Goal: Task Accomplishment & Management: Use online tool/utility

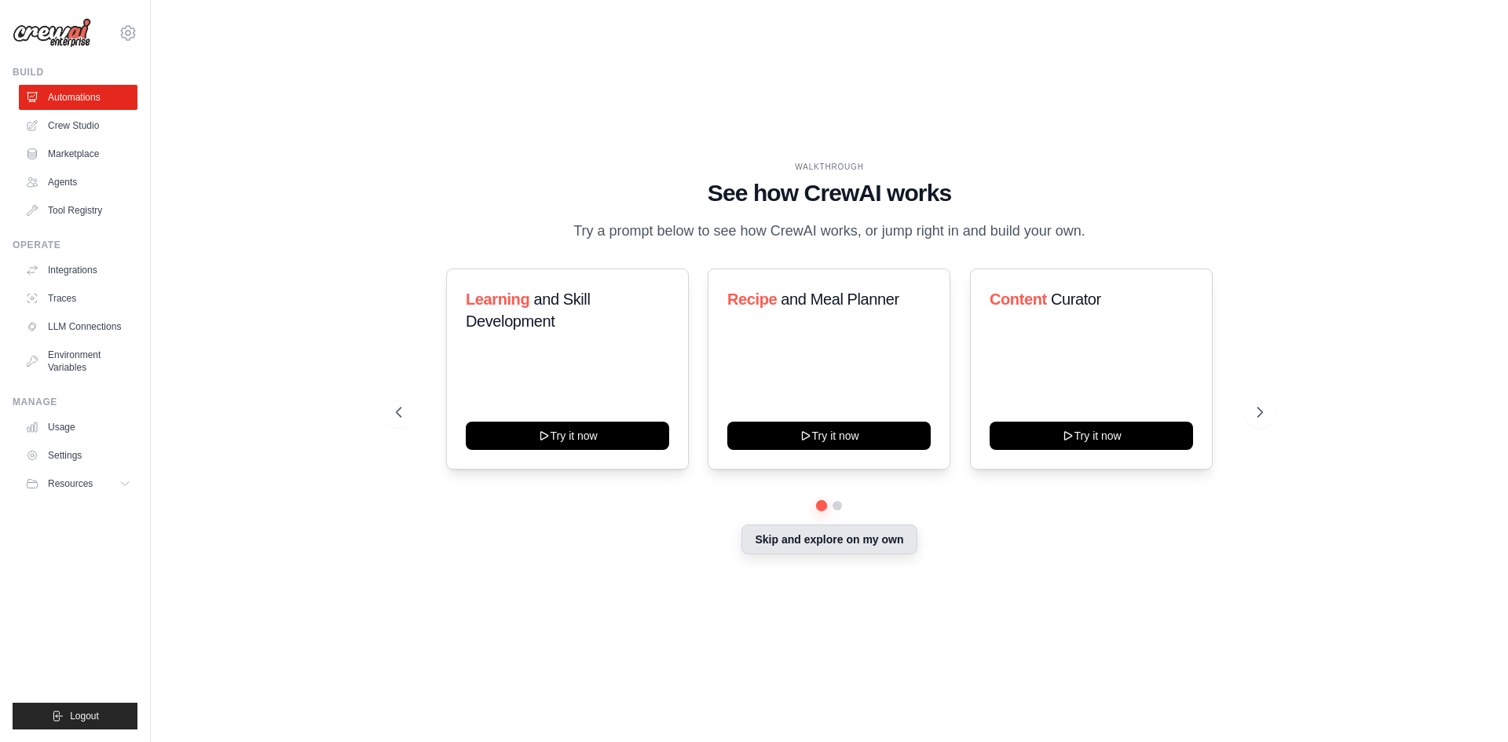
click at [826, 547] on button "Skip and explore on my own" at bounding box center [829, 540] width 175 height 30
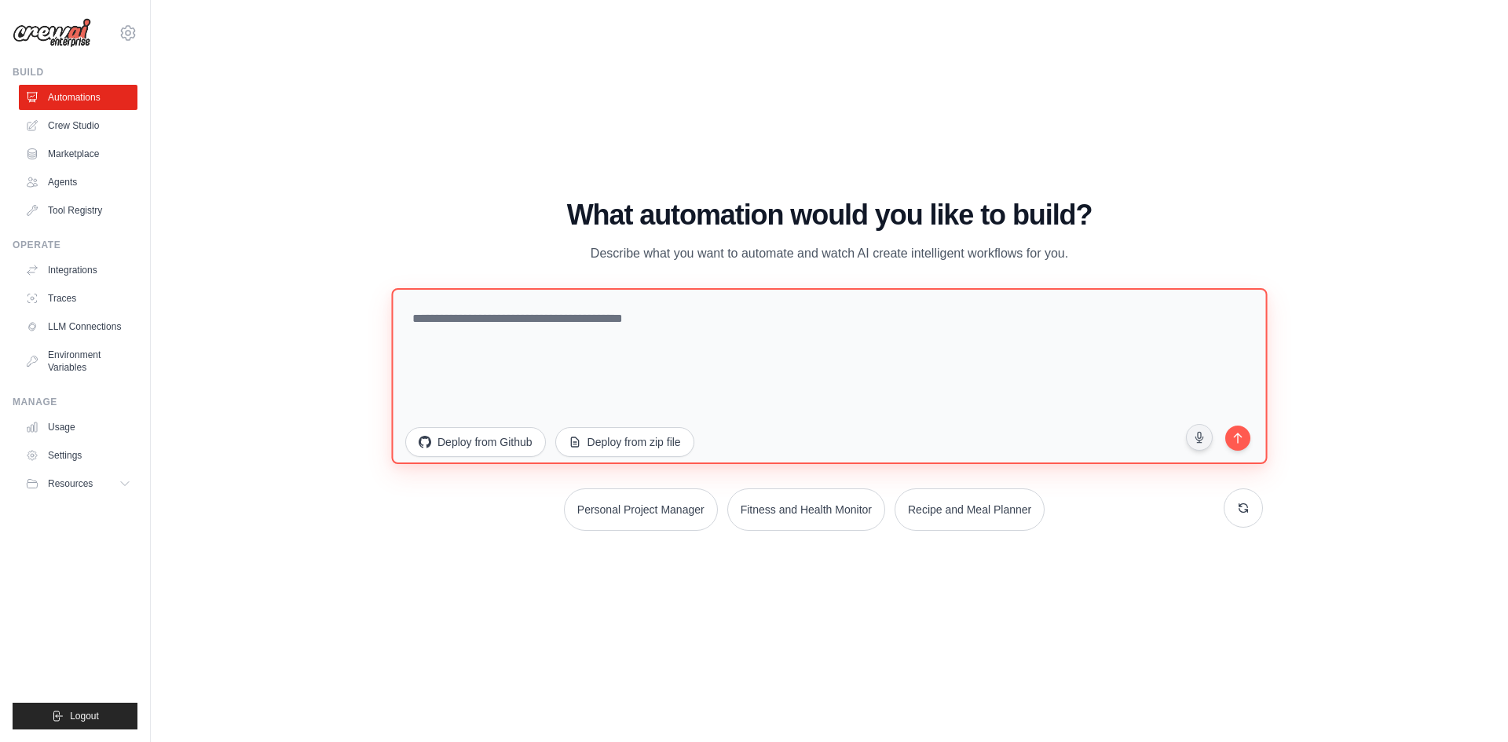
click at [682, 341] on textarea at bounding box center [829, 376] width 876 height 176
paste textarea "**********"
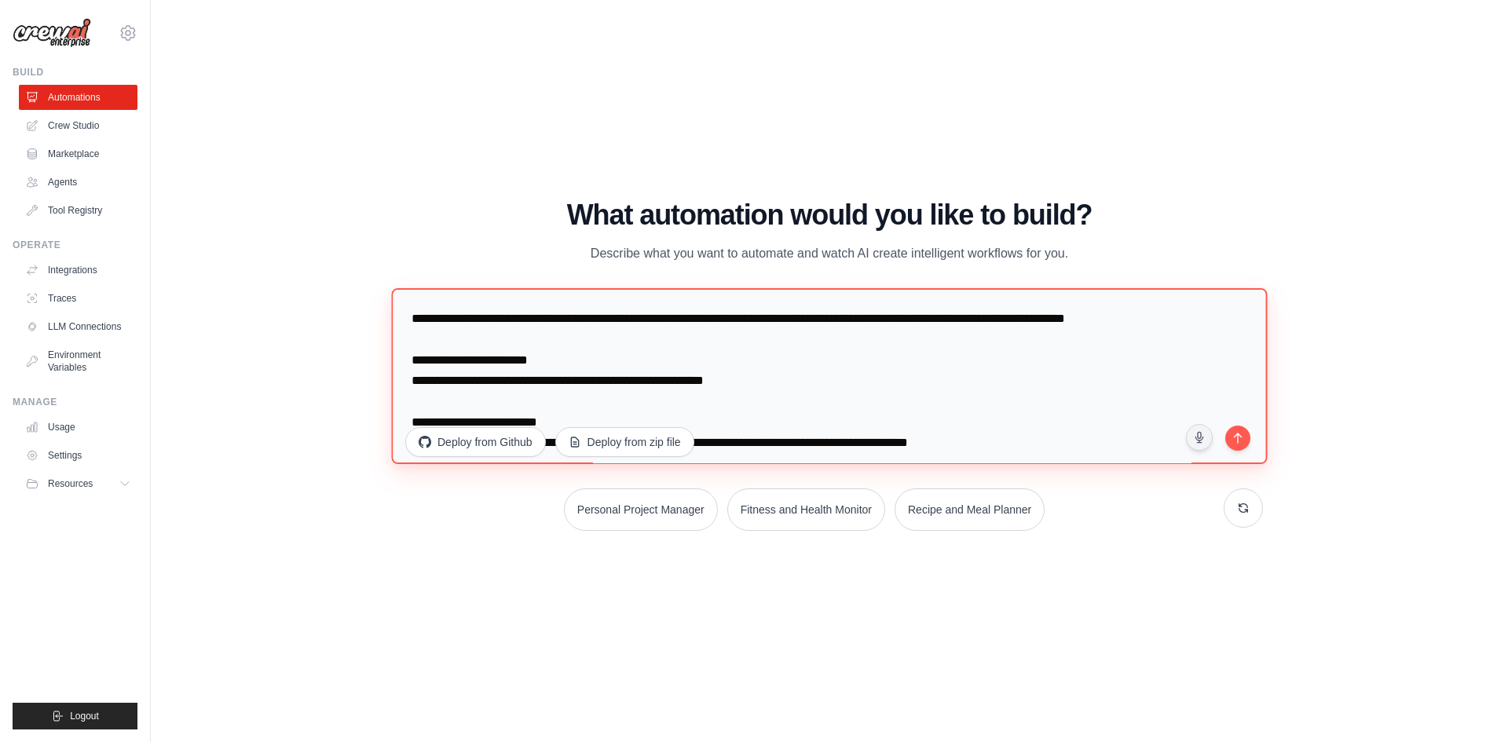
scroll to position [1318, 0]
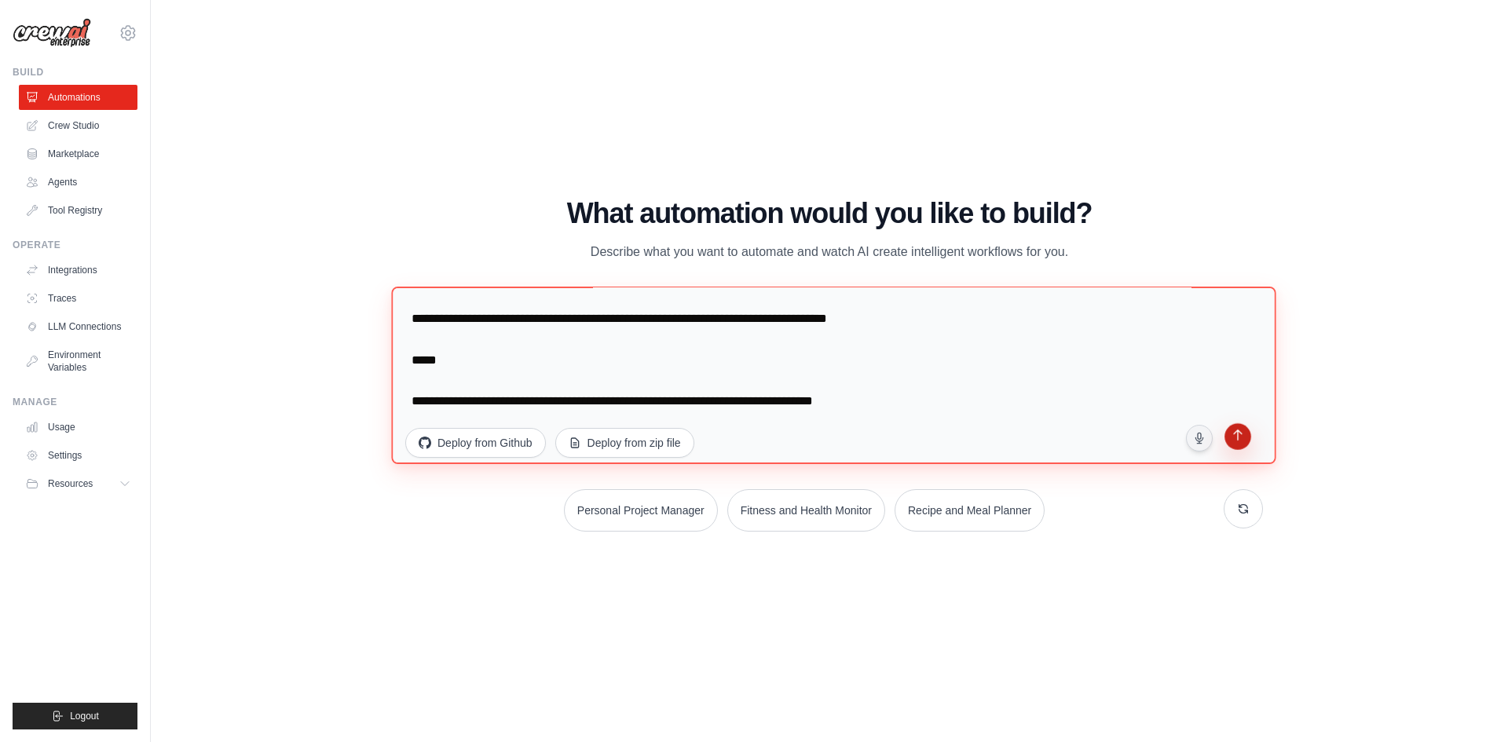
type textarea "**********"
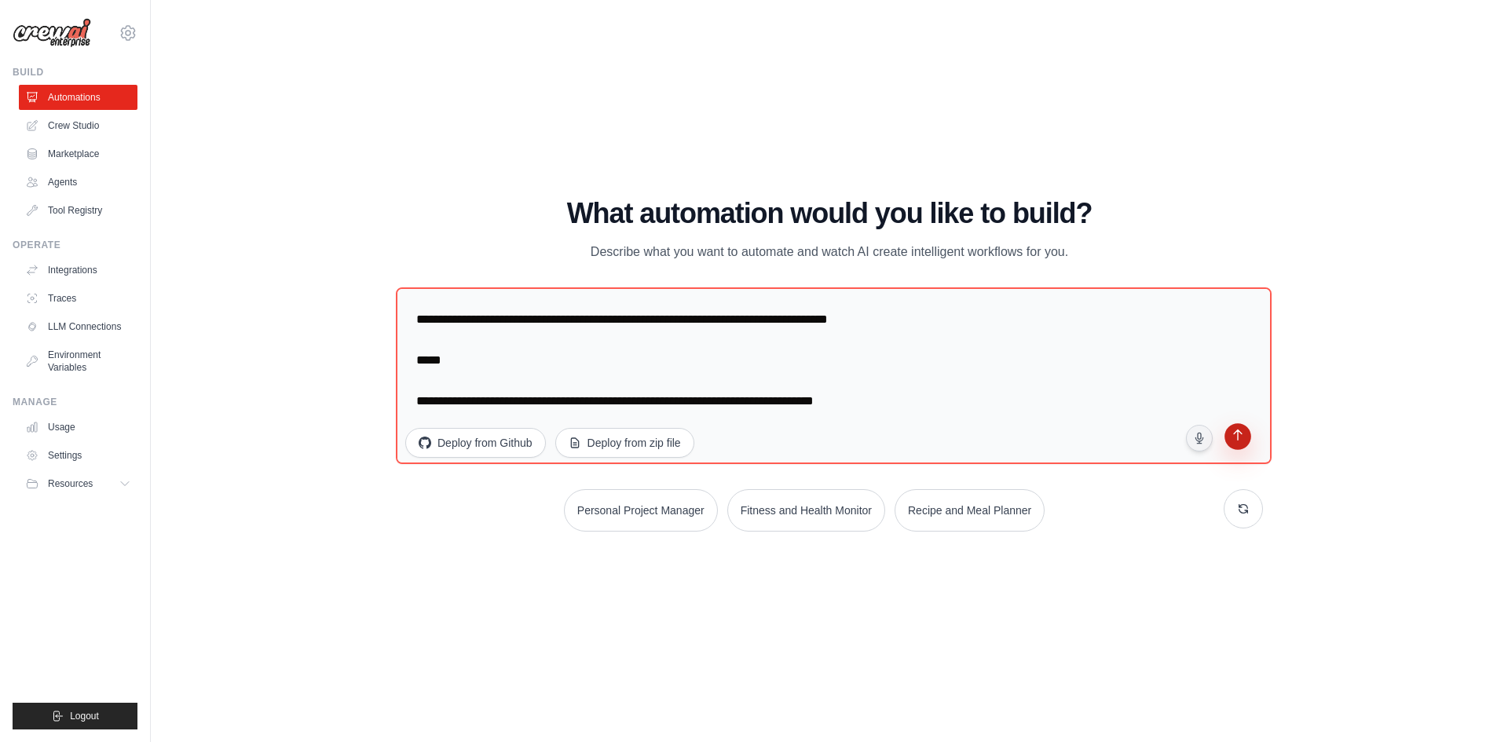
click at [1243, 432] on icon "submit" at bounding box center [1237, 437] width 15 height 15
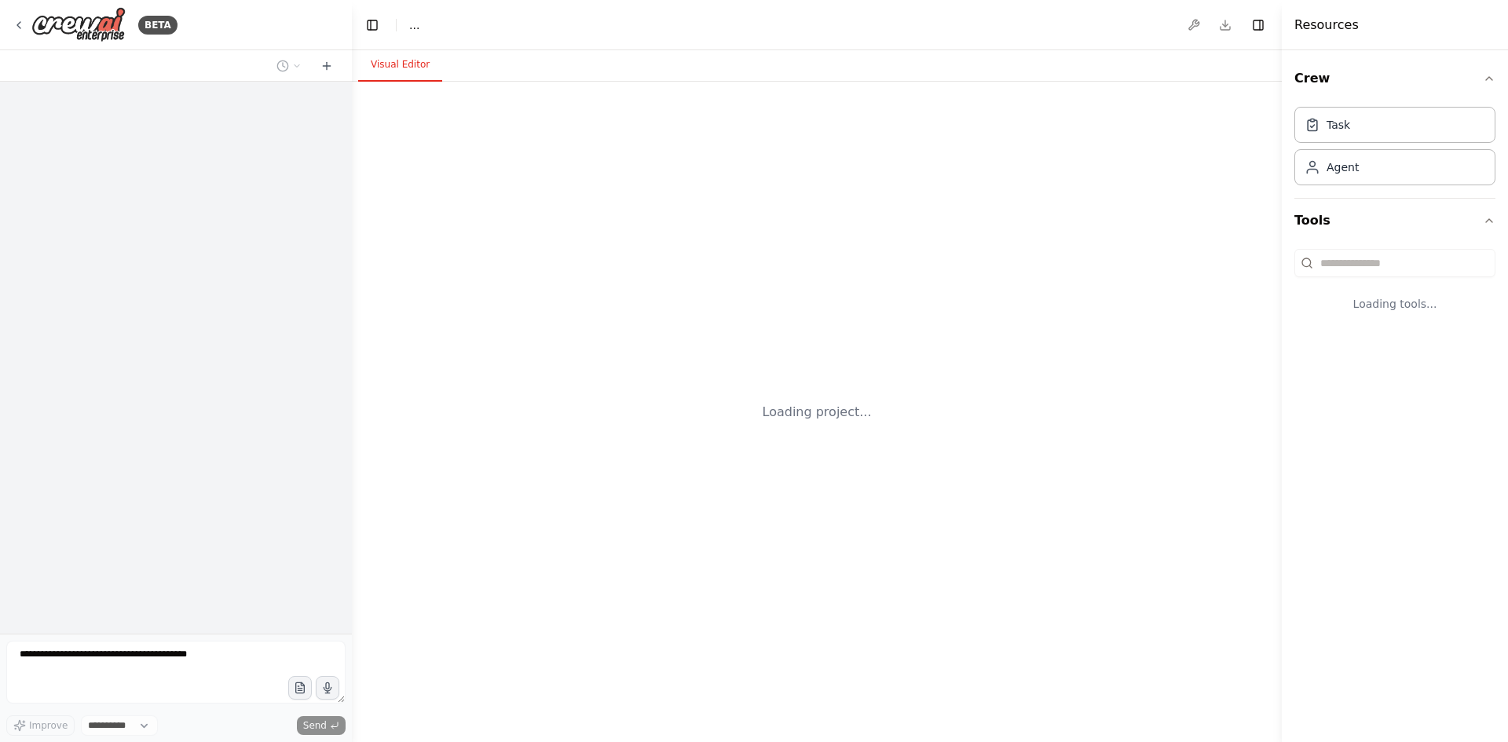
select select "****"
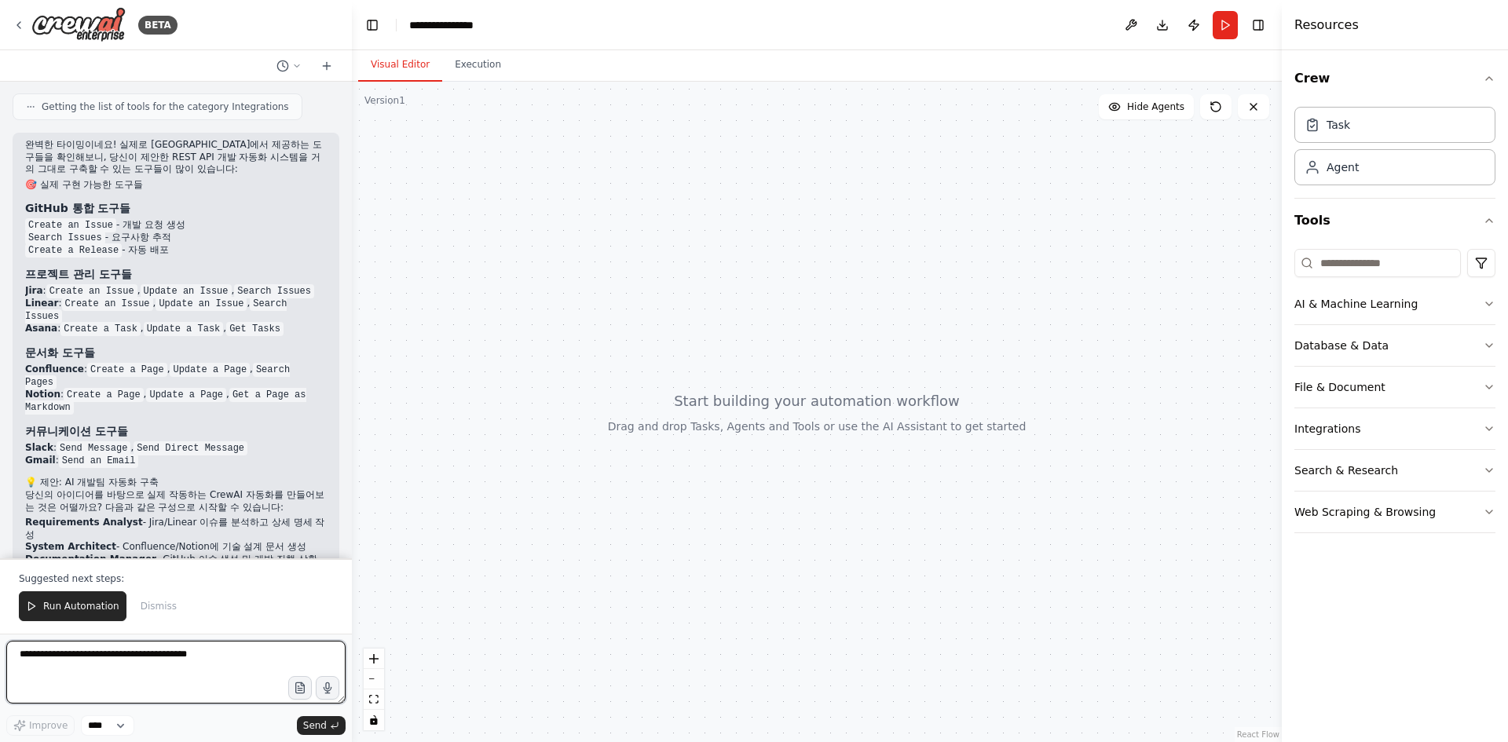
scroll to position [1298, 0]
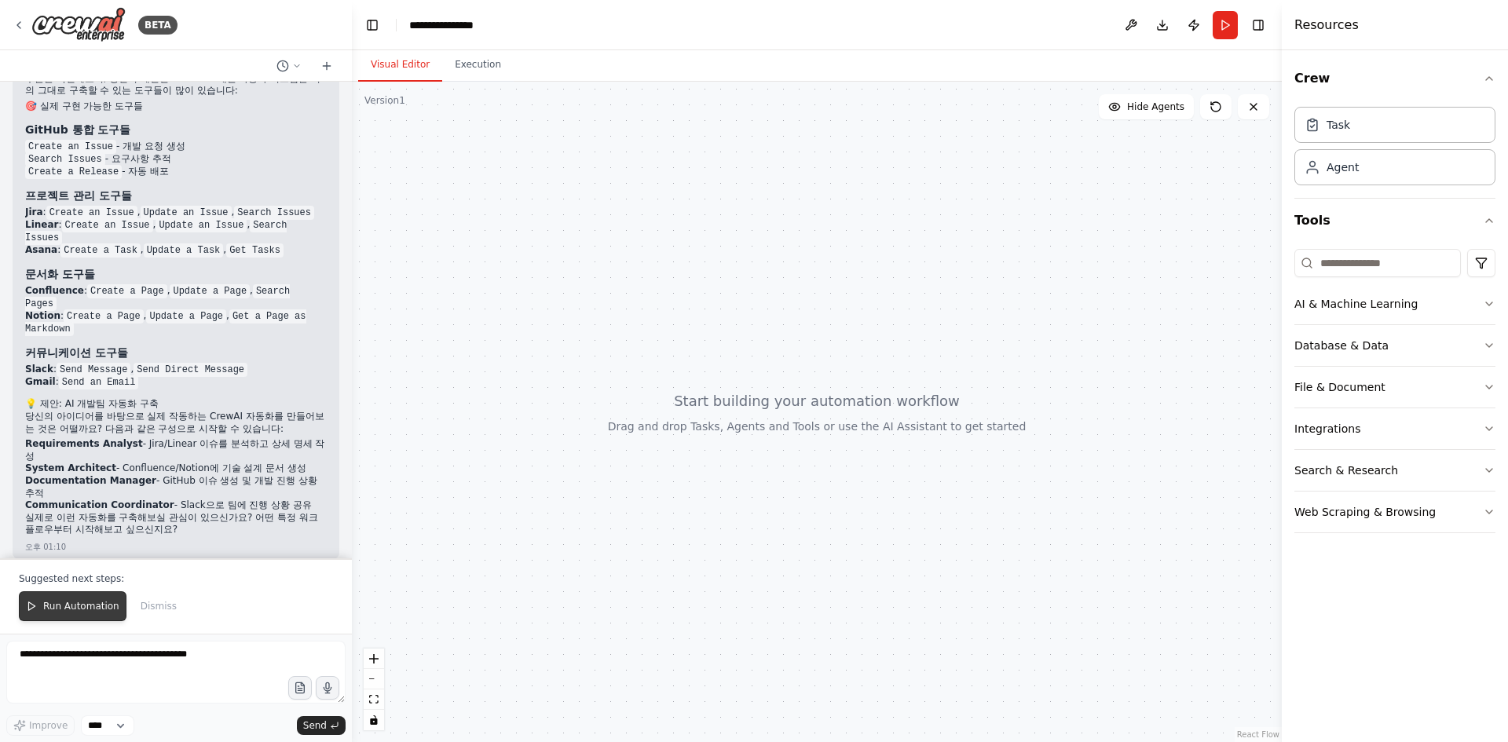
click at [85, 611] on span "Run Automation" at bounding box center [81, 606] width 76 height 13
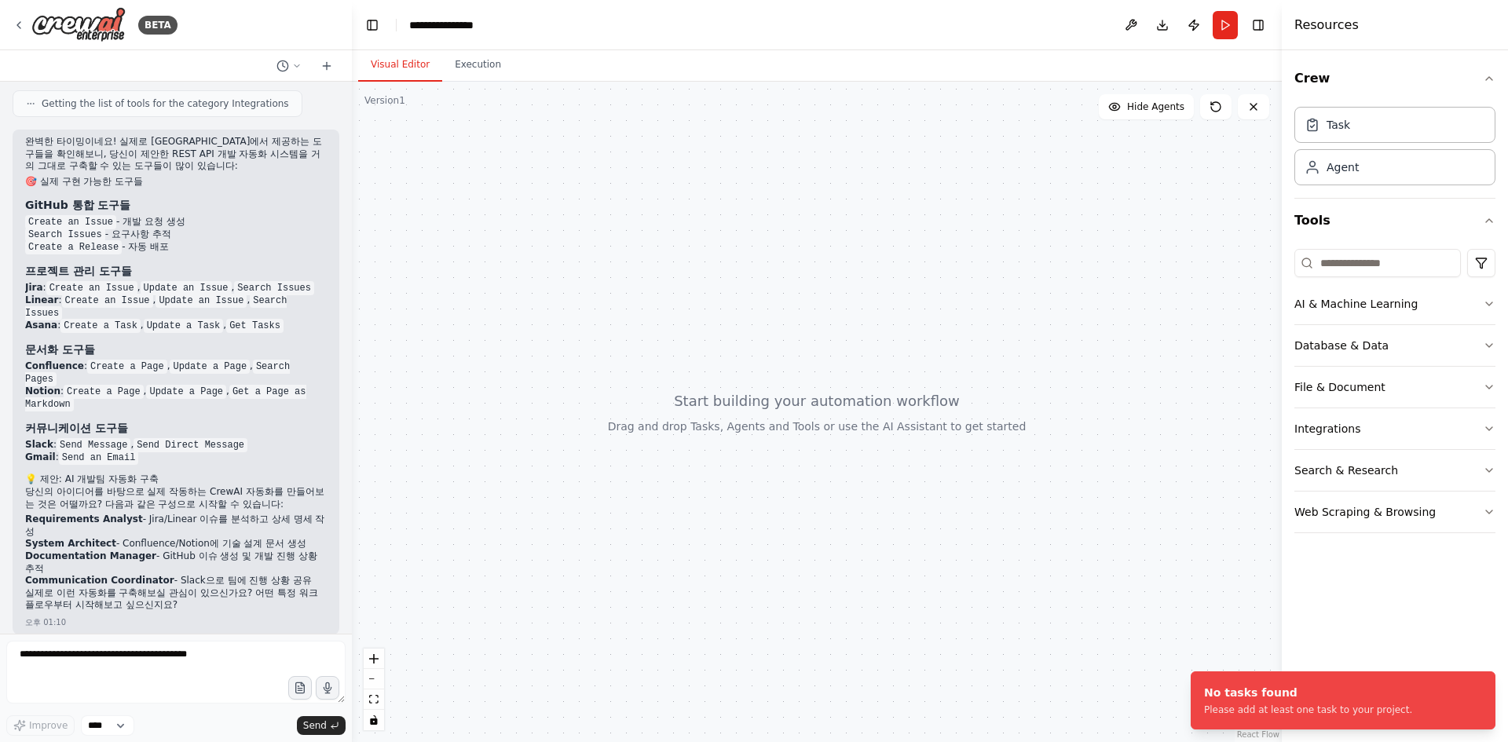
click at [236, 538] on li "System Architect - Confluence/Notion에 기술 설계 문서 생성" at bounding box center [176, 544] width 302 height 13
click at [138, 599] on div "완벽한 타이밍이네요! 실제로 CrewAI에서 제공하는 도구들을 확인해보니, 당신이 제안한 REST API 개발 자동화 시스템을 거의 그대로 구…" at bounding box center [176, 375] width 302 height 479
click at [731, 435] on div at bounding box center [817, 412] width 930 height 661
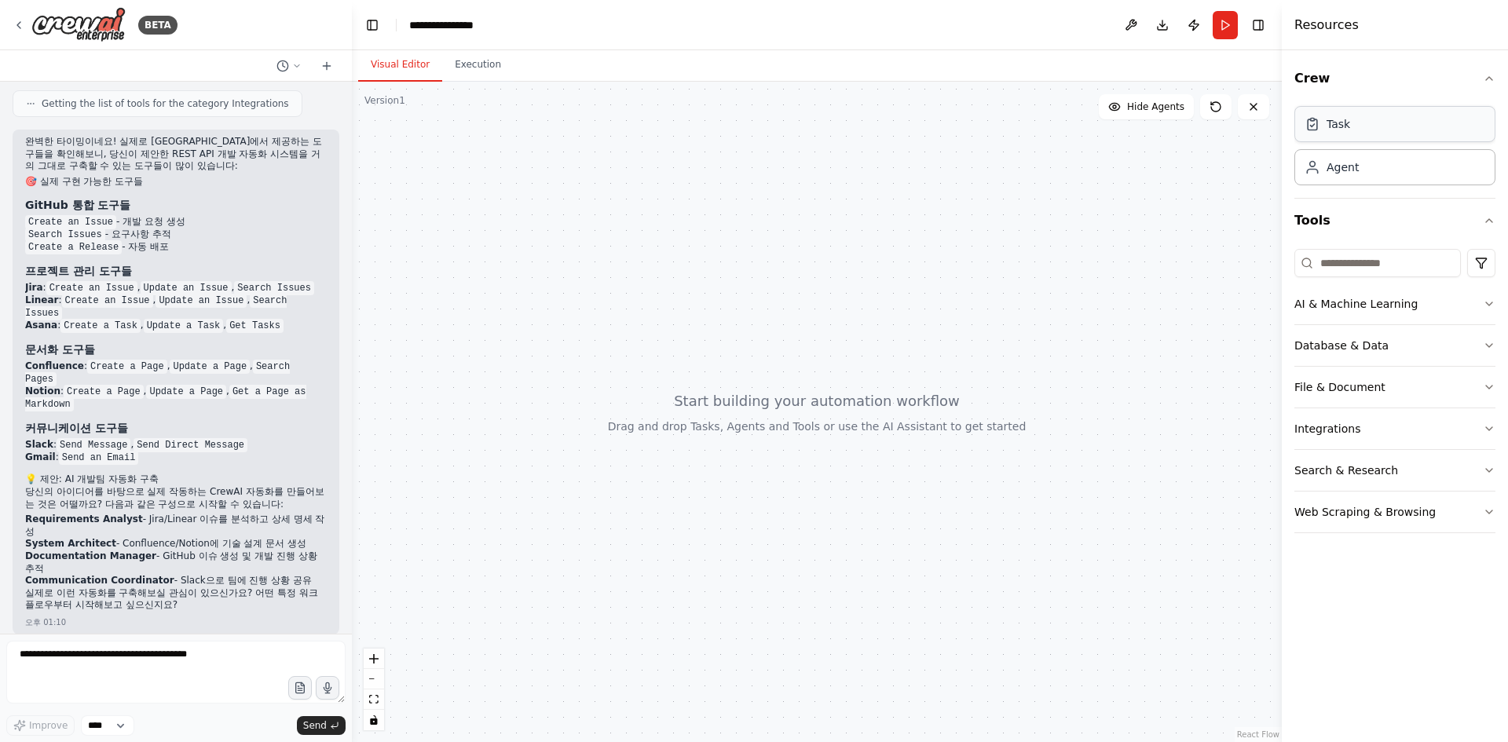
click at [1373, 127] on div "Task" at bounding box center [1395, 124] width 201 height 36
click at [217, 617] on div "오후 01:10" at bounding box center [176, 623] width 302 height 12
drag, startPoint x: 24, startPoint y: 503, endPoint x: 322, endPoint y: 570, distance: 305.9
click at [322, 570] on div "완벽한 타이밍이네요! 실제로 CrewAI에서 제공하는 도구들을 확인해보니, 당신이 제안한 REST API 개발 자동화 시스템을 거의 그대로 구…" at bounding box center [176, 382] width 327 height 505
copy ol "Requirements Analyst - Jira/Linear 이슈를 분석하고 상세 명세 작성 System Architect - Conflue…"
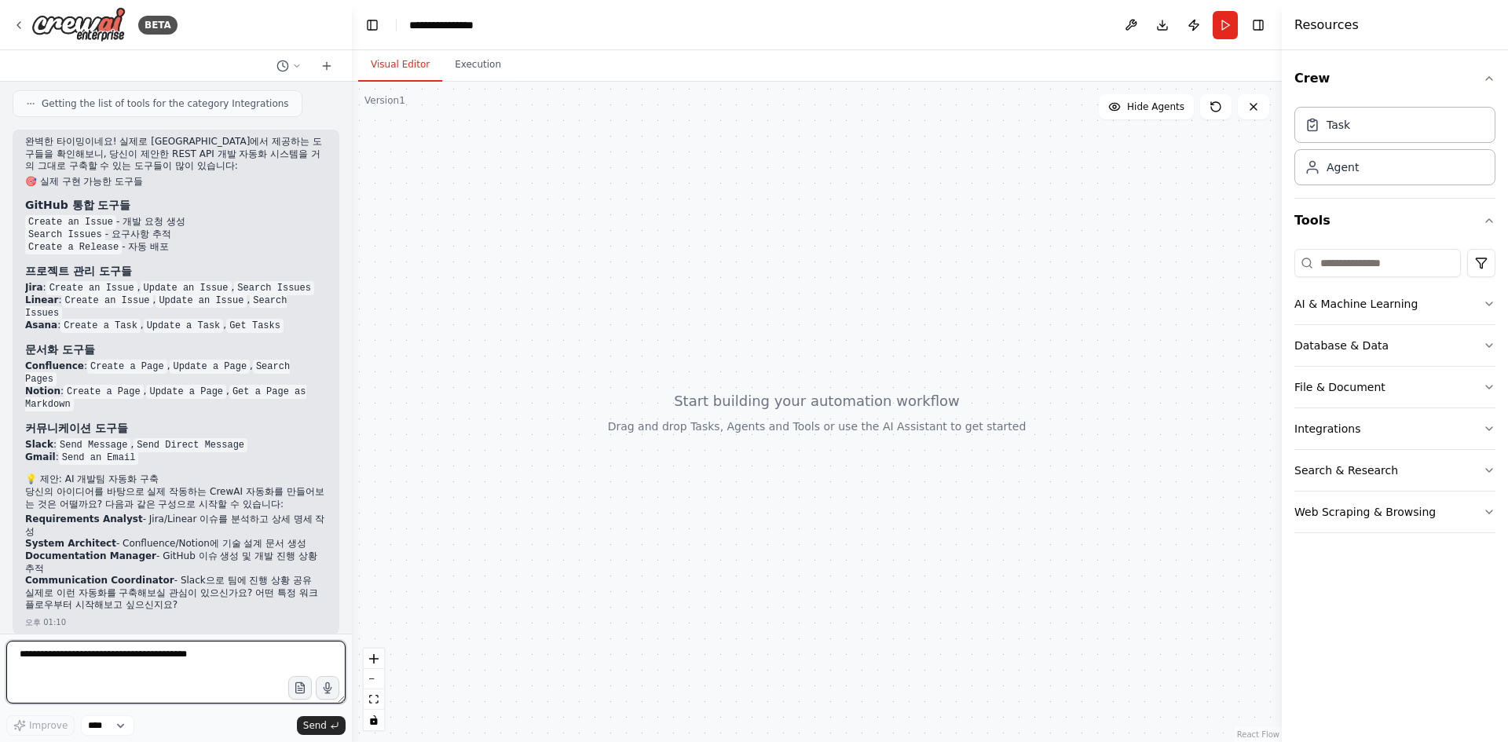
click at [135, 661] on textarea at bounding box center [175, 672] width 339 height 63
paste textarea "**********"
type textarea "**********"
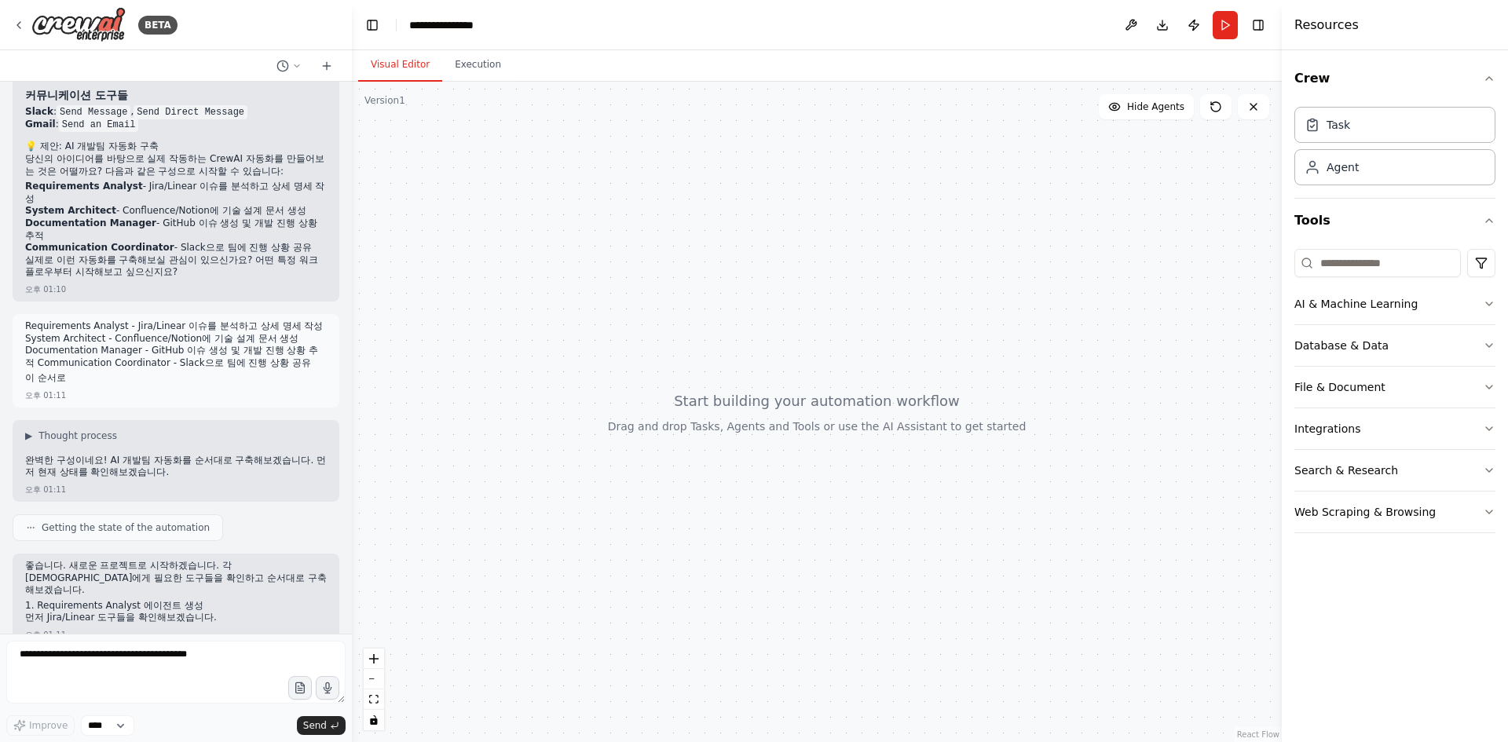
scroll to position [1635, 0]
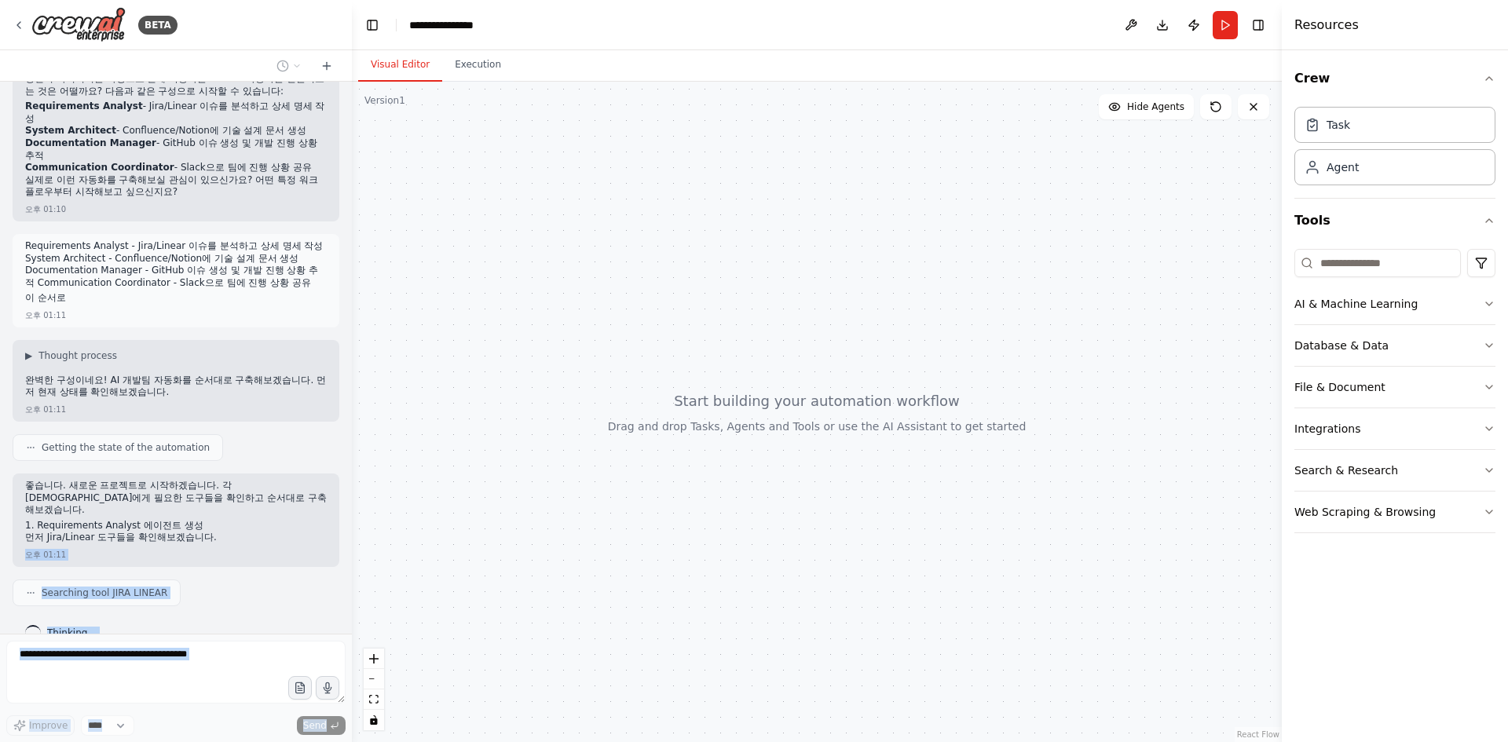
drag, startPoint x: 242, startPoint y: 515, endPoint x: 5, endPoint y: 480, distance: 239.1
click at [5, 480] on div "BETA CrewAI는 개발 프로세스를 마치 실제 개발팀처럼 분업화하고 자동화하여 생산성을 획기적으로 높일 수 있습니다. 단순한 코드 작성 도…" at bounding box center [176, 371] width 352 height 742
click at [38, 480] on p "좋습니다. 새로운 프로젝트로 시작하겠습니다. 각 에이전트에게 필요한 도구들을 확인하고 순서대로 구축해보겠습니다." at bounding box center [176, 498] width 302 height 37
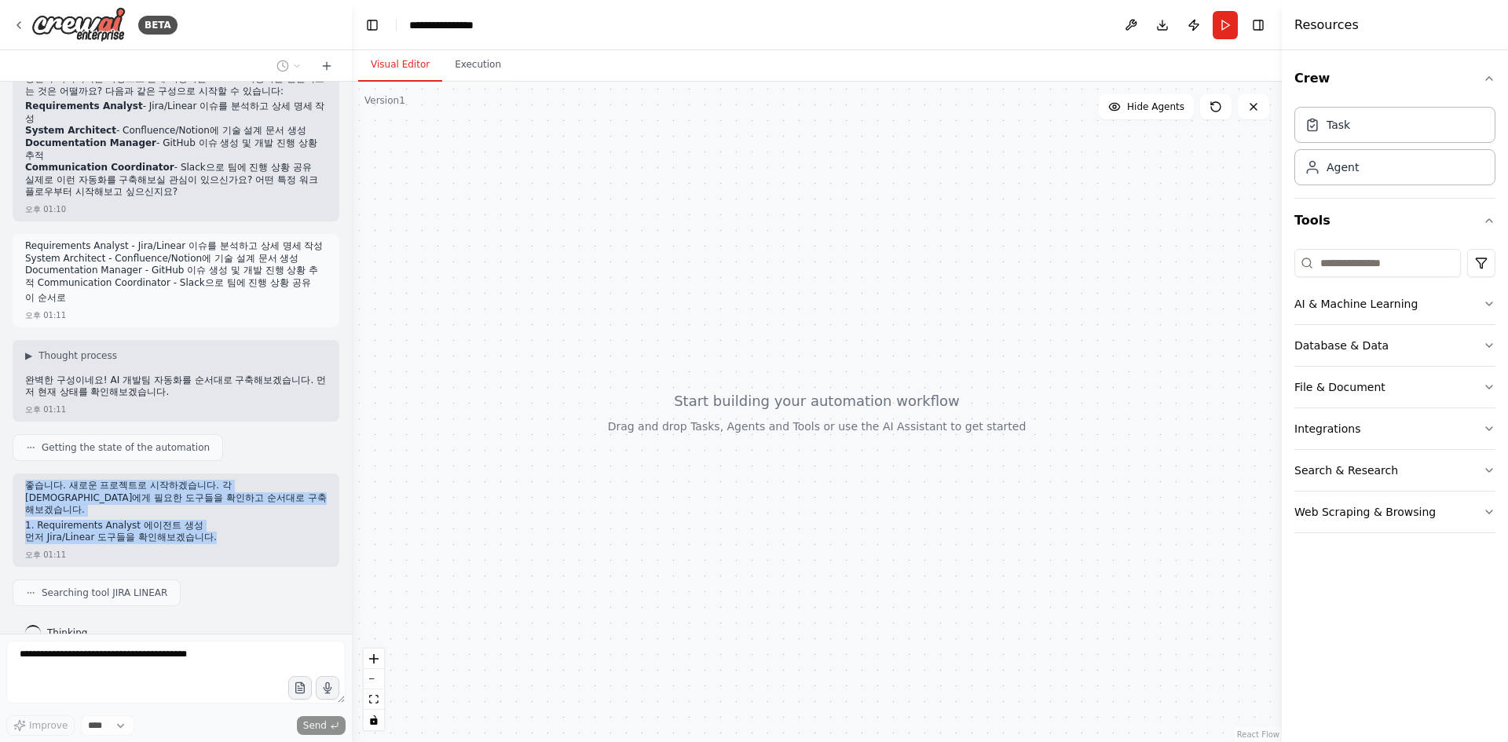
drag, startPoint x: 27, startPoint y: 473, endPoint x: 222, endPoint y: 510, distance: 198.3
click at [222, 510] on div "좋습니다. 새로운 프로젝트로 시작하겠습니다. 각 에이전트에게 필요한 도구들을 확인하고 순서대로 구축해보겠습니다. 1. Requirements …" at bounding box center [176, 514] width 302 height 68
click at [222, 532] on p "먼저 Jira/Linear 도구들을 확인해보겠습니다." at bounding box center [176, 538] width 302 height 13
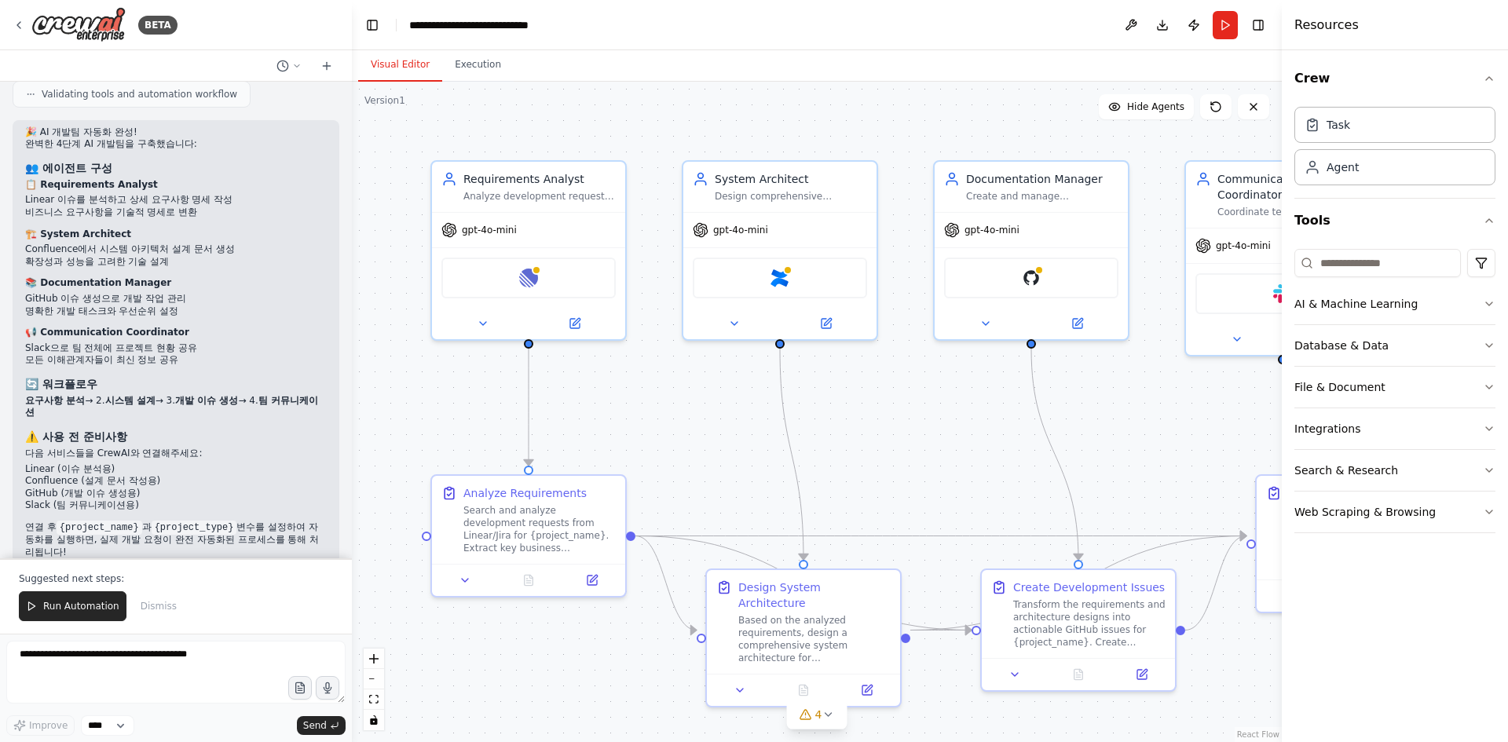
scroll to position [3116, 0]
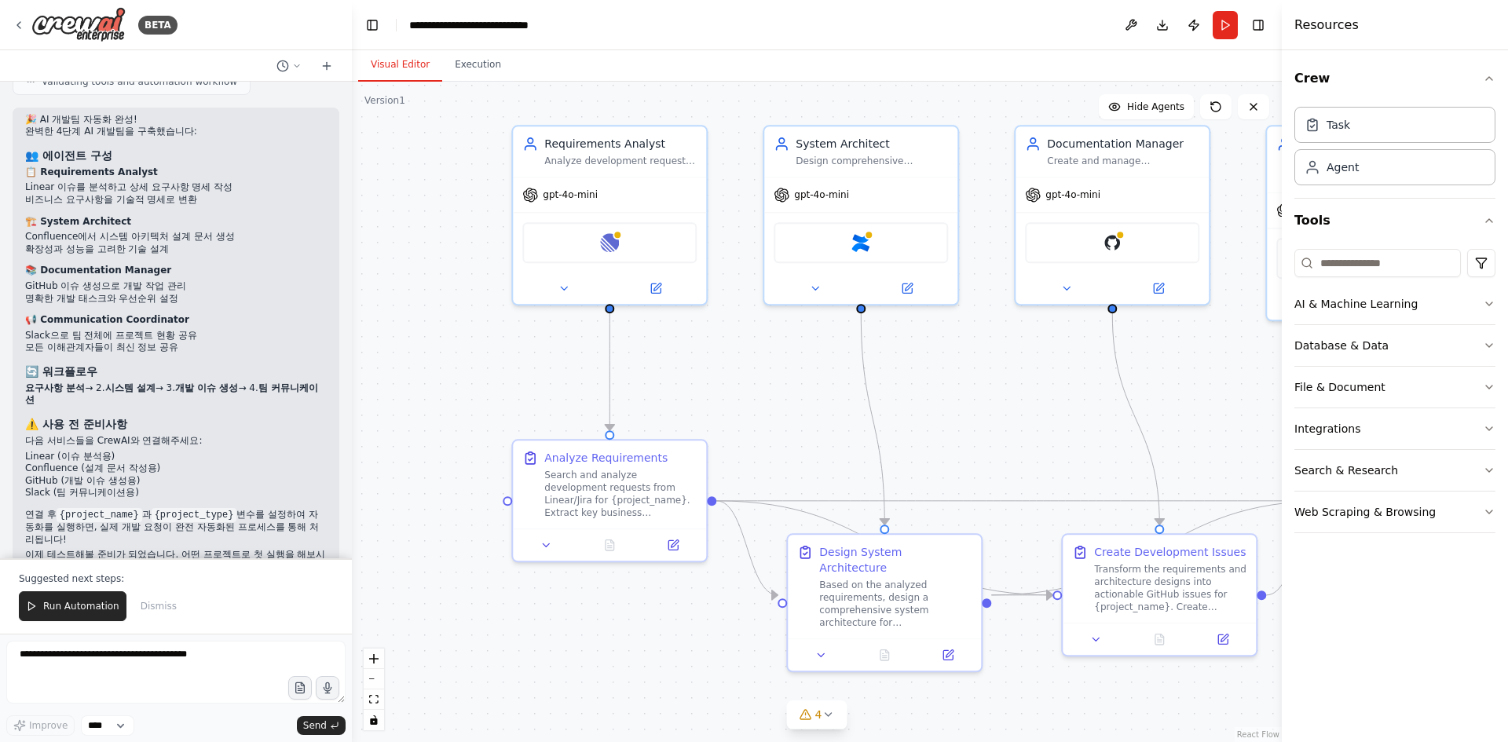
drag, startPoint x: 645, startPoint y: 402, endPoint x: 847, endPoint y: 397, distance: 202.0
click at [847, 397] on div ".deletable-edge-delete-btn { width: 20px; height: 20px; border: 0px solid #ffff…" at bounding box center [817, 412] width 930 height 661
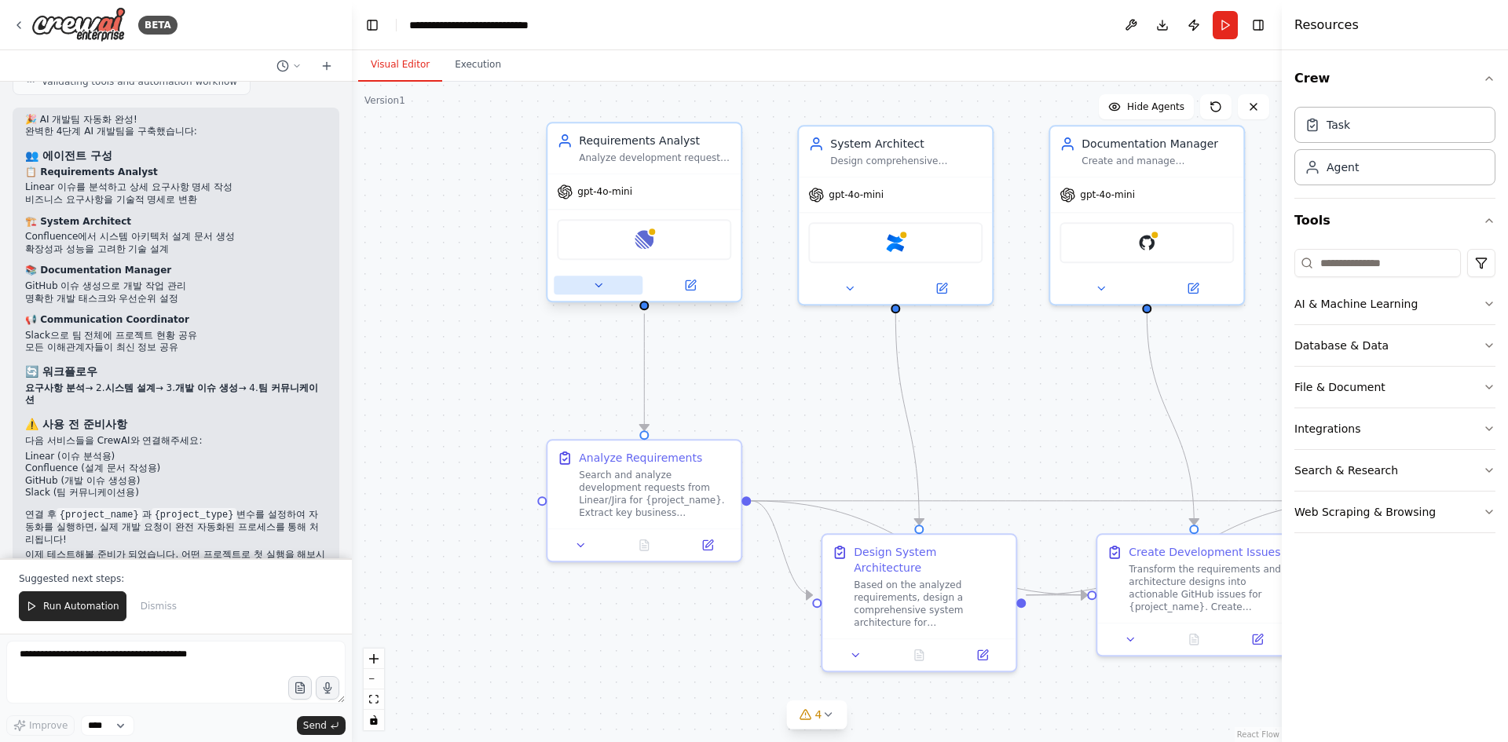
click at [599, 285] on icon at bounding box center [598, 285] width 6 height 3
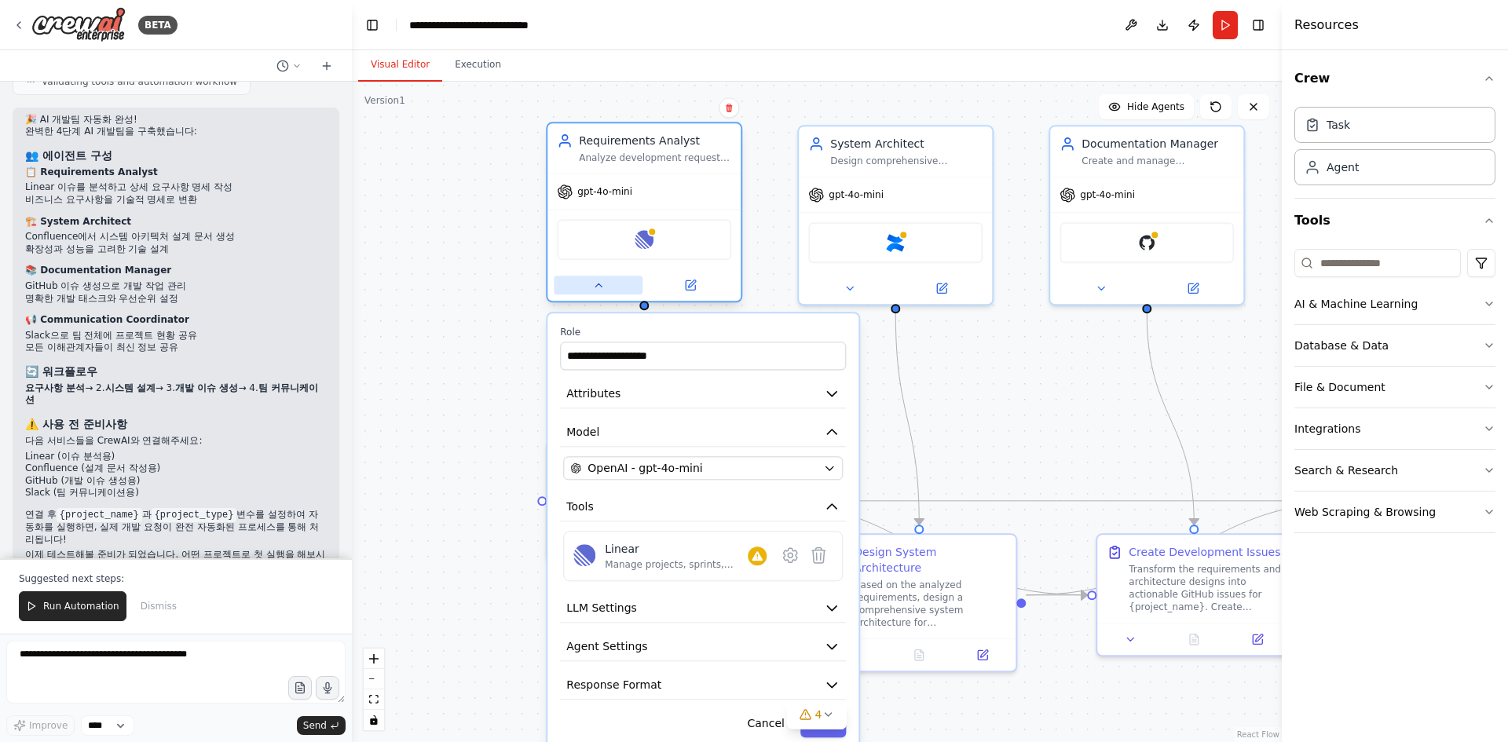
click at [585, 290] on button at bounding box center [598, 285] width 89 height 19
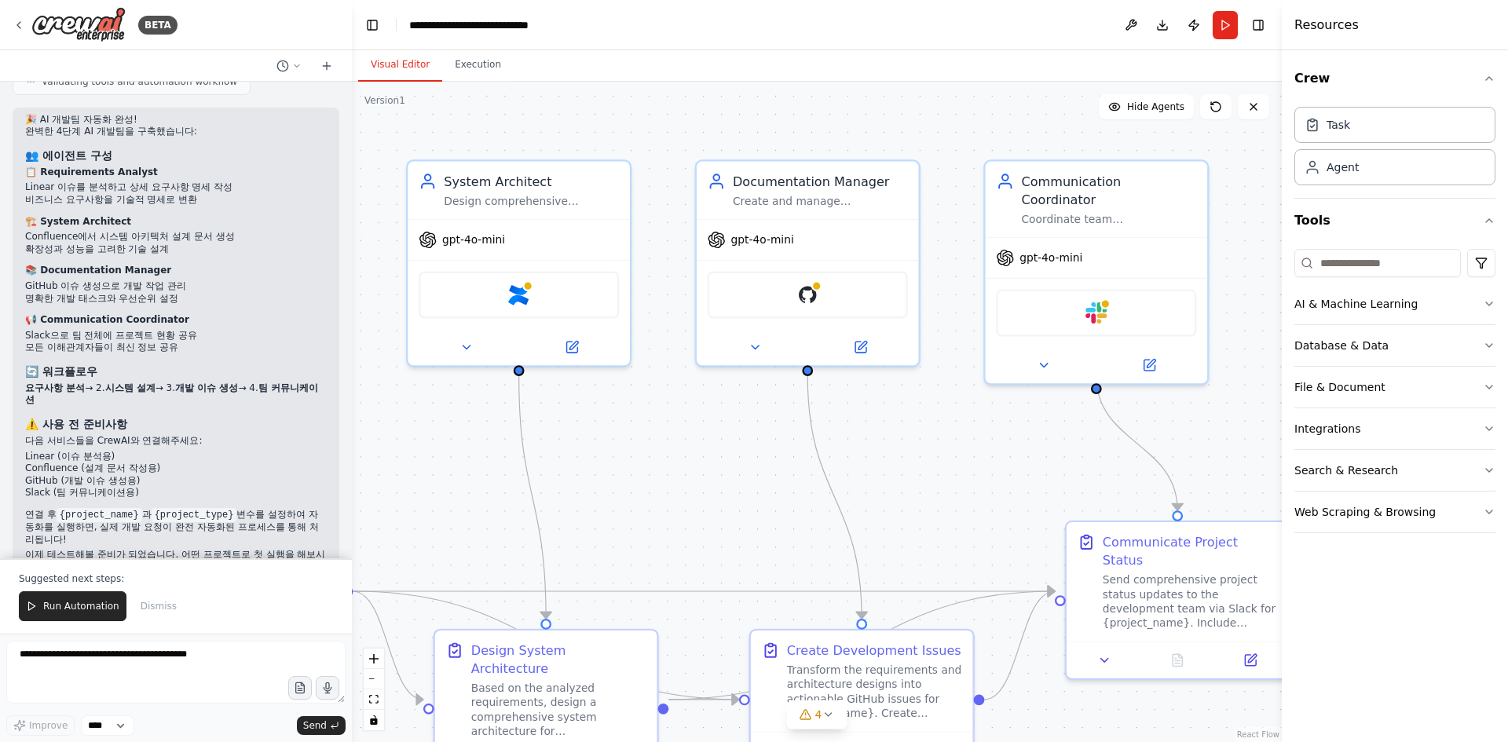
drag, startPoint x: 1159, startPoint y: 411, endPoint x: 764, endPoint y: 424, distance: 395.3
click at [764, 424] on div ".deletable-edge-delete-btn { width: 20px; height: 20px; border: 0px solid #ffff…" at bounding box center [817, 412] width 930 height 661
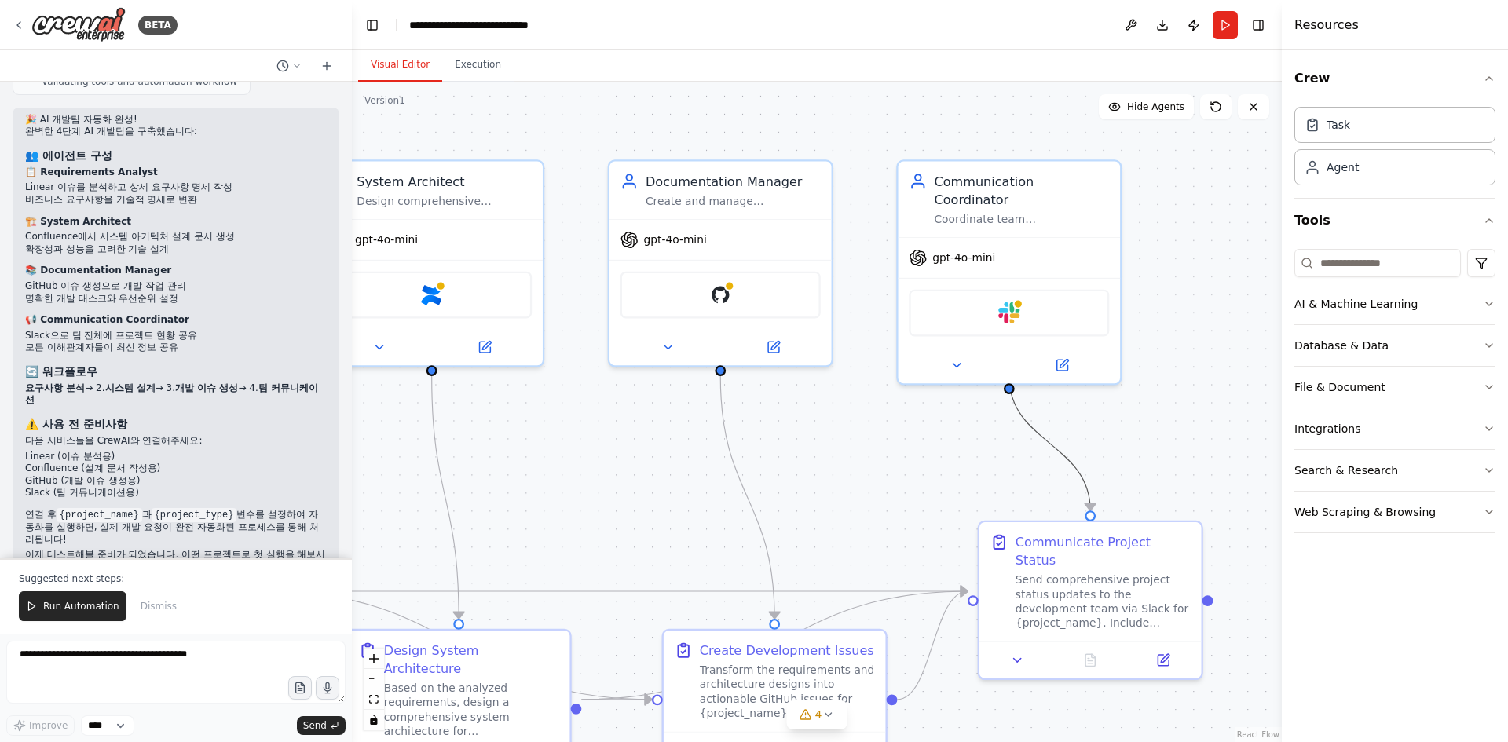
drag, startPoint x: 994, startPoint y: 436, endPoint x: 891, endPoint y: 471, distance: 108.8
click at [891, 471] on div ".deletable-edge-delete-btn { width: 20px; height: 20px; border: 0px solid #ffff…" at bounding box center [817, 412] width 930 height 661
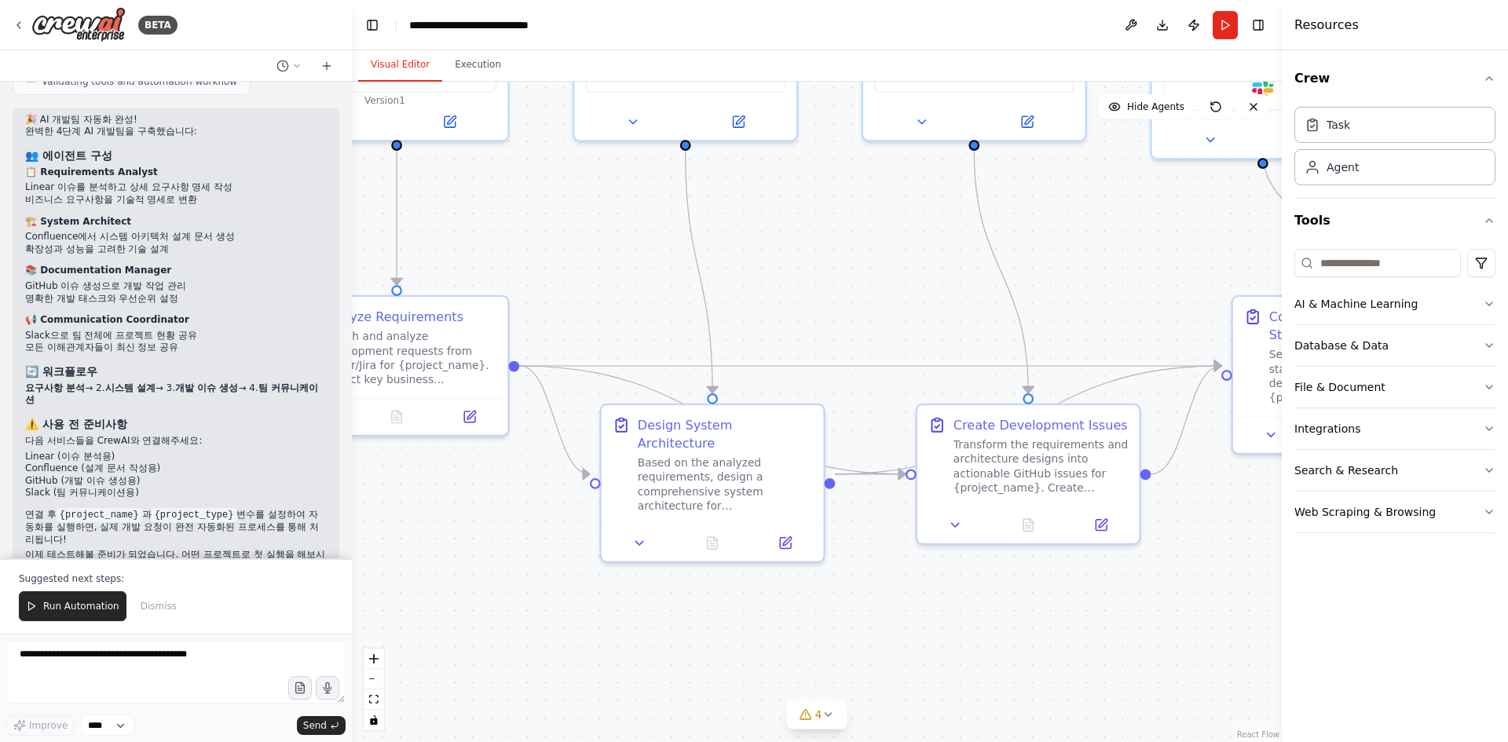
drag, startPoint x: 888, startPoint y: 514, endPoint x: 1163, endPoint y: 300, distance: 348.2
click at [1156, 293] on div ".deletable-edge-delete-btn { width: 20px; height: 20px; border: 0px solid #ffff…" at bounding box center [817, 412] width 930 height 661
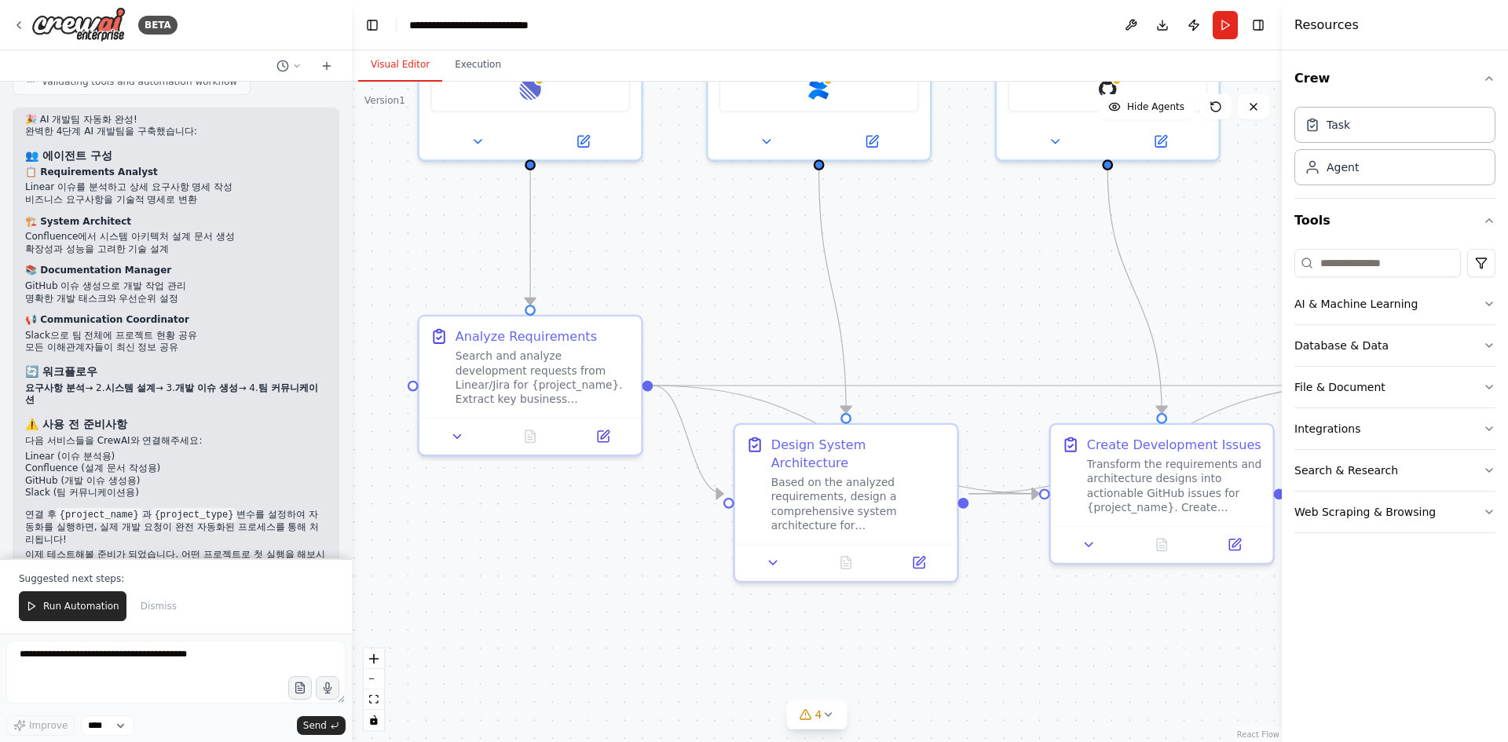
drag, startPoint x: 721, startPoint y: 592, endPoint x: 899, endPoint y: 627, distance: 181.6
click at [899, 627] on div ".deletable-edge-delete-btn { width: 20px; height: 20px; border: 0px solid #ffff…" at bounding box center [817, 412] width 930 height 661
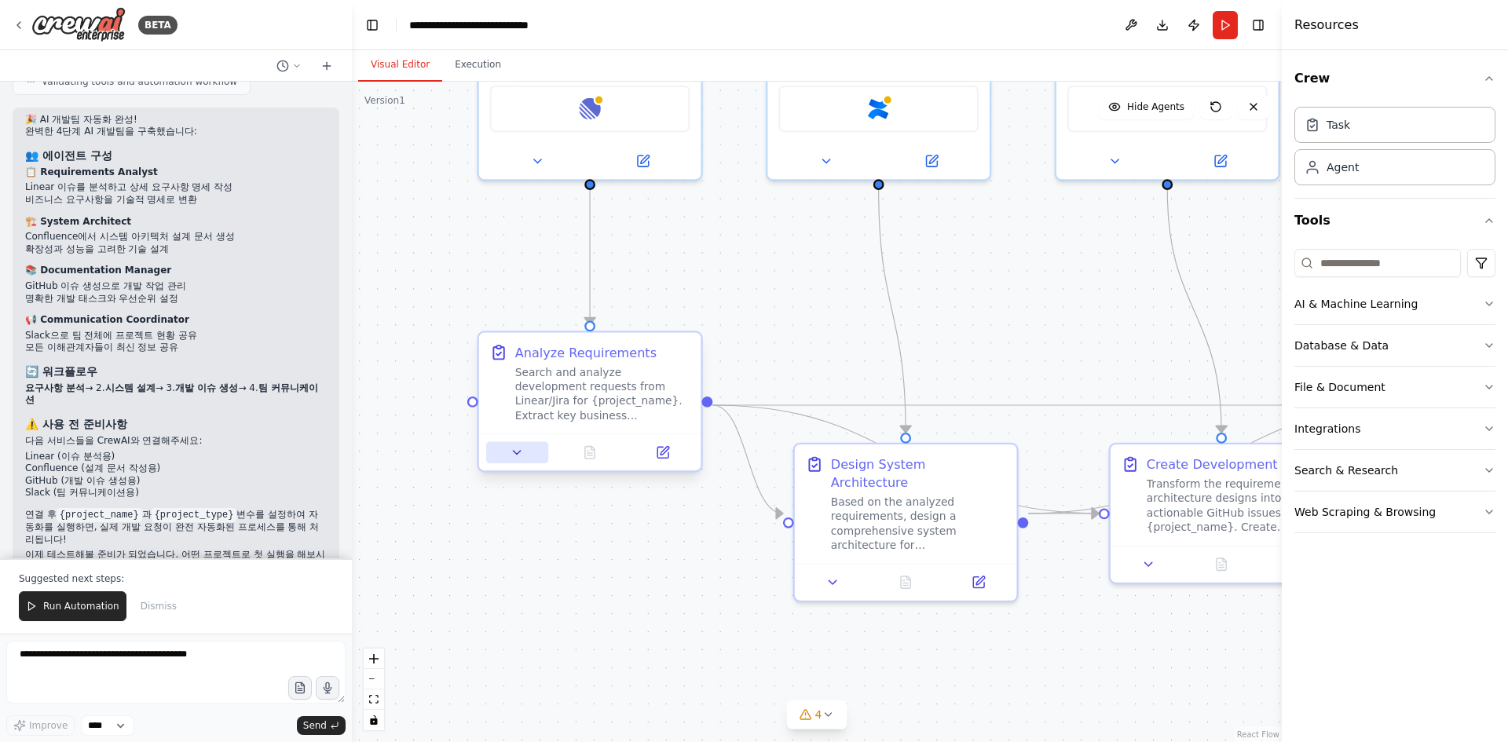
click at [497, 460] on button at bounding box center [517, 452] width 62 height 22
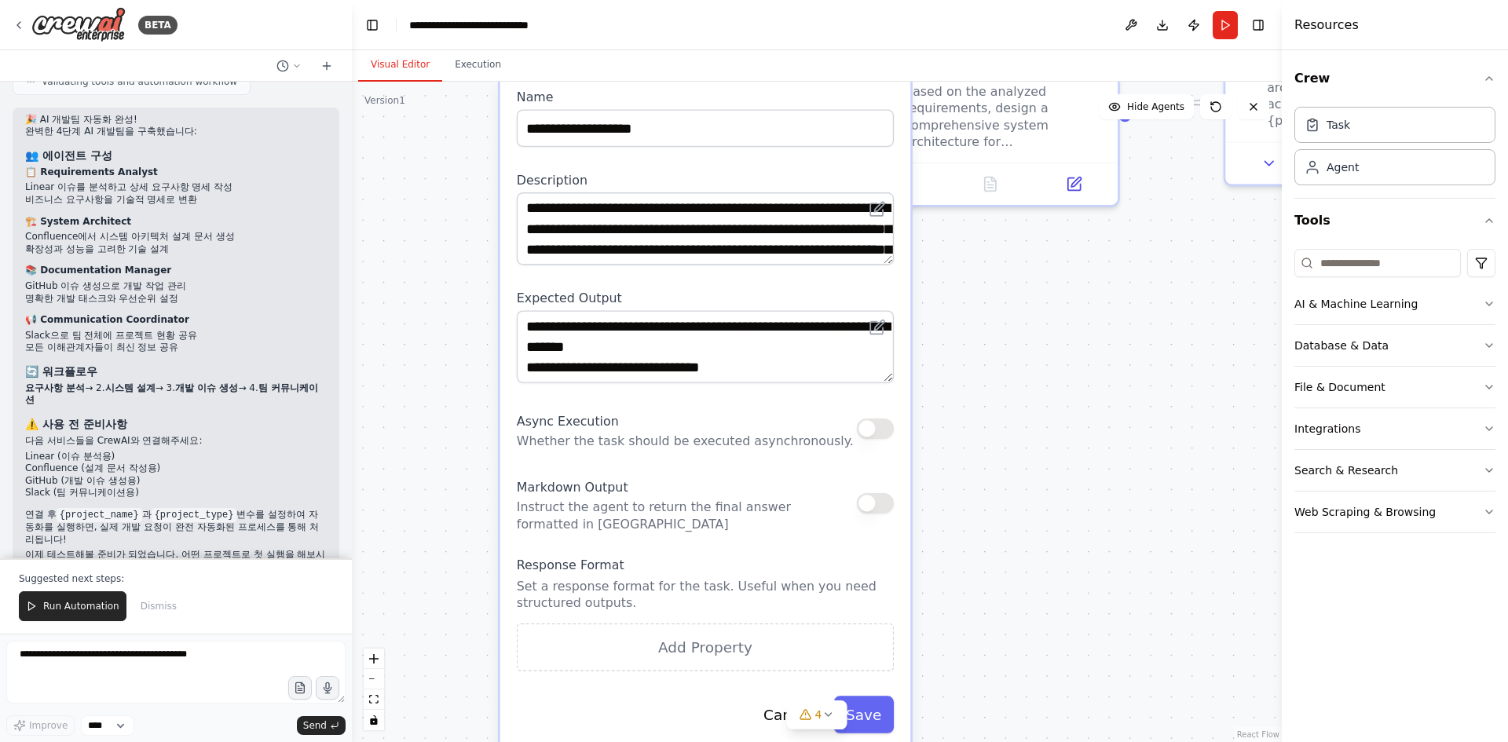
drag, startPoint x: 507, startPoint y: 587, endPoint x: 491, endPoint y: 438, distance: 149.4
click at [491, 438] on div ".deletable-edge-delete-btn { width: 20px; height: 20px; border: 0px solid #ffff…" at bounding box center [817, 412] width 930 height 661
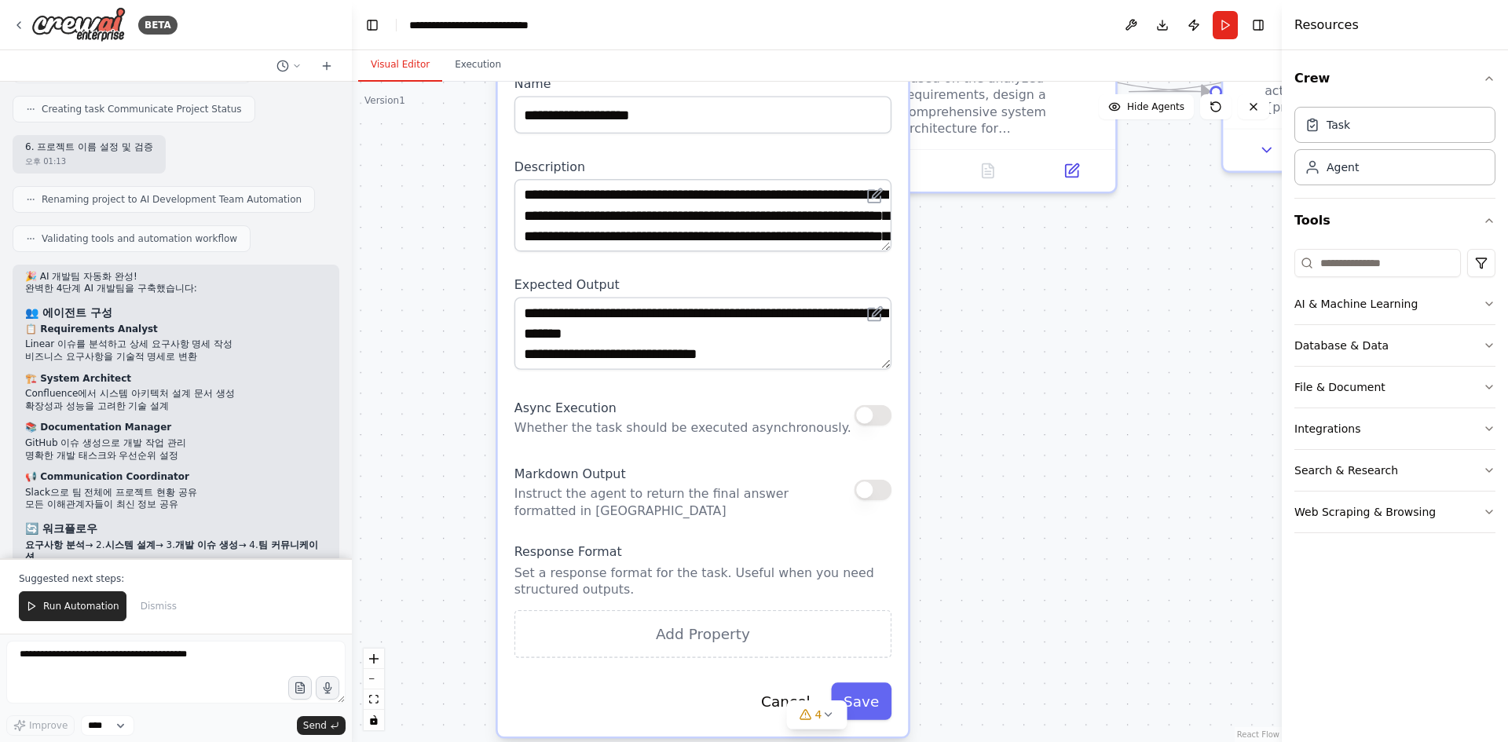
scroll to position [3038, 0]
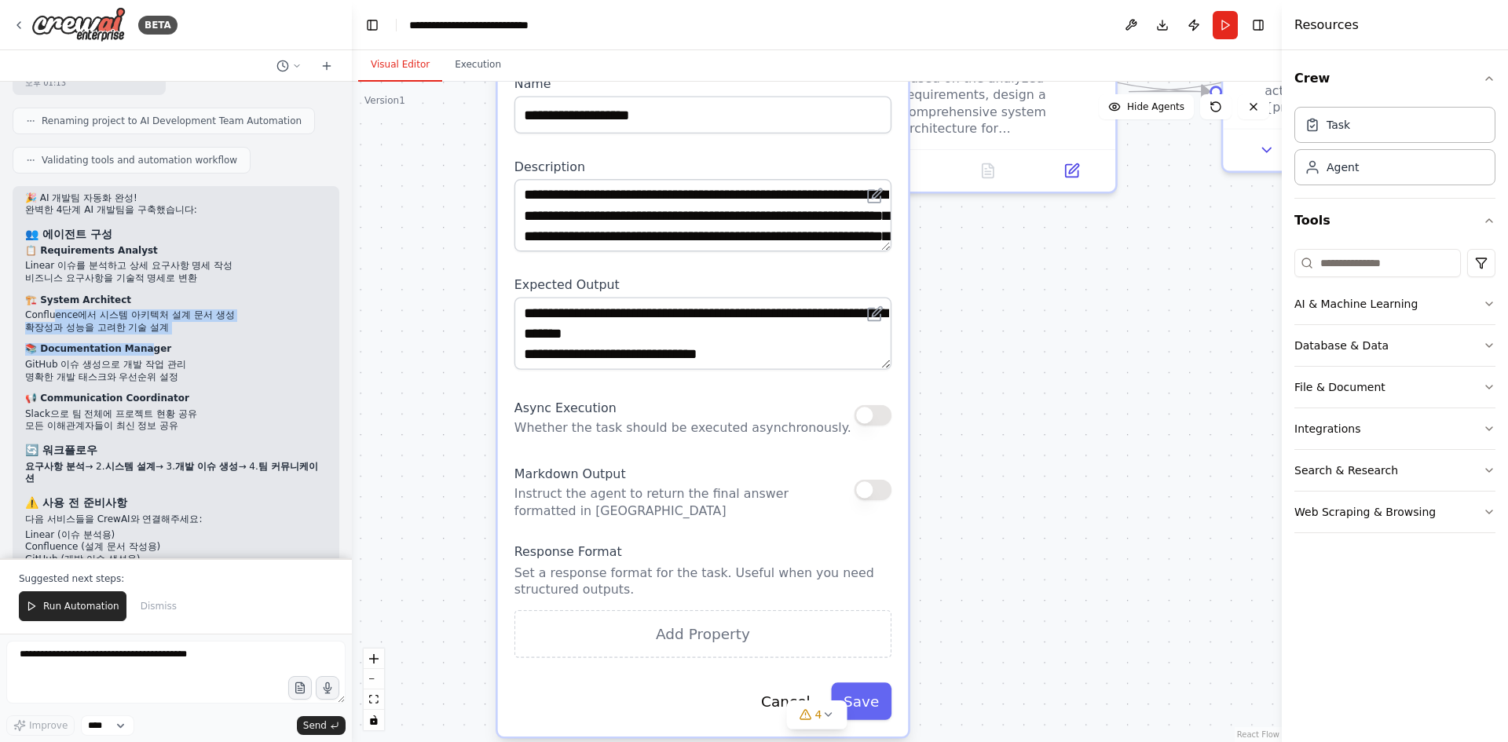
drag, startPoint x: 53, startPoint y: 262, endPoint x: 152, endPoint y: 327, distance: 118.5
click at [139, 309] on ol "📋 Requirements Analyst Linear 이슈를 분석하고 상세 요구사항 명세 작성 비즈니스 요구사항을 기술적 명세로 변환 🏗️ S…" at bounding box center [176, 339] width 302 height 188
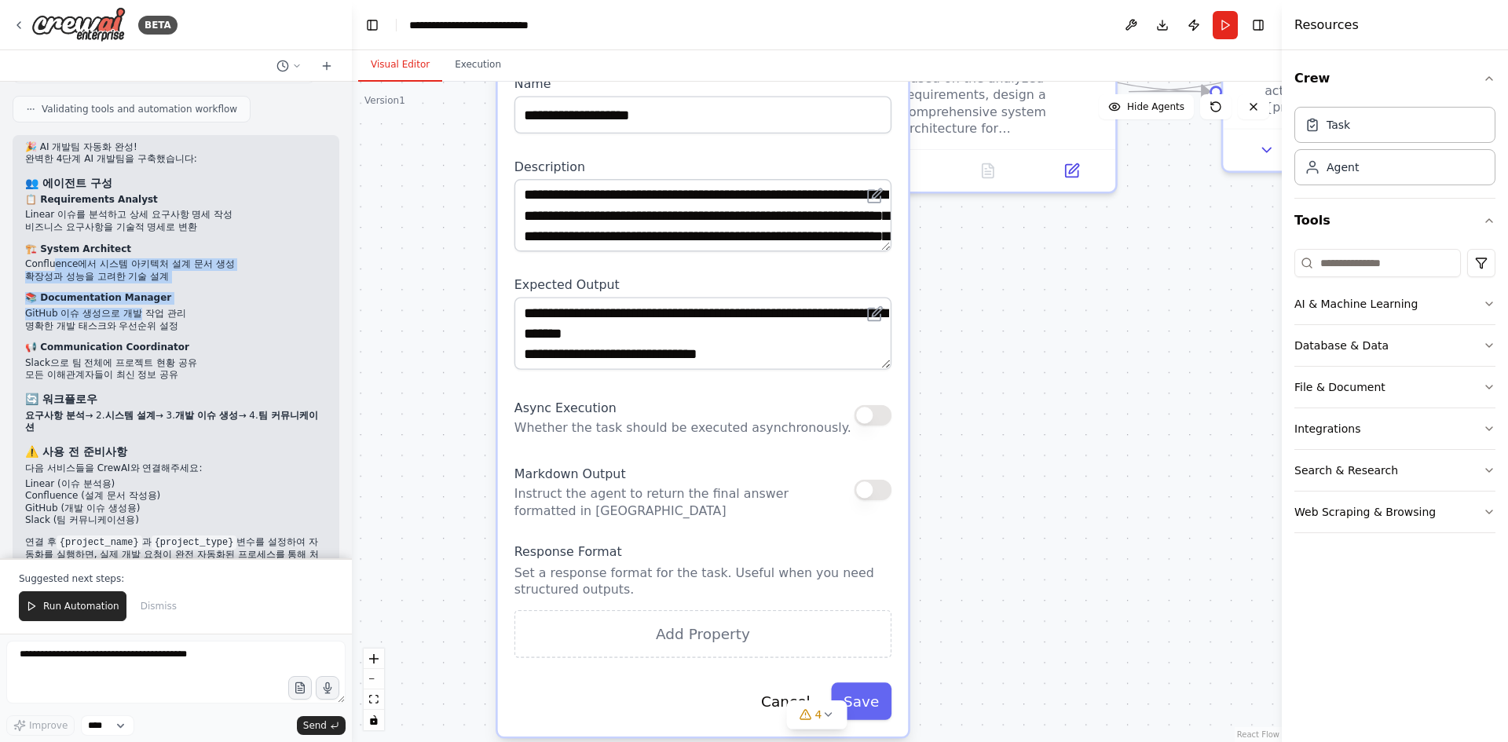
scroll to position [3116, 0]
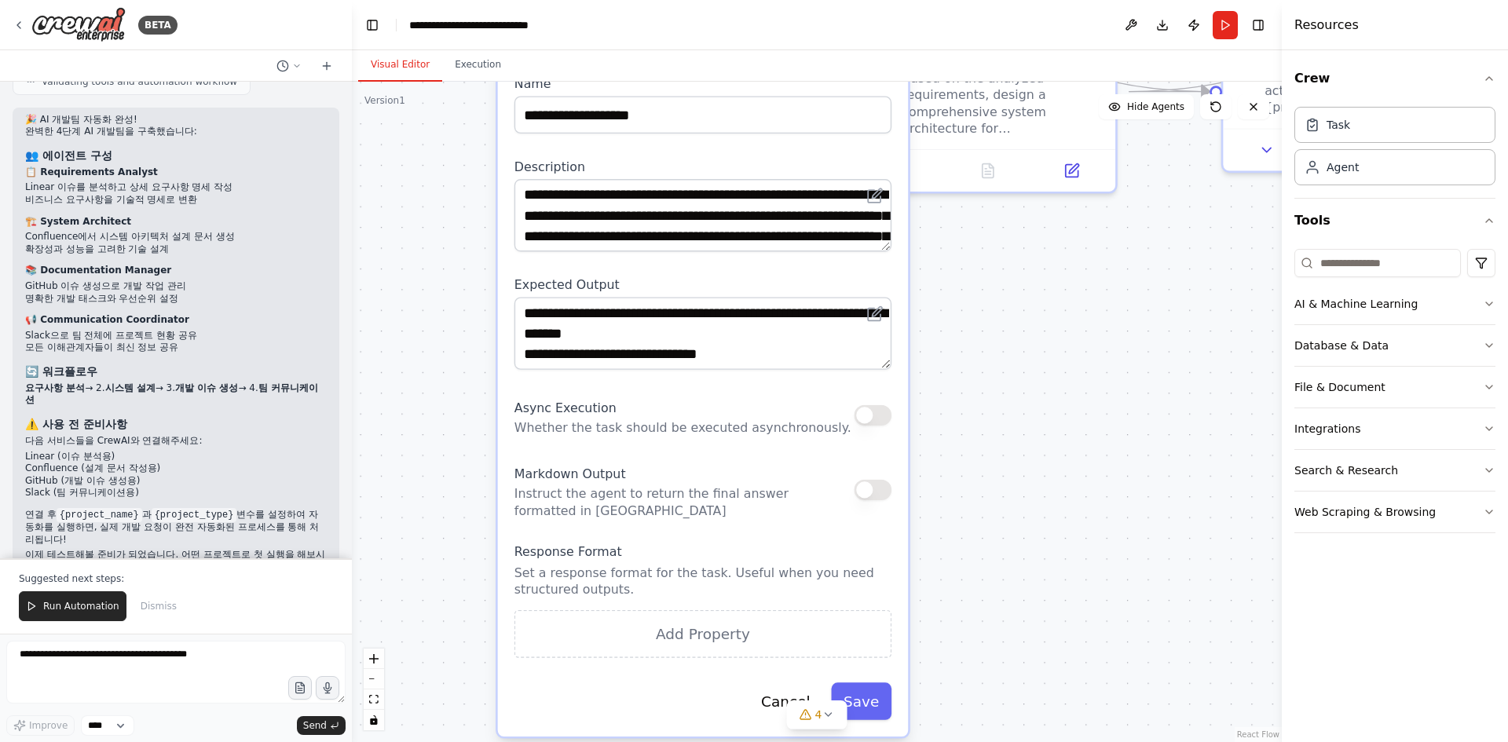
click at [159, 383] on li "요구사항 분석 → 2. 시스템 설계 → 3. 개발 이슈 생성 → 4. 팀 커뮤니케이션" at bounding box center [176, 395] width 302 height 24
drag, startPoint x: 64, startPoint y: 392, endPoint x: 128, endPoint y: 396, distance: 63.7
click at [128, 435] on p "다음 서비스들을 CrewAI와 연결해주세요:" at bounding box center [176, 441] width 302 height 13
click at [126, 463] on li "Confluence (설계 문서 작성용)" at bounding box center [176, 469] width 302 height 13
click at [76, 453] on div "🎉 AI 개발팀 자동화 완성! 완벽한 4단계 AI 개발팀을 구축했습니다: 👥 에이전트 구성 📋 Requirements Analyst Linea…" at bounding box center [176, 345] width 302 height 463
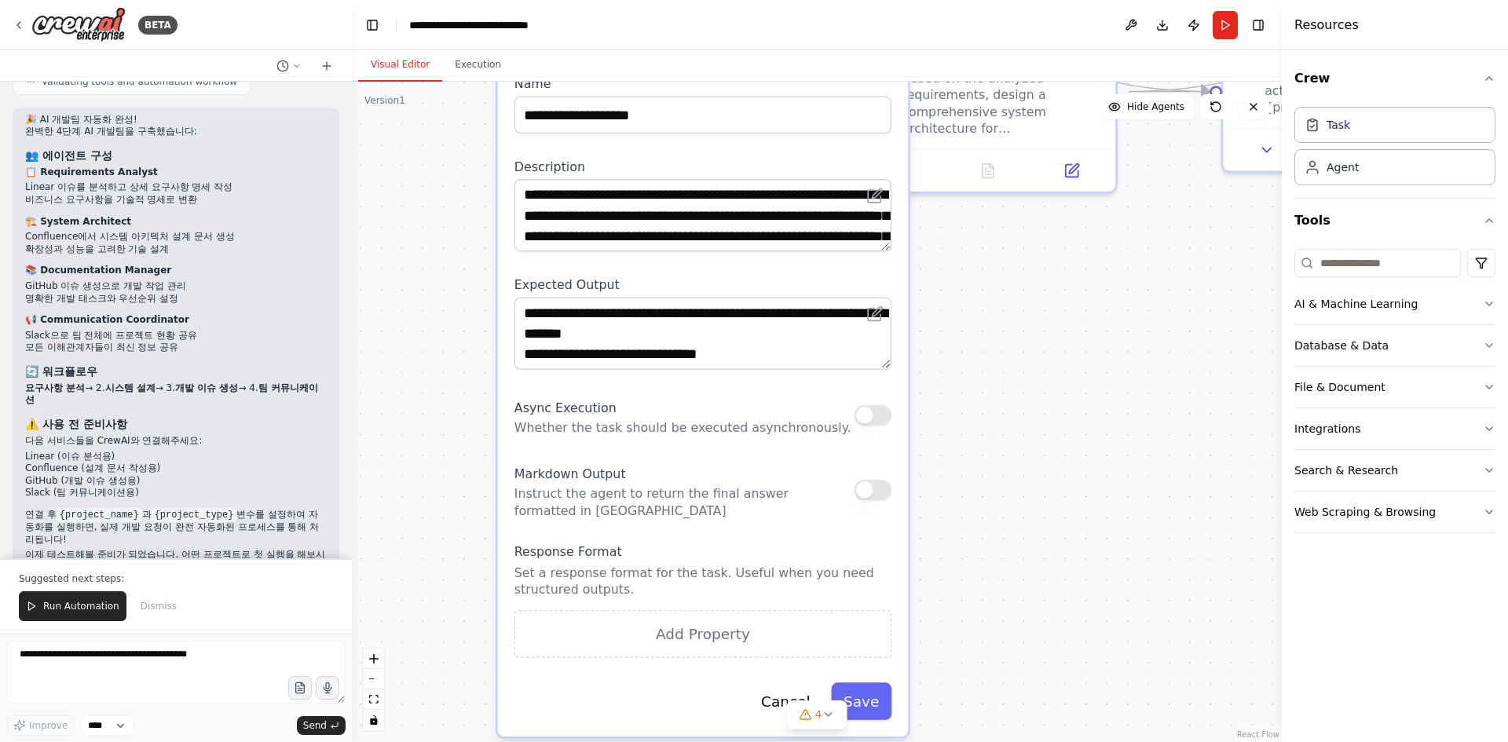
drag, startPoint x: 87, startPoint y: 463, endPoint x: 162, endPoint y: 472, distance: 75.1
click at [155, 509] on p "연결 후 {project_name} 과 {project_type} 변수를 설정하여 자동화를 실행하면, 실제 개발 요청이 완전 자동화된 프로세스…" at bounding box center [176, 527] width 302 height 37
click at [169, 509] on p "연결 후 {project_name} 과 {project_type} 변수를 설정하여 자동화를 실행하면, 실제 개발 요청이 완전 자동화된 프로세스…" at bounding box center [176, 527] width 302 height 37
click at [179, 549] on p "이제 테스트해볼 준비가 되었습니다. 어떤 프로젝트로 첫 실행을 해보시겠어요?" at bounding box center [176, 561] width 302 height 24
click at [976, 338] on div ".deletable-edge-delete-btn { width: 20px; height: 20px; border: 0px solid #ffff…" at bounding box center [817, 412] width 930 height 661
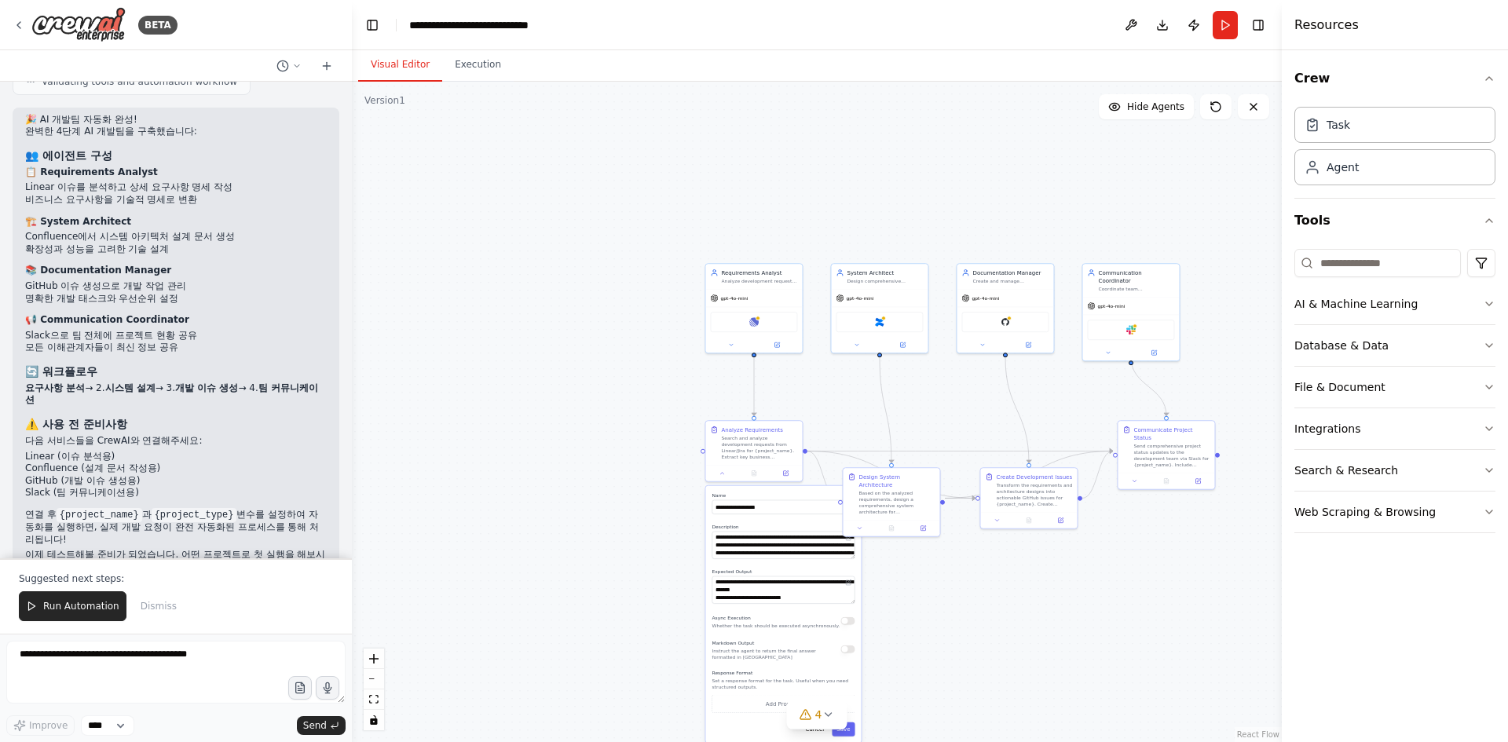
drag, startPoint x: 707, startPoint y: 225, endPoint x: 617, endPoint y: 478, distance: 268.3
click at [617, 478] on div ".deletable-edge-delete-btn { width: 20px; height: 20px; border: 0px solid #ffff…" at bounding box center [817, 412] width 930 height 661
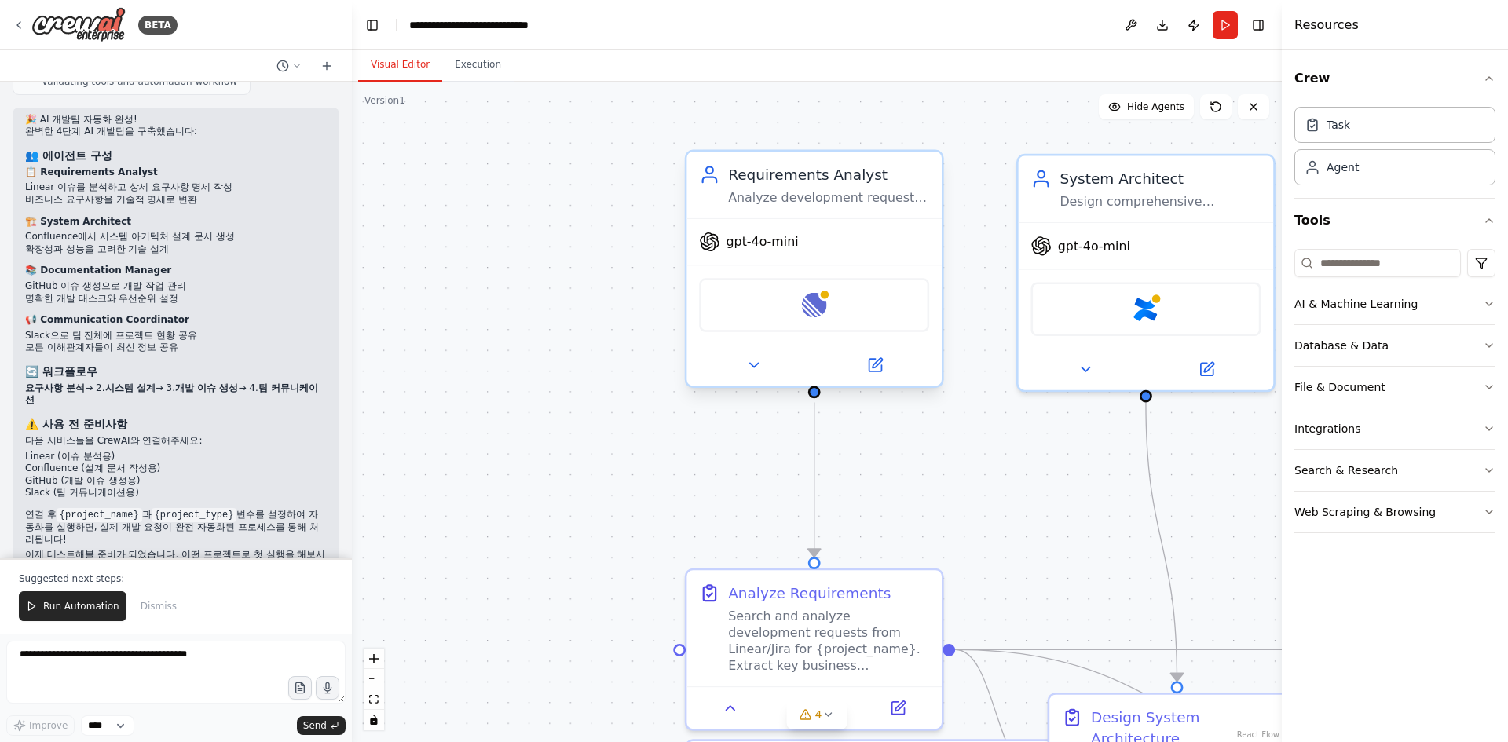
drag, startPoint x: 726, startPoint y: 299, endPoint x: 683, endPoint y: 321, distance: 47.8
click at [654, 327] on div ".deletable-edge-delete-btn { width: 20px; height: 20px; border: 0px solid #ffff…" at bounding box center [817, 412] width 930 height 661
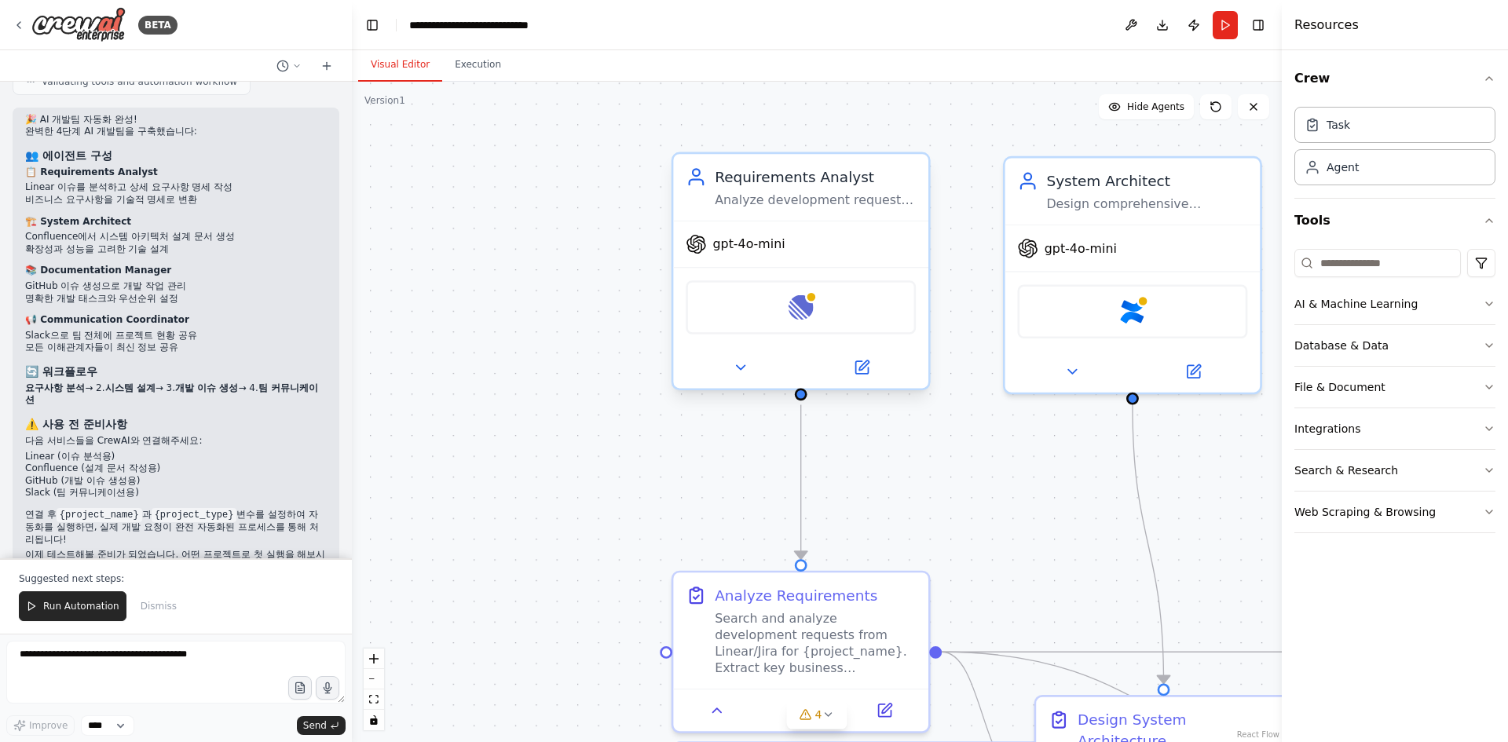
click at [829, 316] on div "Linear" at bounding box center [801, 307] width 230 height 54
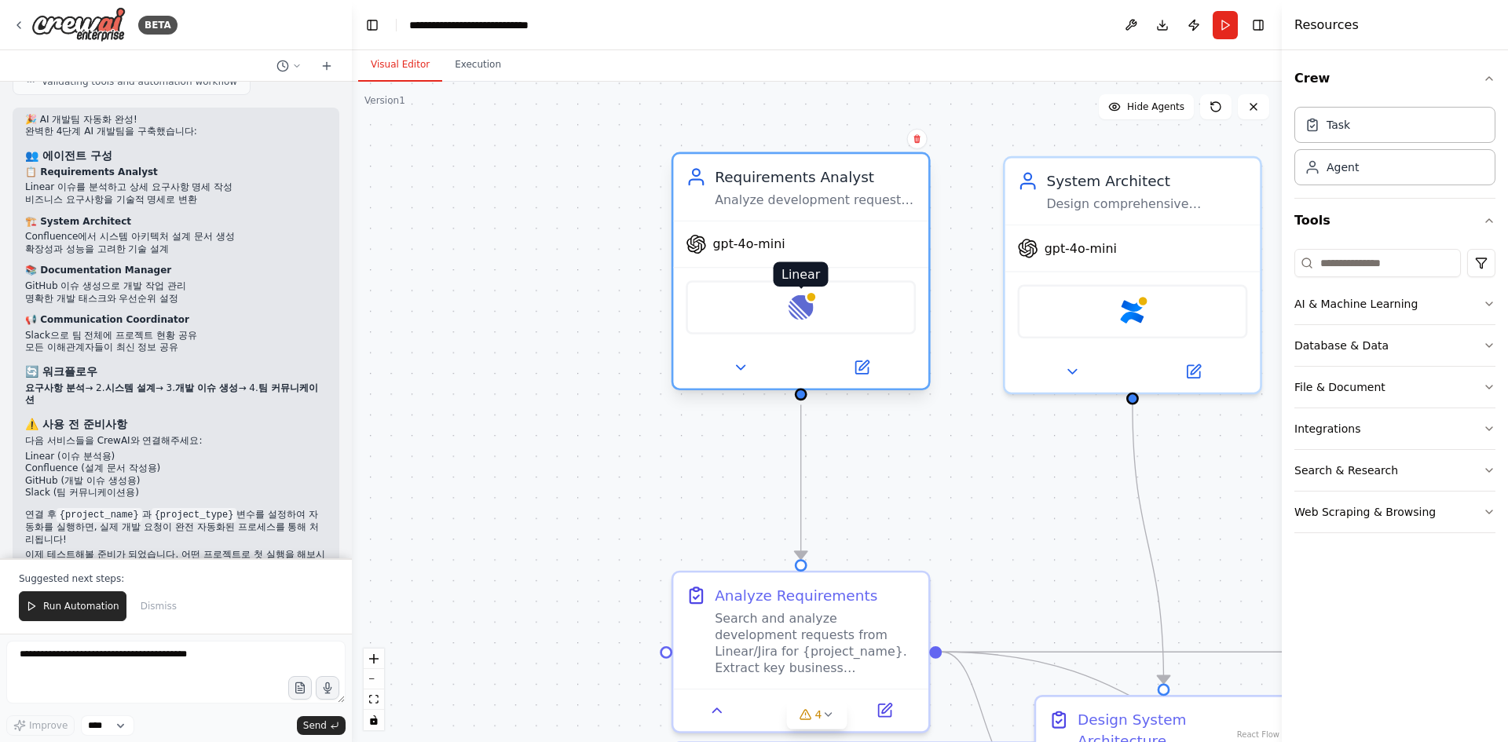
click at [809, 311] on img at bounding box center [801, 307] width 25 height 25
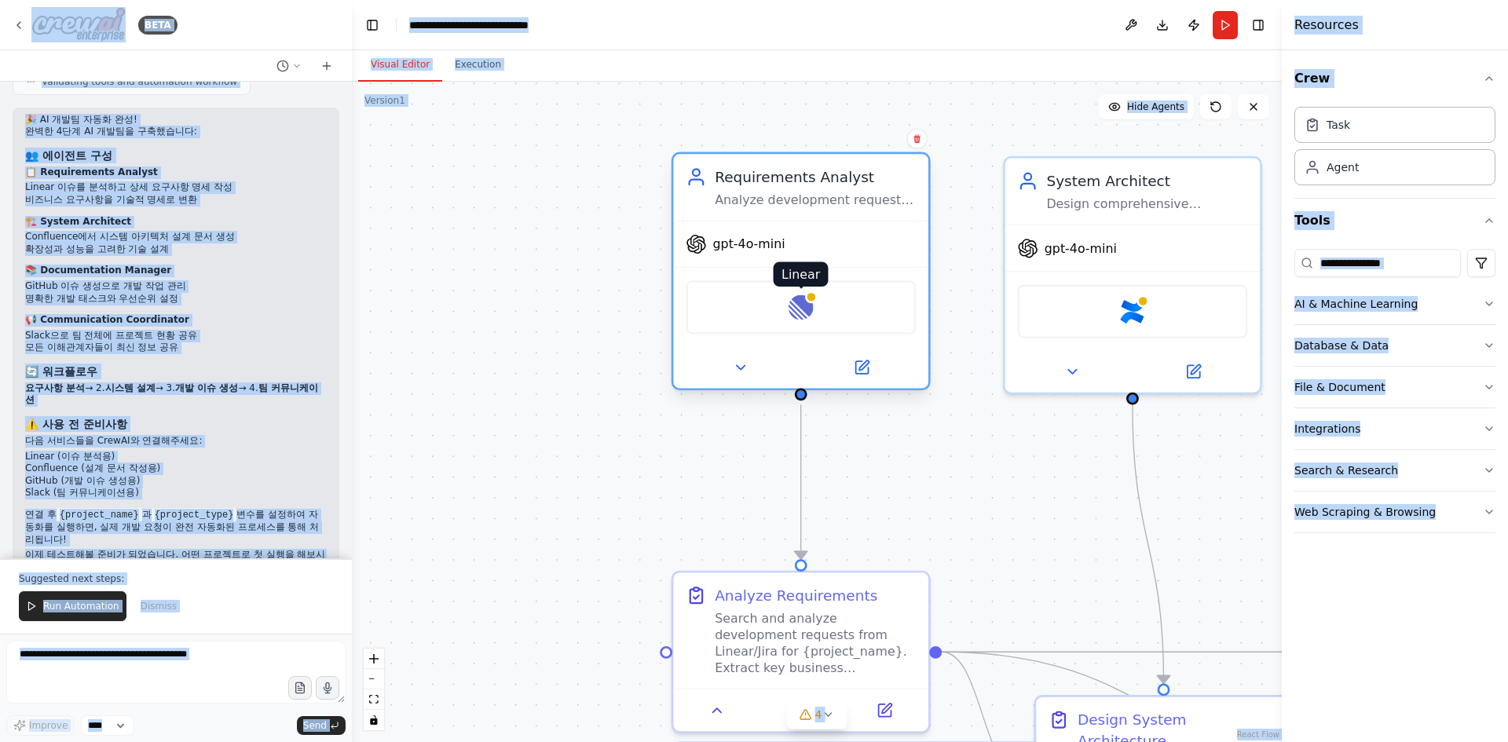
click at [809, 311] on img at bounding box center [801, 307] width 25 height 25
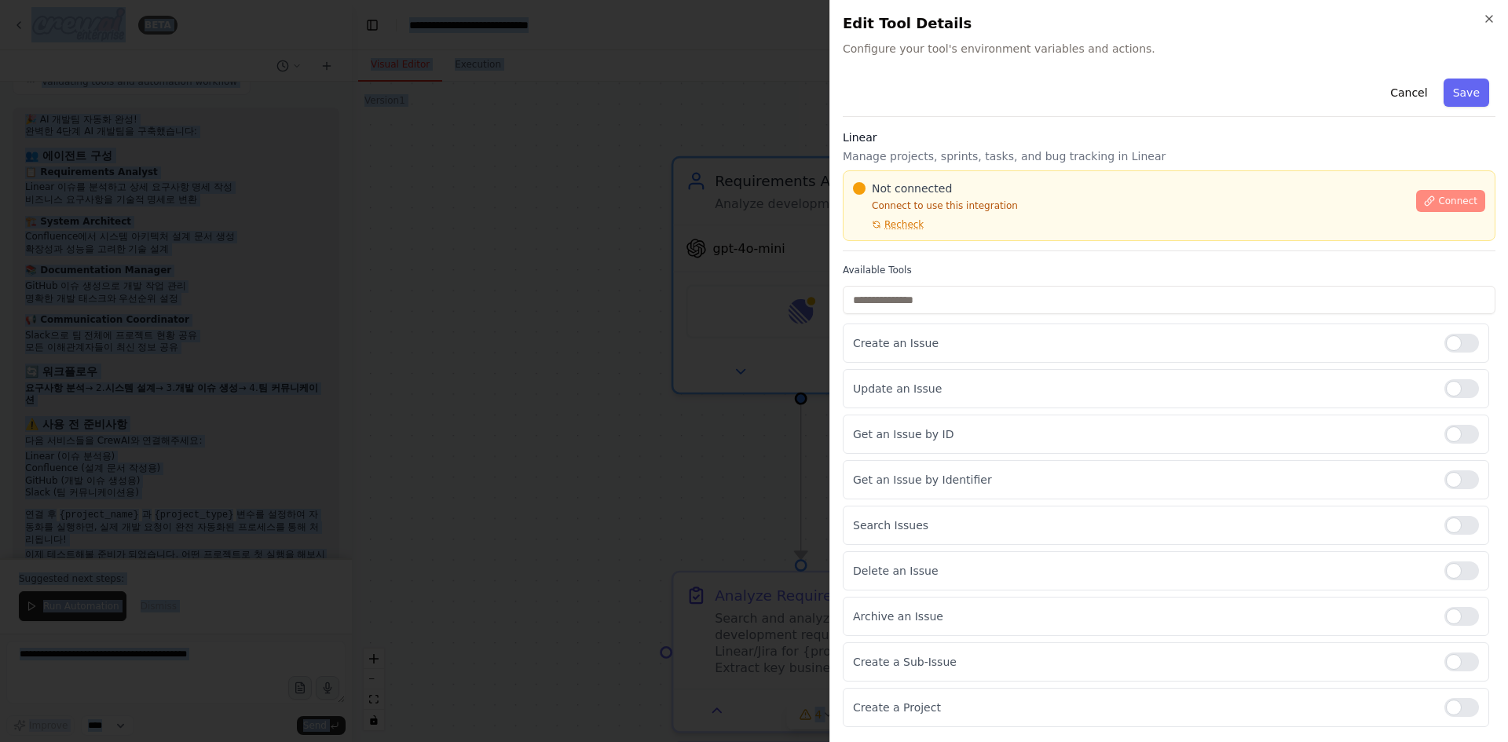
click at [1452, 204] on span "Connect" at bounding box center [1457, 201] width 39 height 13
click at [964, 231] on div "Not connected Connect to use this integration Recheck Connect" at bounding box center [1169, 205] width 653 height 71
click at [936, 240] on div "Not connected Connect to use this integration Recheck Connect" at bounding box center [1169, 205] width 653 height 71
click at [922, 236] on div "Not connected Connect to use this integration Recheck Connect" at bounding box center [1169, 205] width 653 height 71
click at [933, 235] on div "Not connected Connect to use this integration Recheck Connect" at bounding box center [1169, 205] width 653 height 71
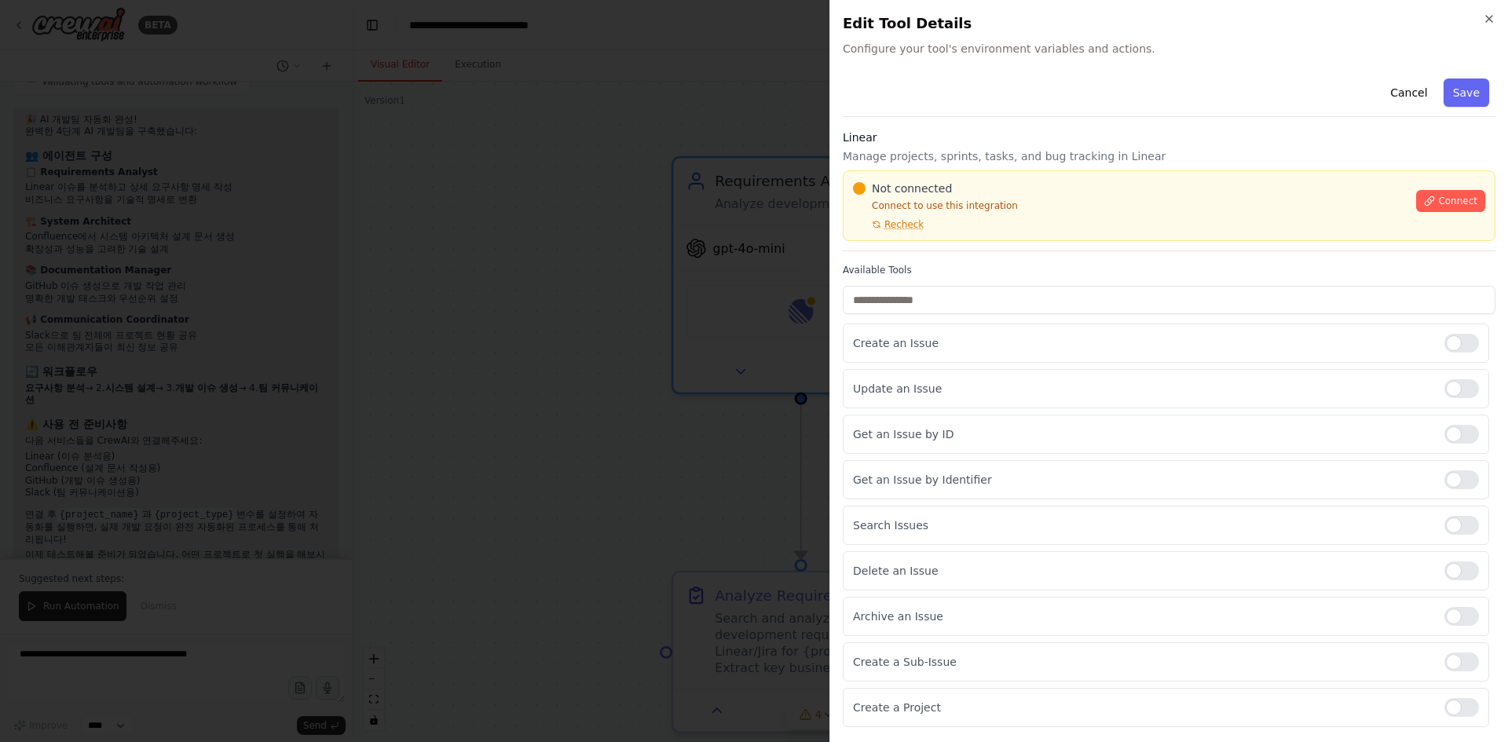
click at [935, 235] on div "Not connected Connect to use this integration Recheck Connect" at bounding box center [1169, 205] width 653 height 71
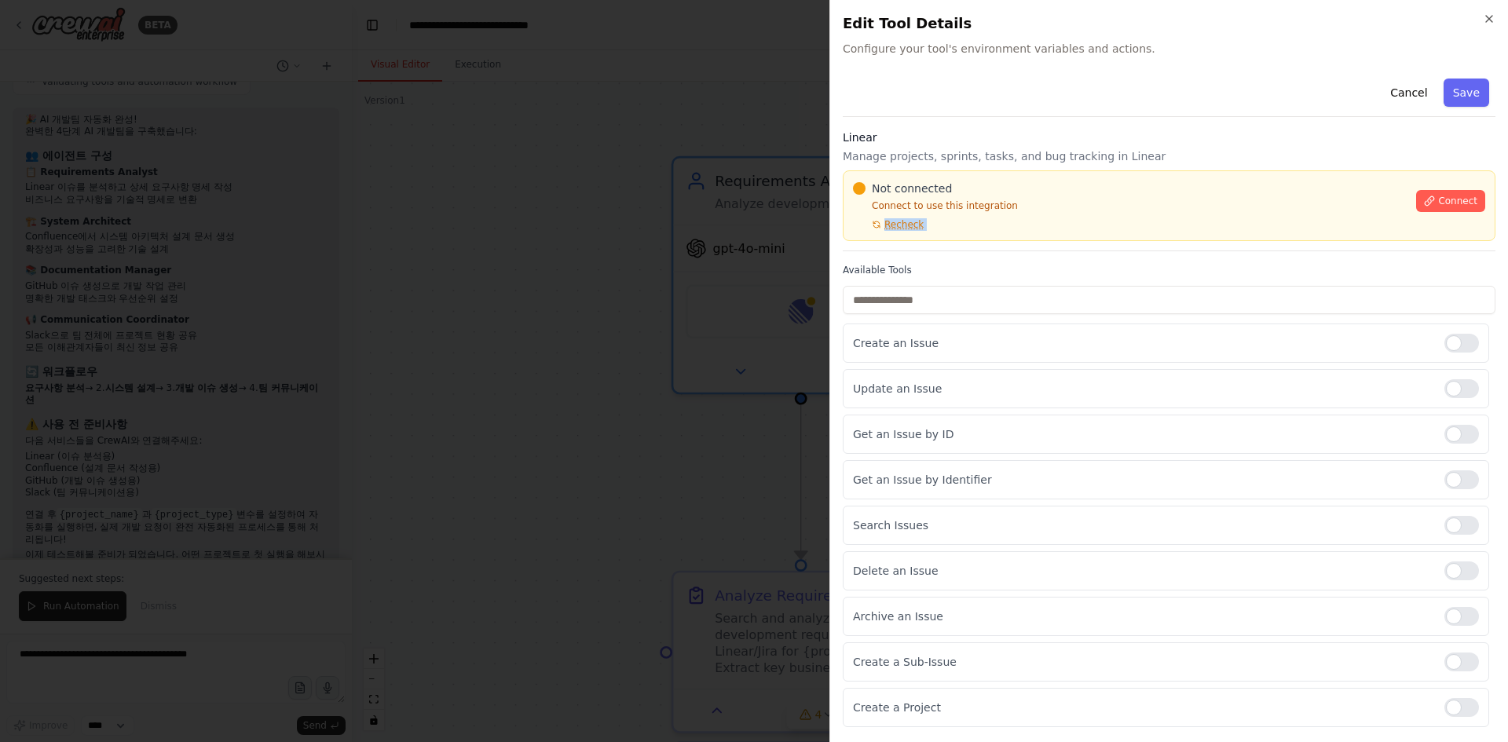
click at [936, 235] on div "Not connected Connect to use this integration Recheck Connect" at bounding box center [1169, 205] width 653 height 71
click at [939, 241] on div "Linear Manage projects, sprints, tasks, and bug tracking in Linear Not connecte…" at bounding box center [1169, 191] width 653 height 122
click at [945, 257] on div "Cancel Save Linear Manage projects, sprints, tasks, and bug tracking in Linear …" at bounding box center [1169, 490] width 653 height 837
click at [950, 244] on div "Linear Manage projects, sprints, tasks, and bug tracking in Linear Not connecte…" at bounding box center [1169, 191] width 653 height 122
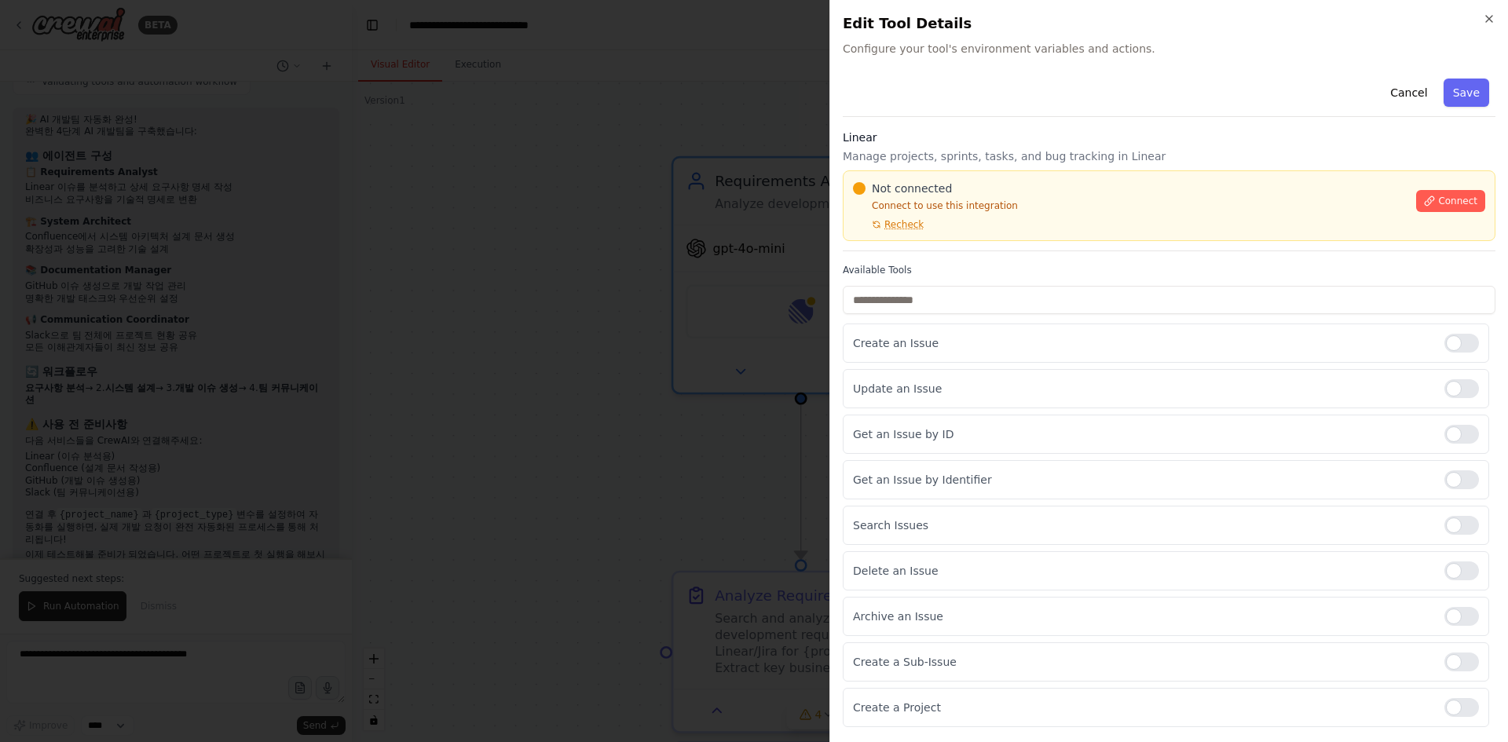
click at [950, 244] on div "Linear Manage projects, sprints, tasks, and bug tracking in Linear Not connecte…" at bounding box center [1169, 191] width 653 height 122
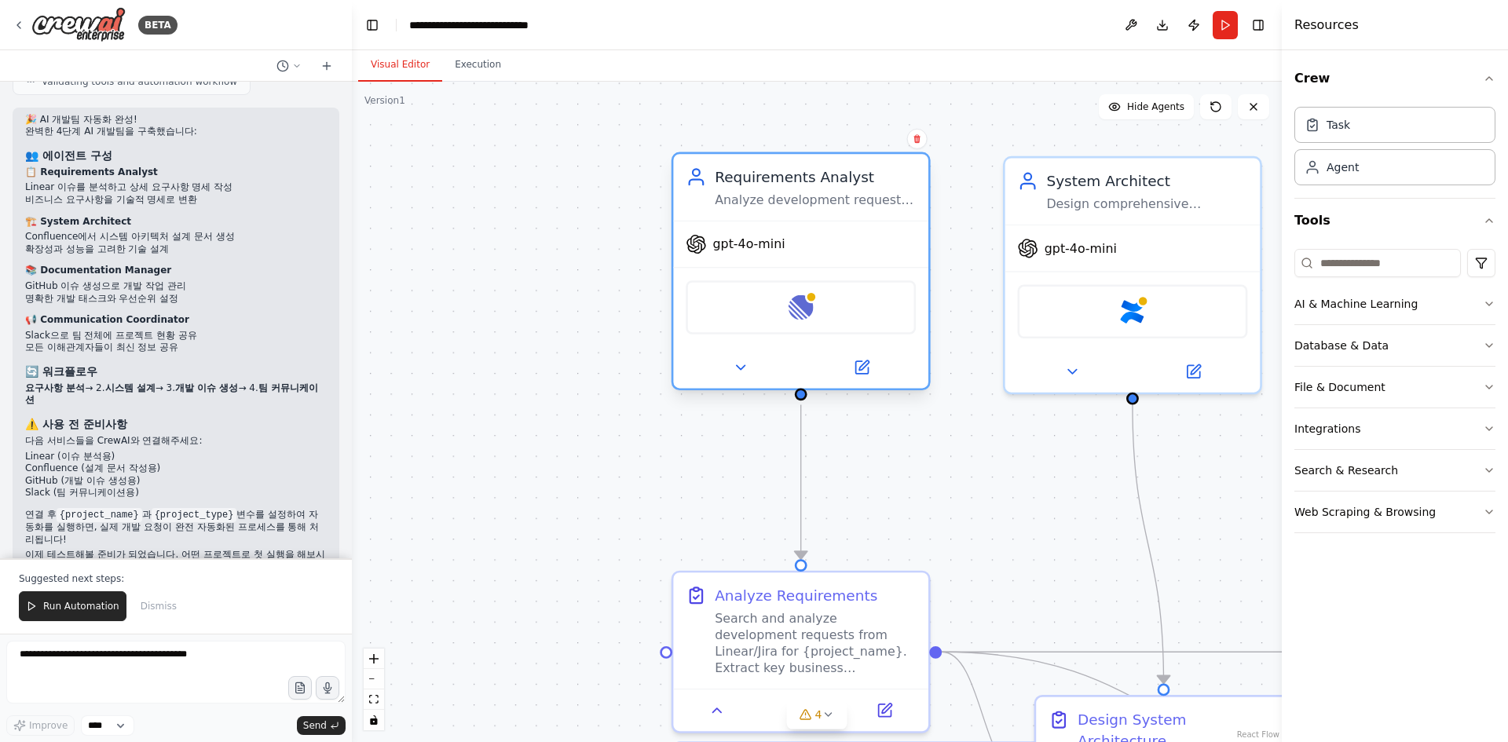
click at [826, 317] on div "Linear" at bounding box center [801, 307] width 230 height 54
click at [804, 302] on img at bounding box center [801, 307] width 25 height 25
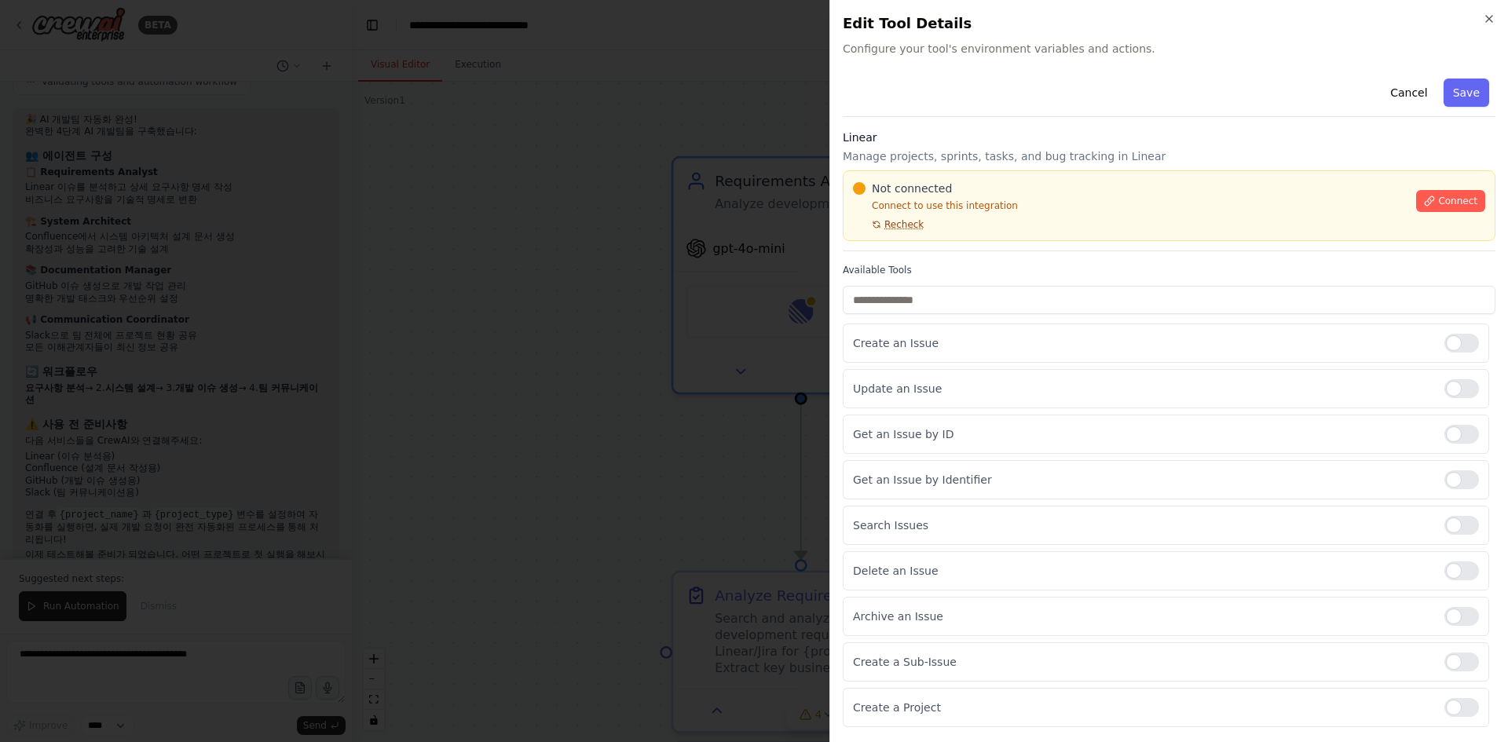
click at [897, 225] on span "Recheck" at bounding box center [904, 224] width 39 height 13
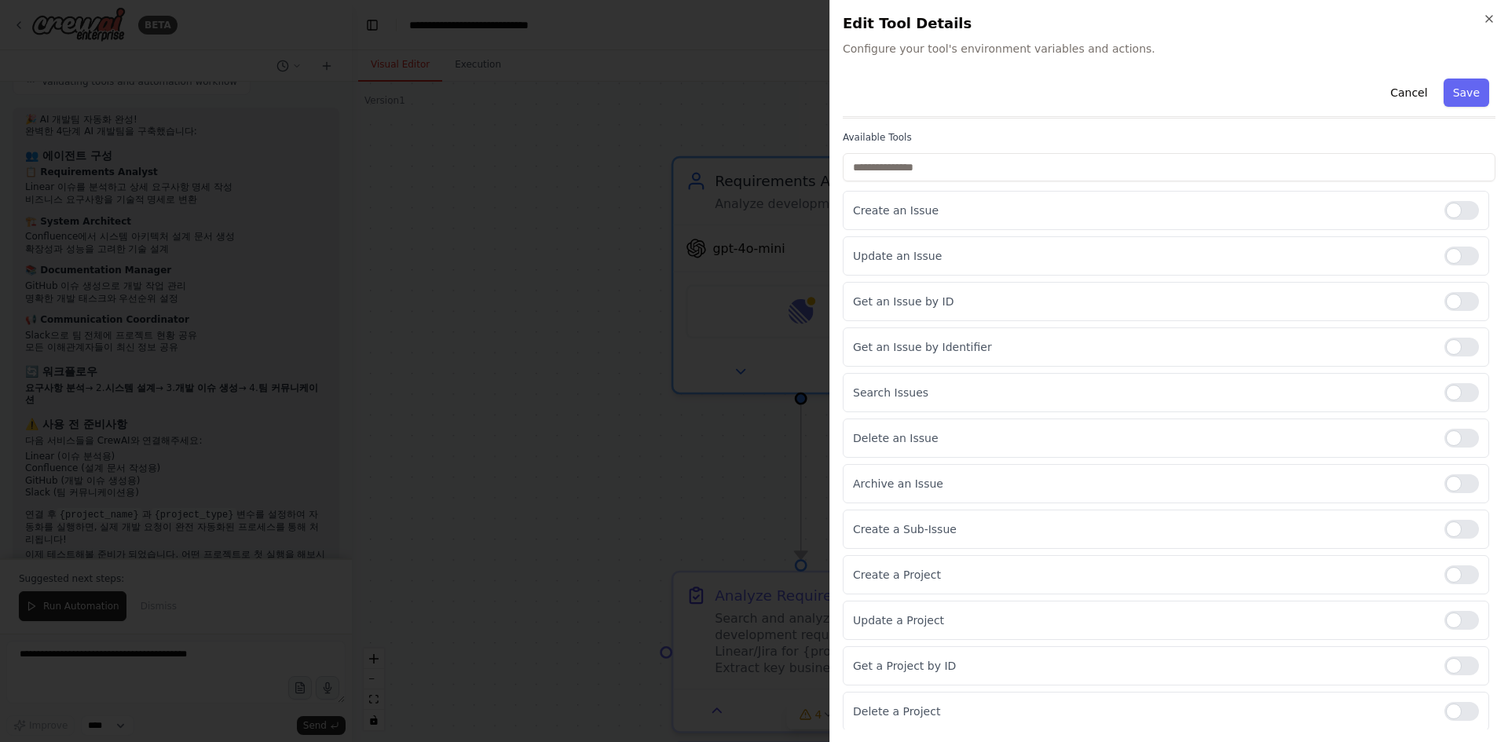
scroll to position [180, 0]
click at [1488, 19] on icon "button" at bounding box center [1489, 19] width 13 height 13
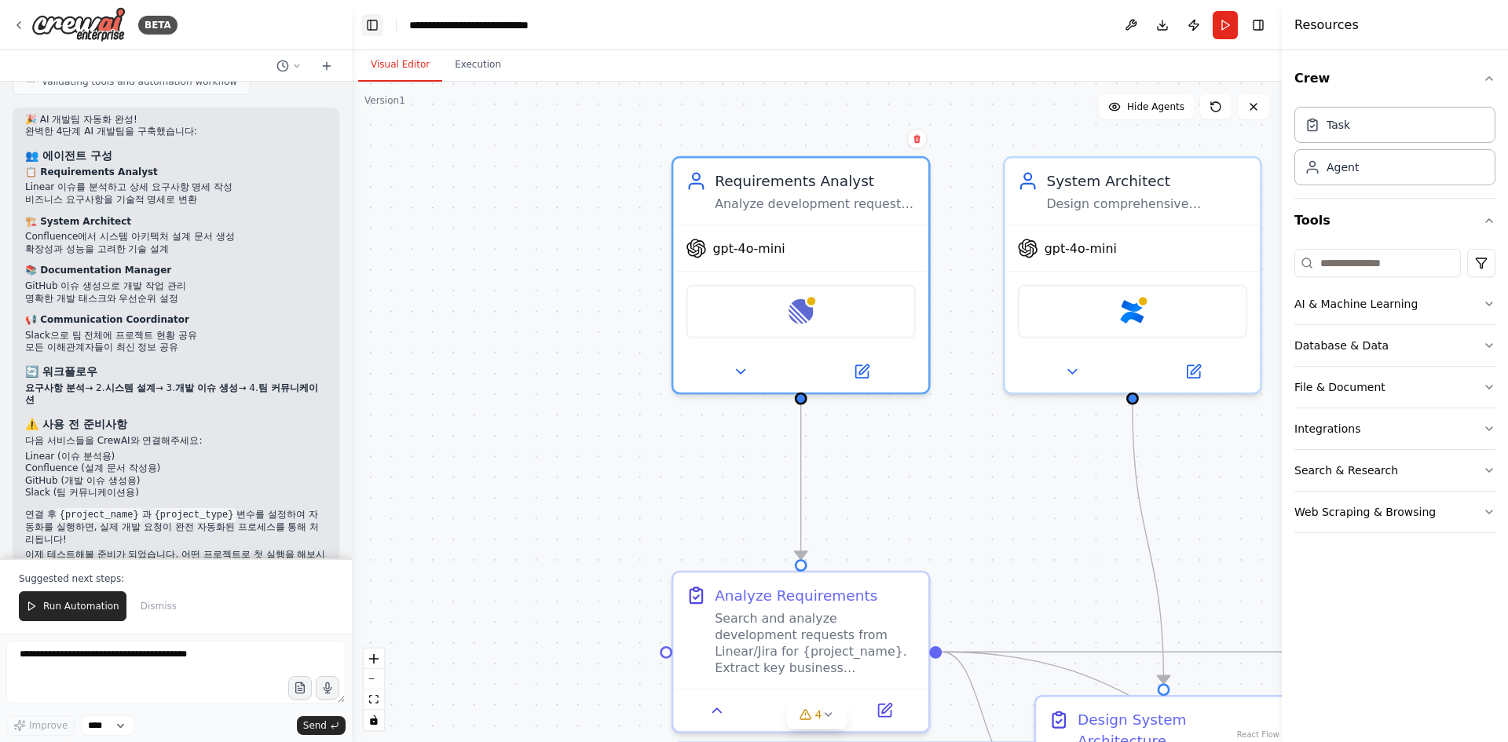
click at [375, 23] on button "Toggle Left Sidebar" at bounding box center [372, 25] width 22 height 22
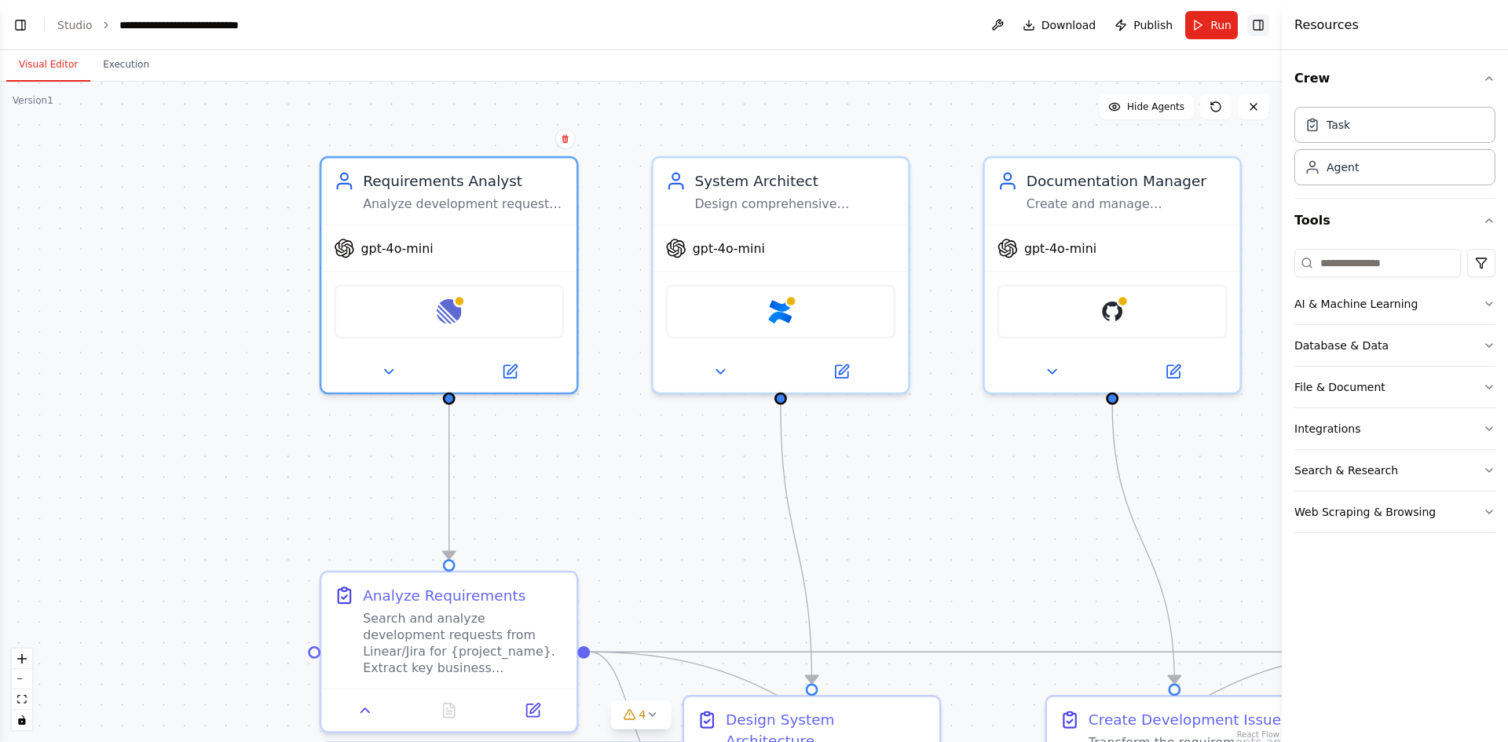
click at [1254, 26] on button "Toggle Right Sidebar" at bounding box center [1258, 25] width 22 height 22
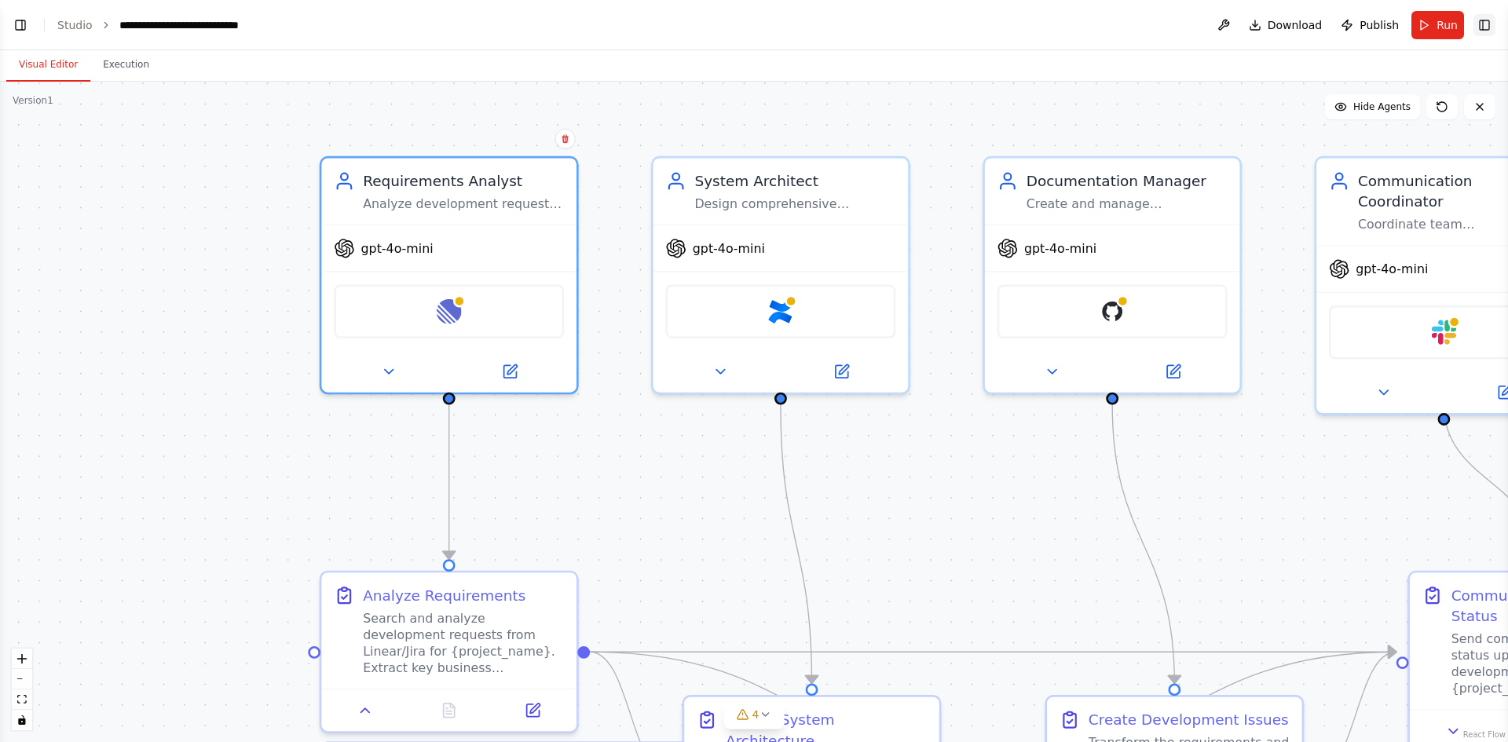
click at [1485, 24] on button "Toggle Right Sidebar" at bounding box center [1485, 25] width 22 height 22
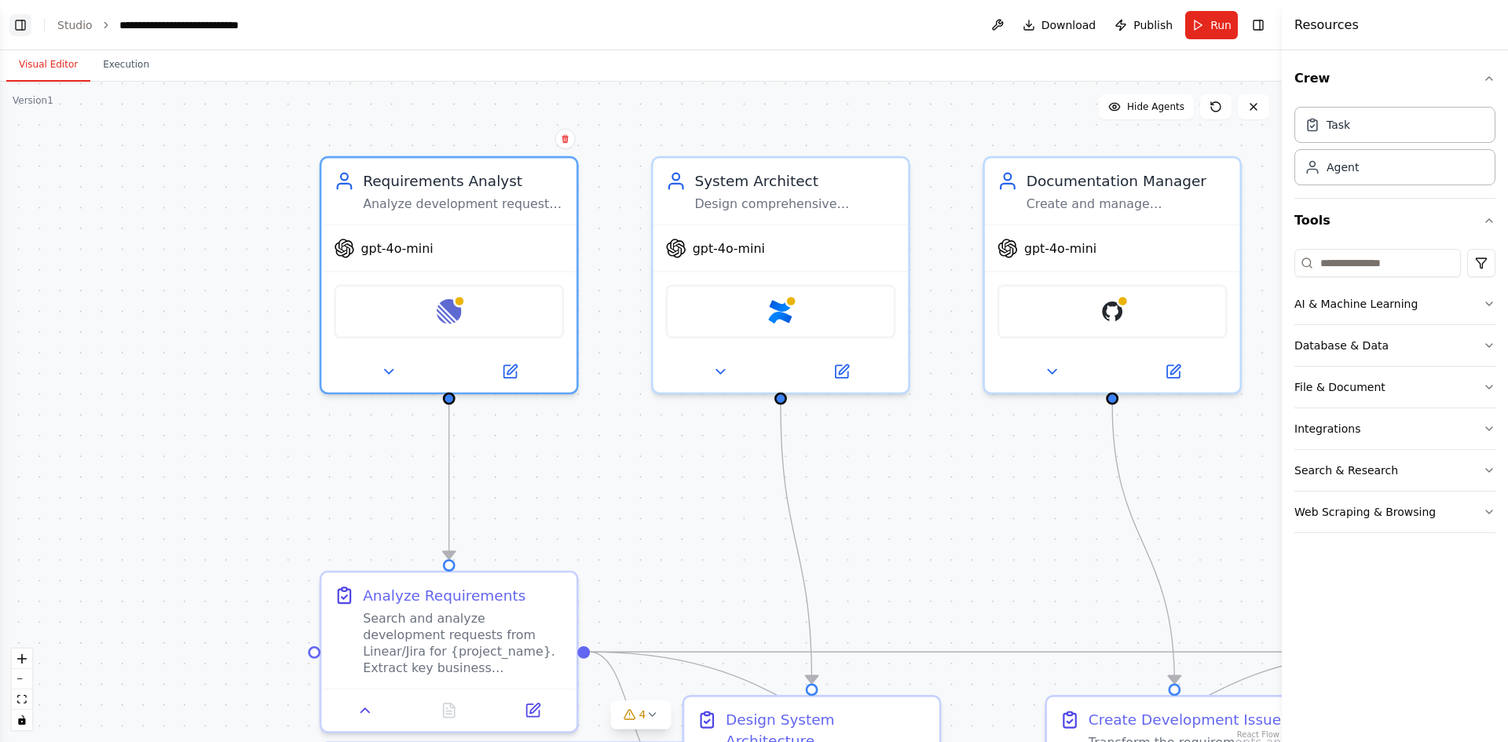
click at [30, 25] on button "Toggle Left Sidebar" at bounding box center [20, 25] width 22 height 22
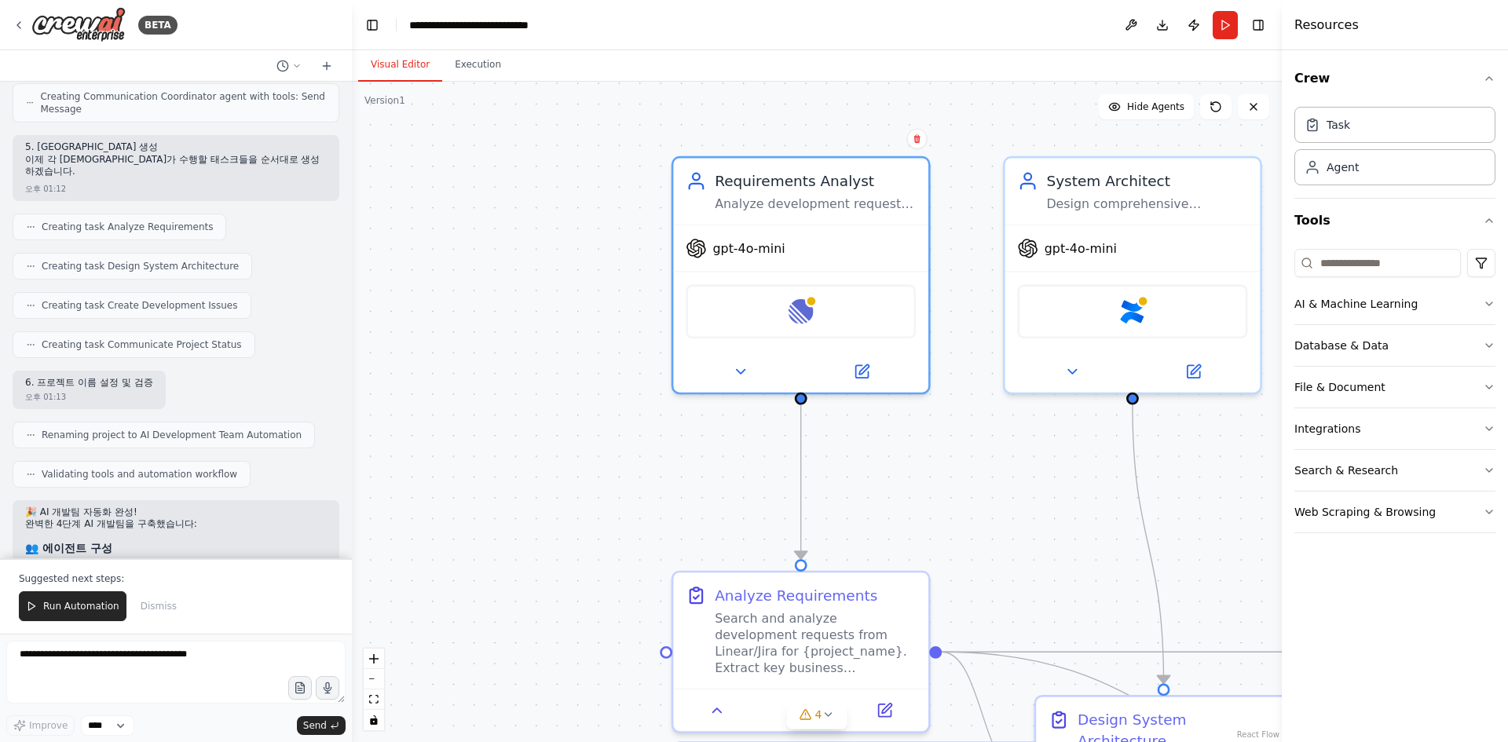
scroll to position [3116, 0]
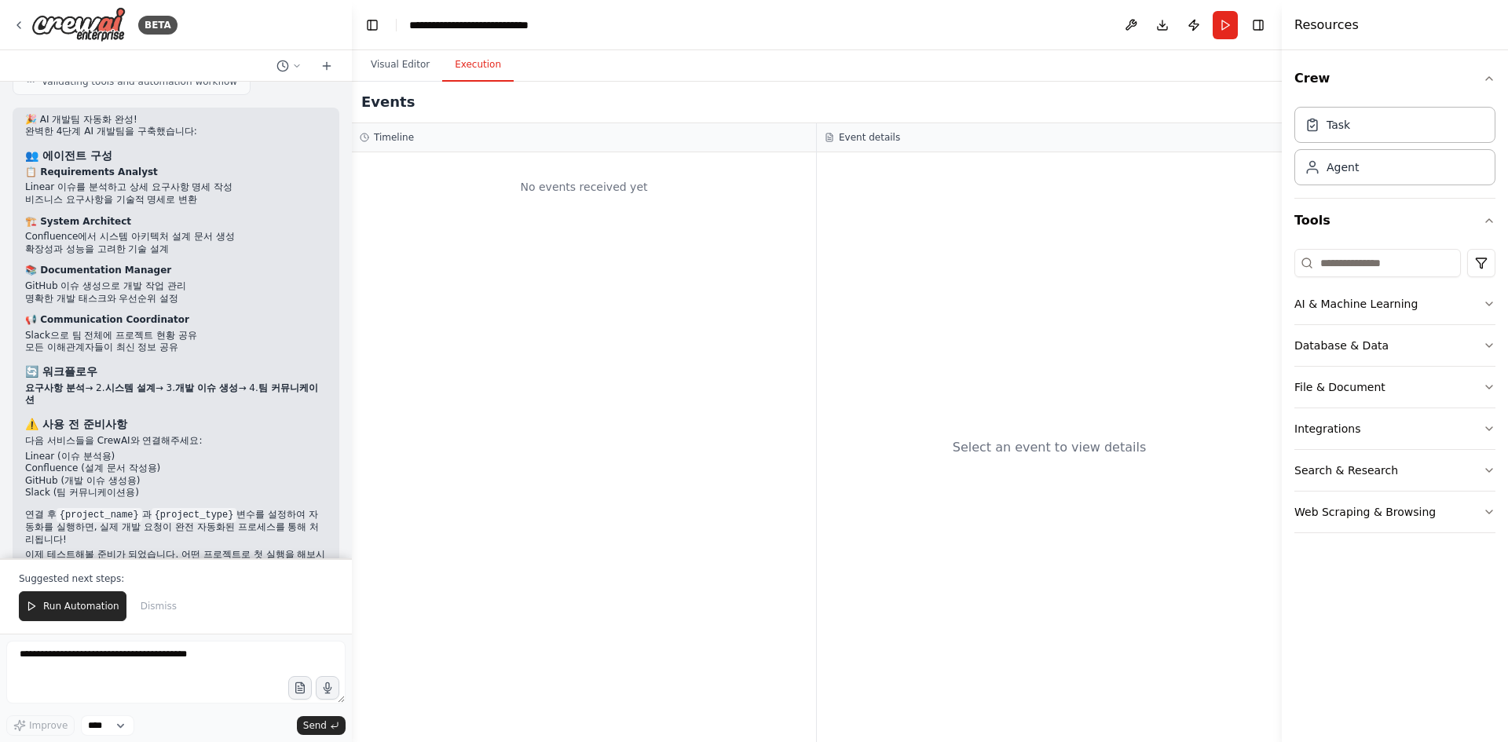
click at [485, 64] on button "Execution" at bounding box center [477, 65] width 71 height 33
click at [588, 254] on div "No events received yet" at bounding box center [584, 447] width 464 height 590
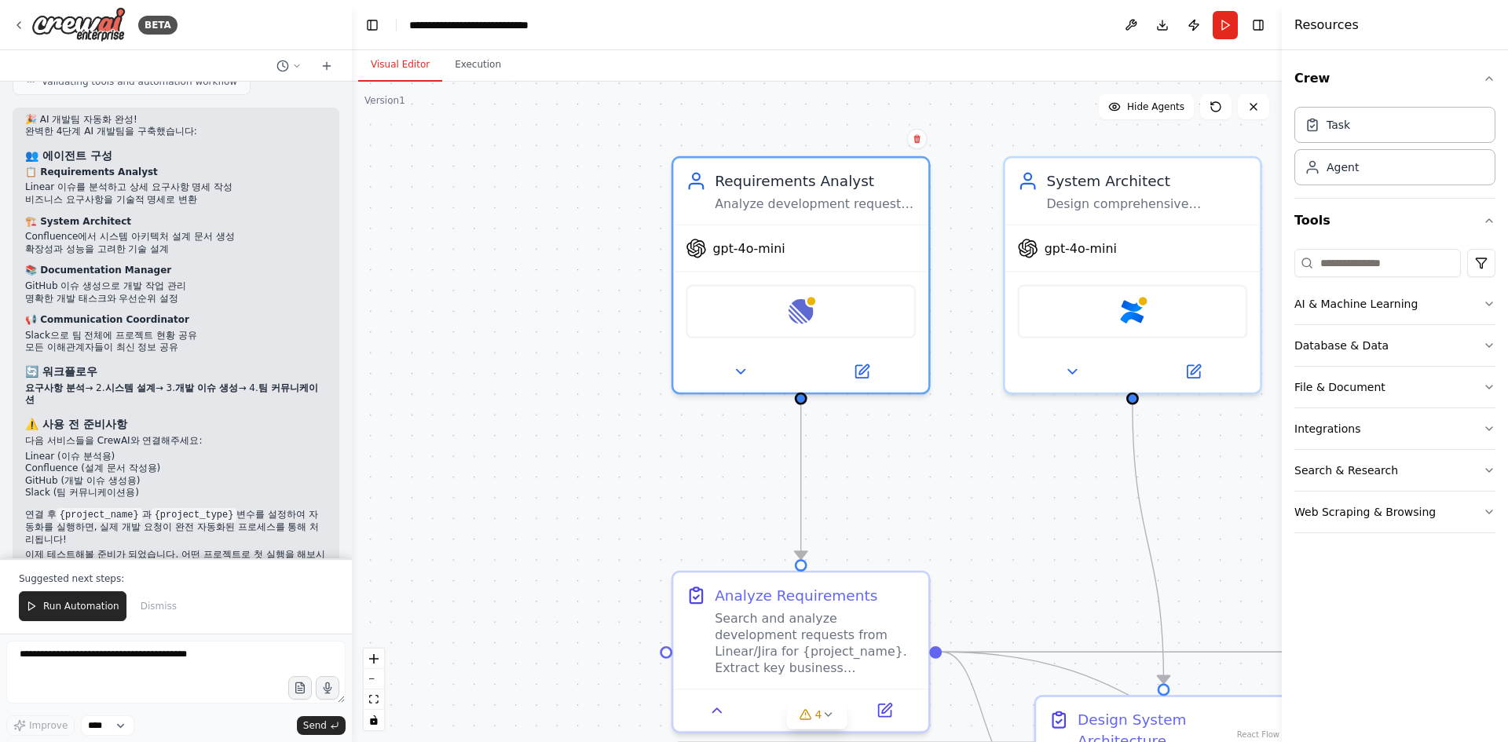
click at [398, 54] on button "Visual Editor" at bounding box center [400, 65] width 84 height 33
click at [805, 306] on img at bounding box center [801, 307] width 25 height 25
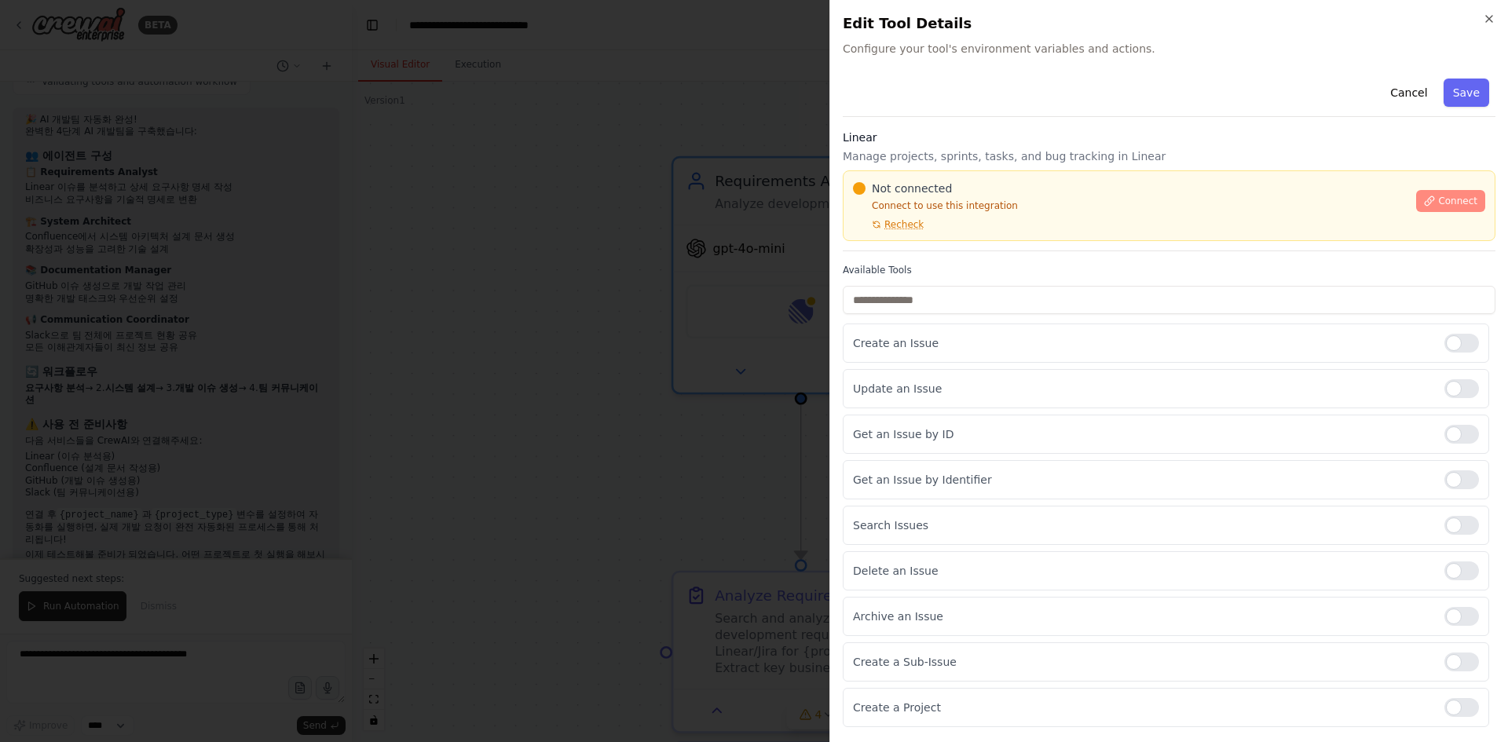
click at [1438, 198] on span "Connect" at bounding box center [1457, 201] width 39 height 13
click at [1030, 214] on div "Not connected Connect to use this integration Recheck" at bounding box center [1130, 206] width 554 height 50
drag, startPoint x: 1210, startPoint y: 238, endPoint x: 1104, endPoint y: 240, distance: 106.1
click at [1210, 240] on div "Not connected Connect to use this integration Recheck Connect" at bounding box center [1169, 205] width 653 height 71
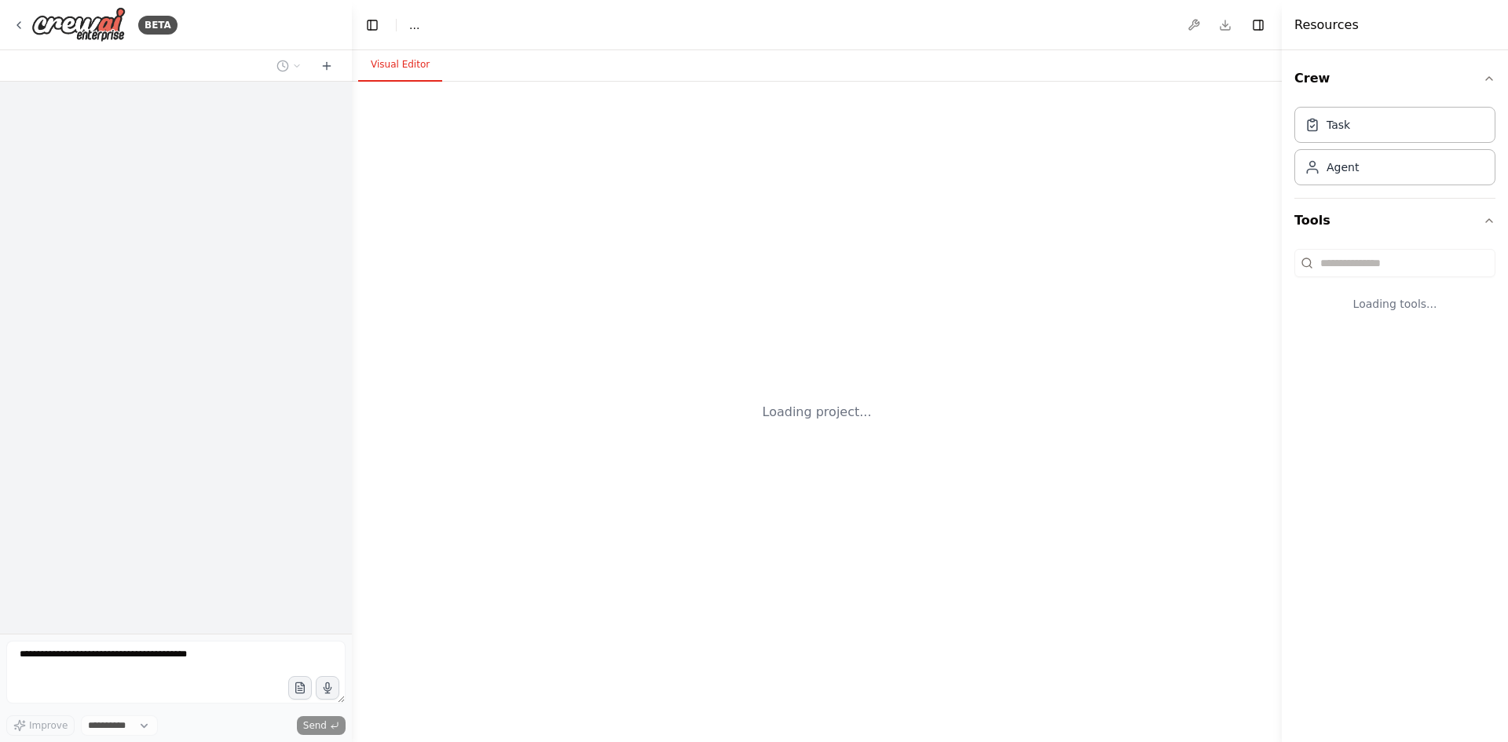
select select "****"
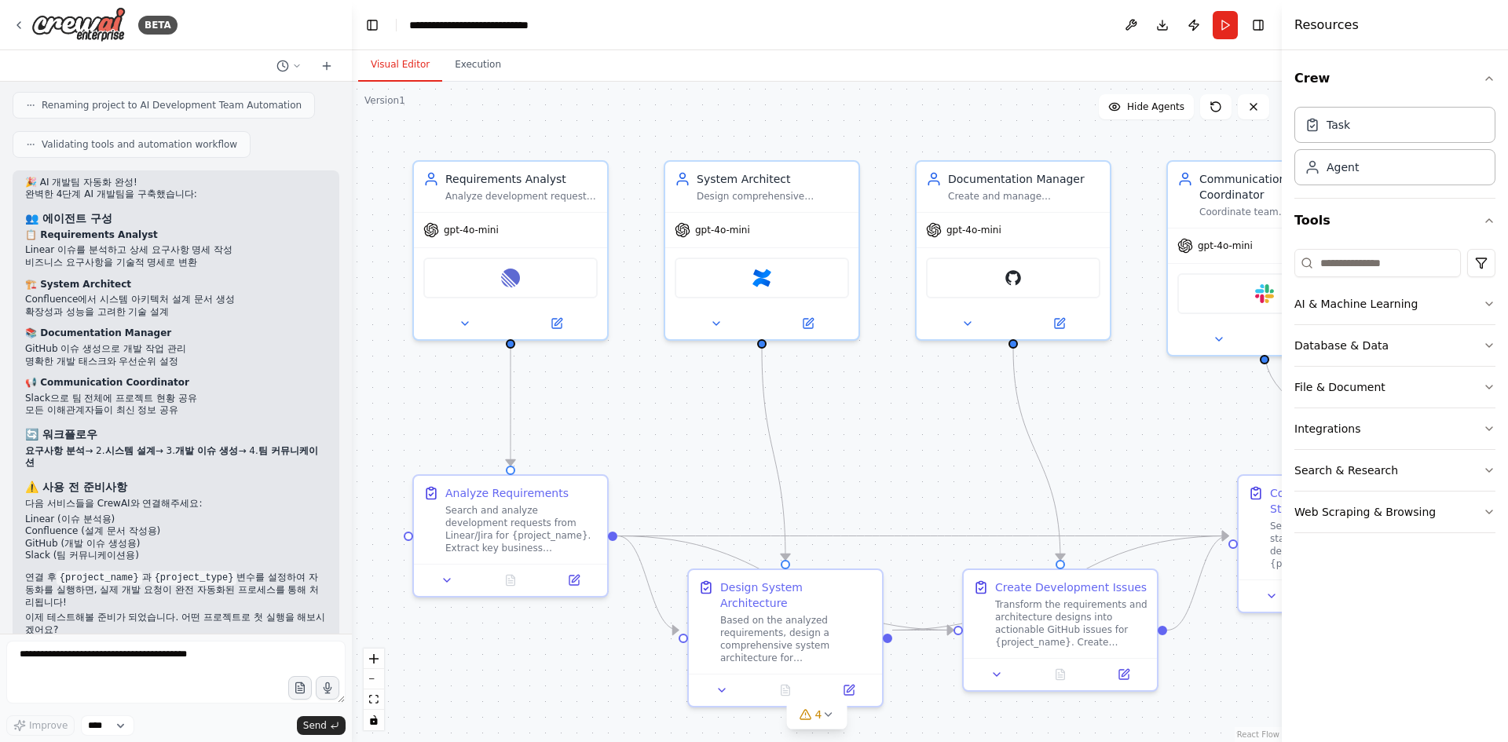
scroll to position [3041, 0]
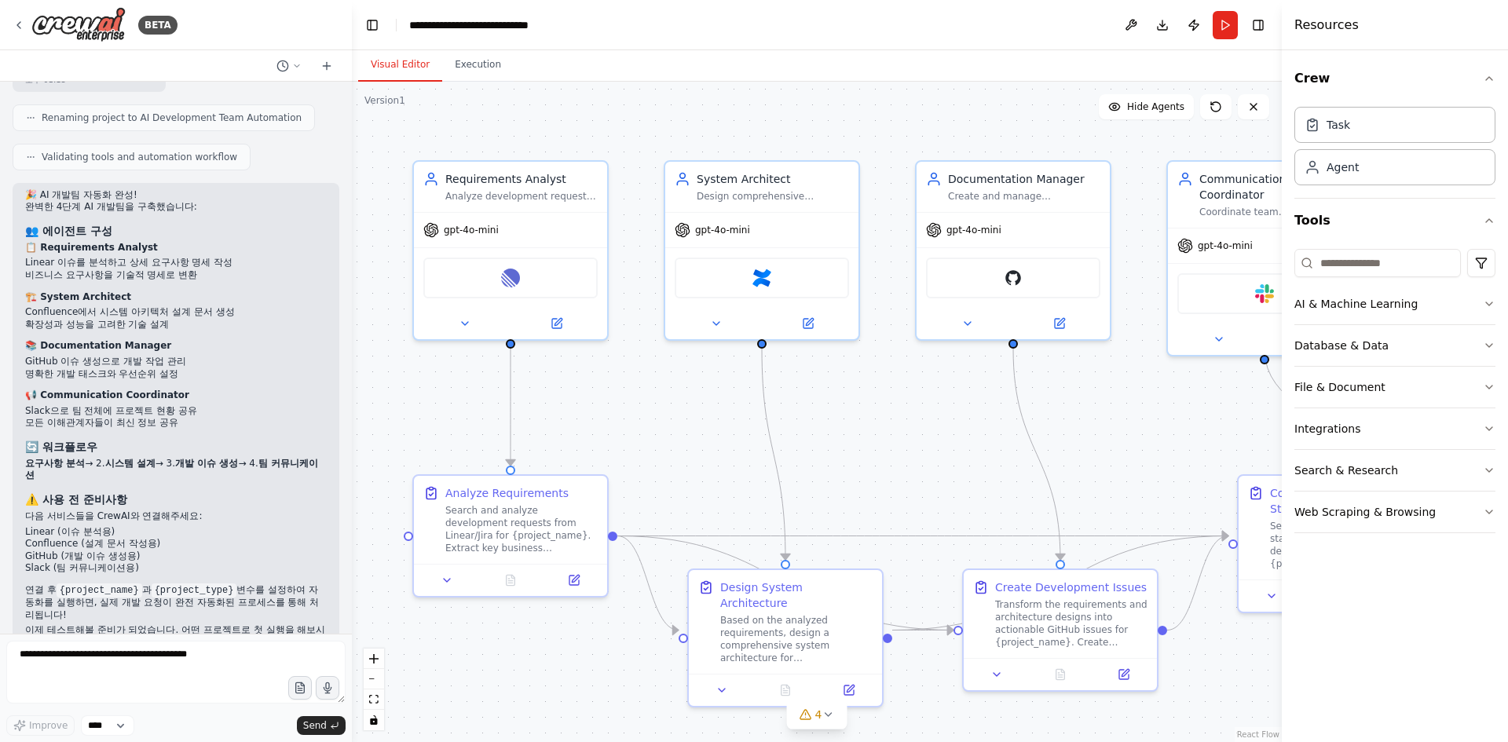
drag, startPoint x: 941, startPoint y: 413, endPoint x: 924, endPoint y: 413, distance: 17.3
click at [924, 413] on div ".deletable-edge-delete-btn { width: 20px; height: 20px; border: 0px solid #ffff…" at bounding box center [817, 412] width 930 height 661
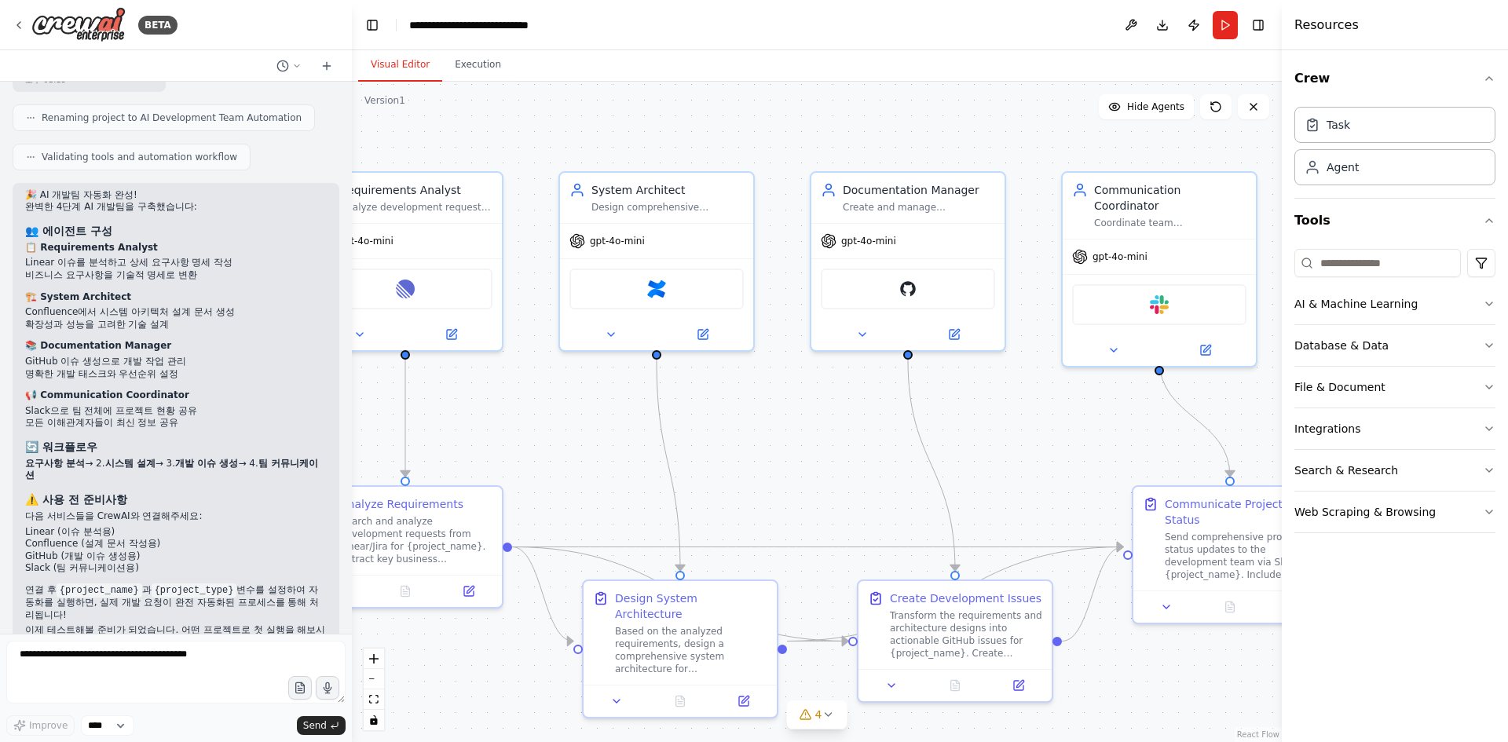
drag, startPoint x: 959, startPoint y: 419, endPoint x: 849, endPoint y: 430, distance: 110.5
click at [849, 430] on div ".deletable-edge-delete-btn { width: 20px; height: 20px; border: 0px solid #ffff…" at bounding box center [817, 412] width 930 height 661
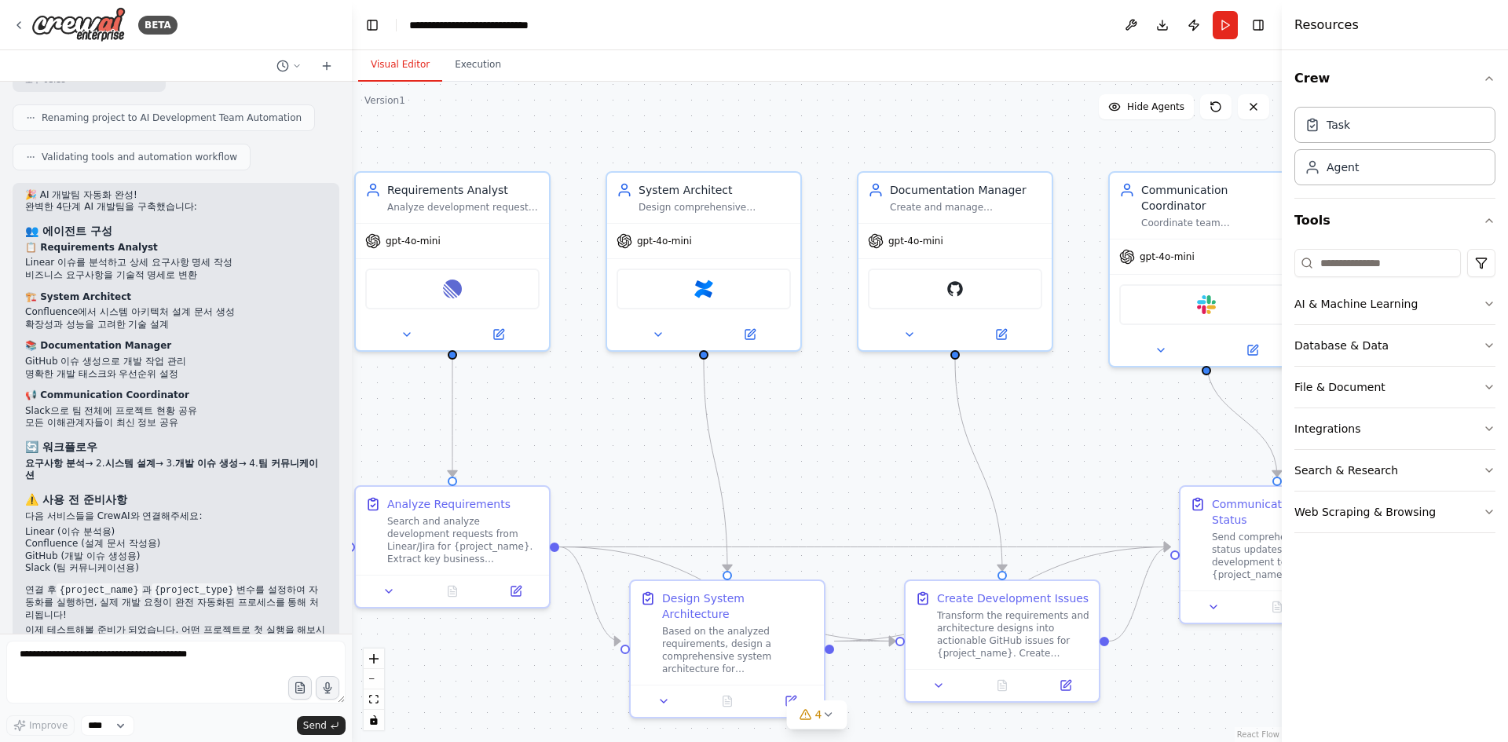
drag, startPoint x: 716, startPoint y: 464, endPoint x: 1037, endPoint y: 471, distance: 320.6
click at [1041, 471] on div ".deletable-edge-delete-btn { width: 20px; height: 20px; border: 0px solid #ffff…" at bounding box center [817, 412] width 930 height 661
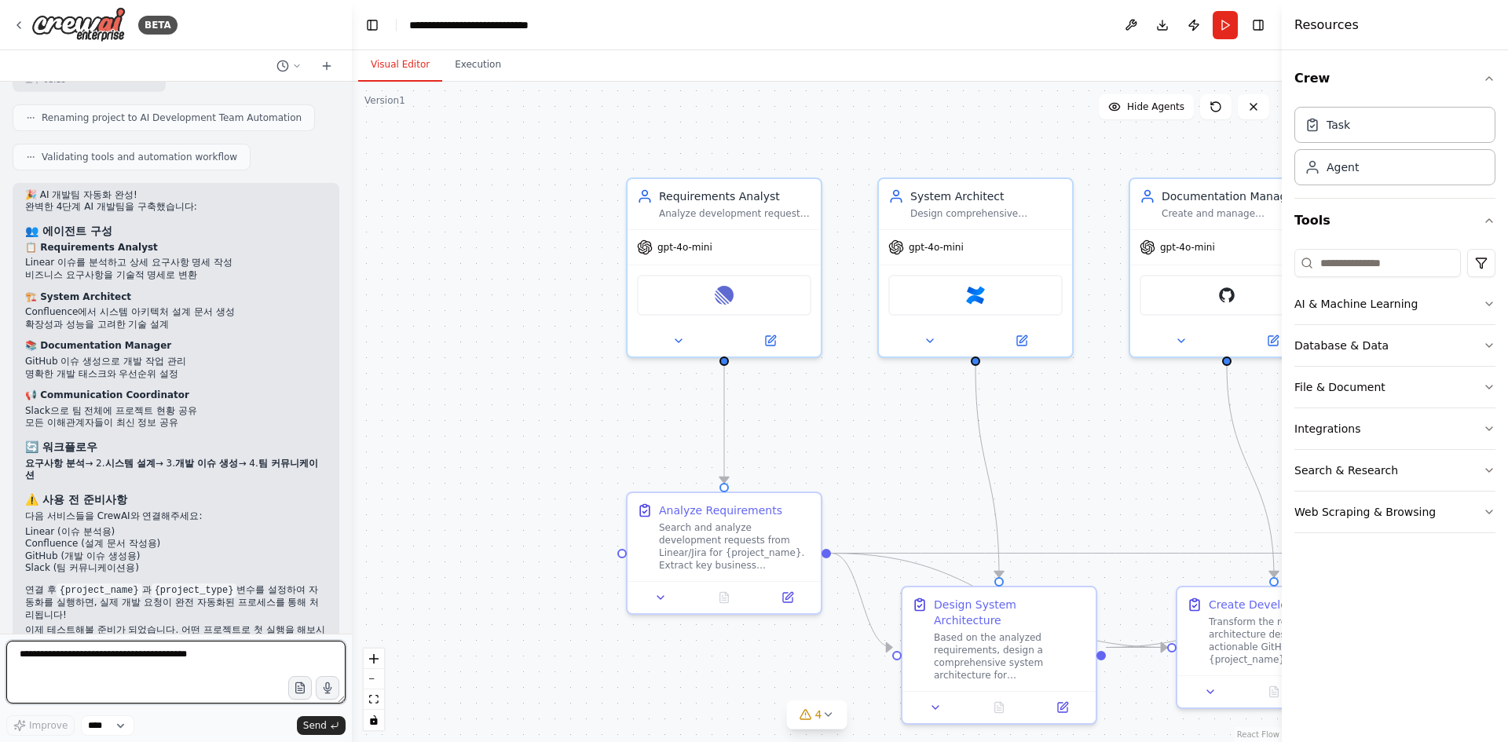
click at [98, 662] on textarea at bounding box center [175, 672] width 339 height 63
click at [13, 20] on icon at bounding box center [19, 25] width 13 height 13
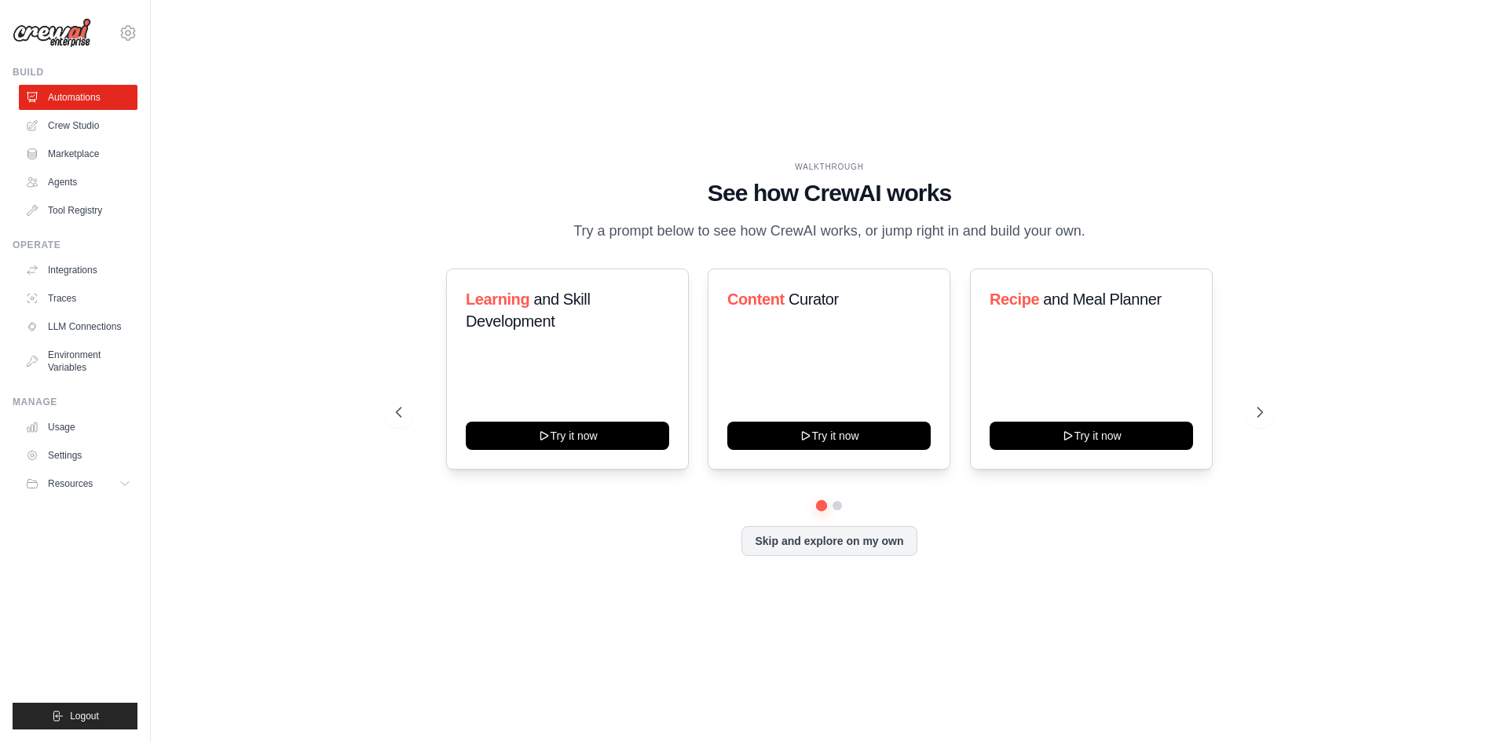
drag, startPoint x: 0, startPoint y: 0, endPoint x: 20, endPoint y: 20, distance: 28.9
click at [377, 161] on div "WALKTHROUGH See how CrewAI works Try a prompt below to see how CrewAI works, or…" at bounding box center [829, 370] width 905 height 419
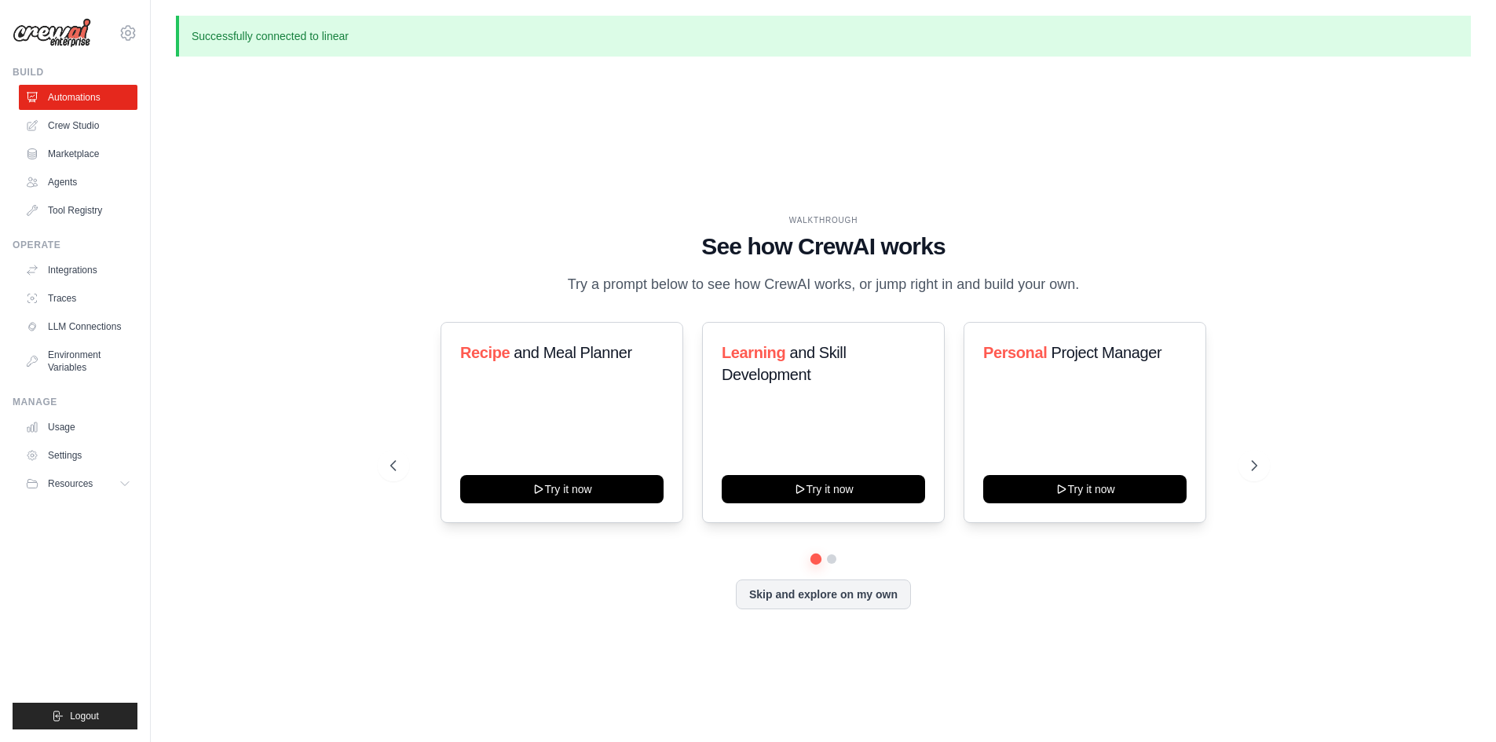
click at [51, 45] on img at bounding box center [52, 33] width 79 height 30
click at [69, 439] on link "Usage" at bounding box center [79, 427] width 119 height 25
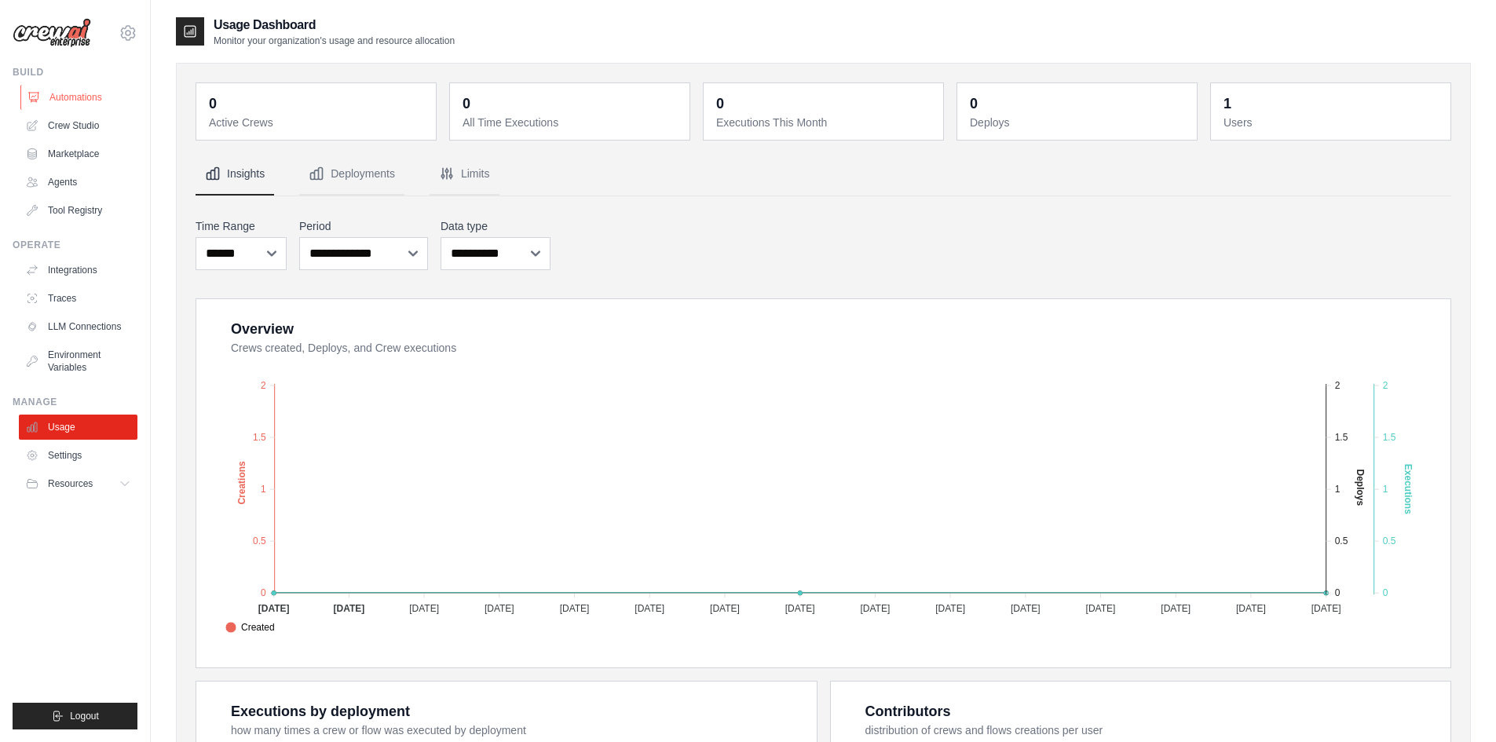
click at [87, 101] on link "Automations" at bounding box center [79, 97] width 119 height 25
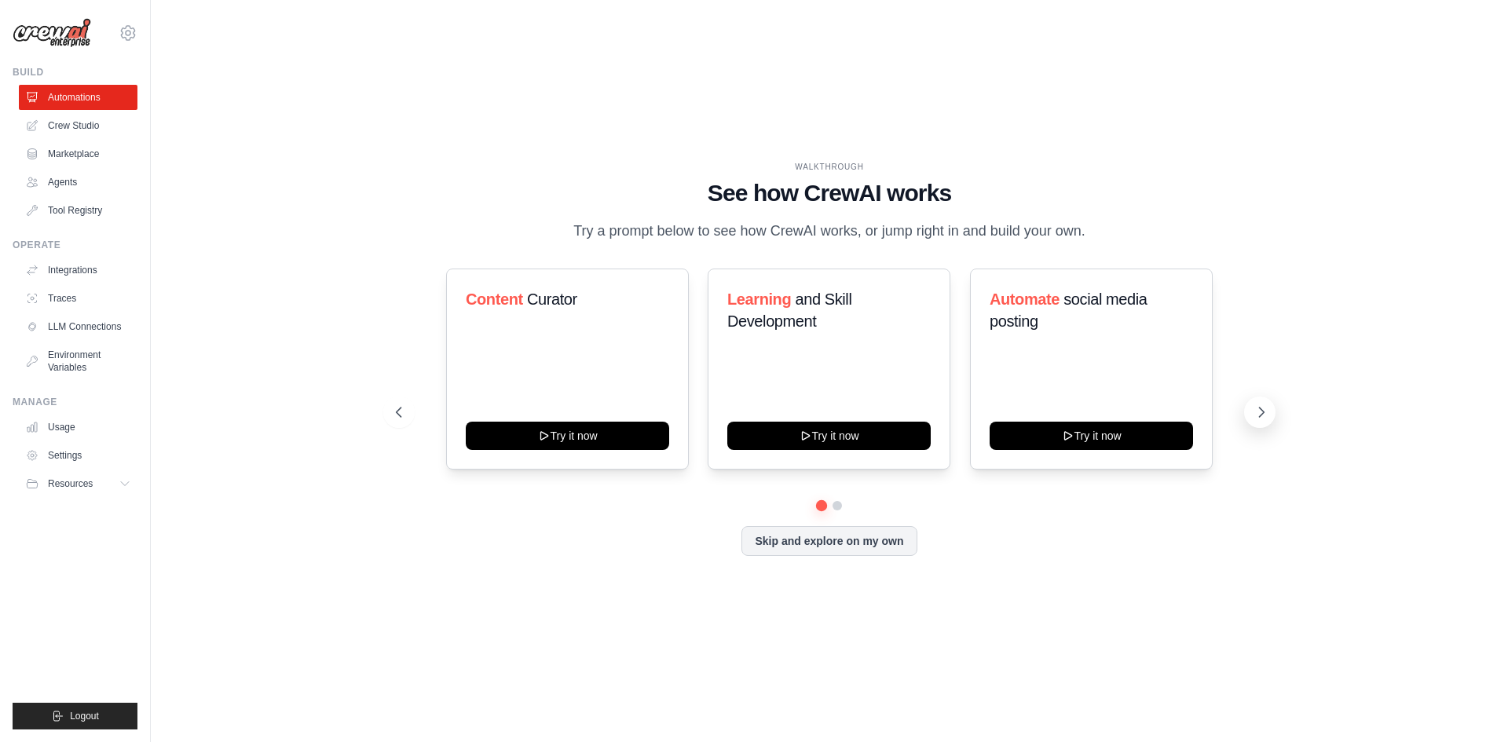
click at [1251, 428] on button at bounding box center [1259, 412] width 31 height 31
click at [1261, 420] on icon at bounding box center [1262, 413] width 16 height 16
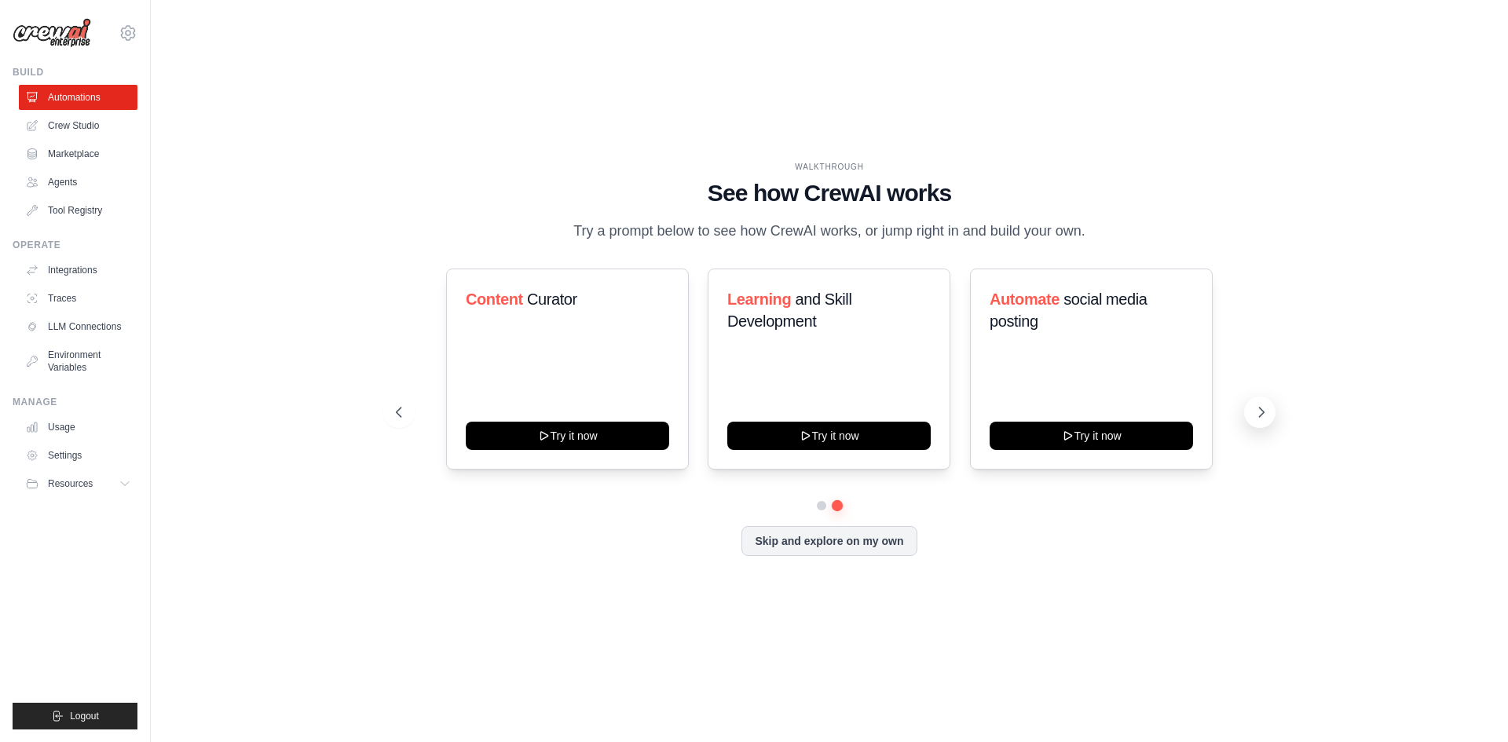
click at [1261, 420] on icon at bounding box center [1262, 413] width 16 height 16
click at [1262, 420] on icon at bounding box center [1262, 413] width 16 height 16
drag, startPoint x: 441, startPoint y: 539, endPoint x: 428, endPoint y: 520, distance: 23.1
click at [441, 538] on div "Skip and explore on my own" at bounding box center [829, 541] width 867 height 30
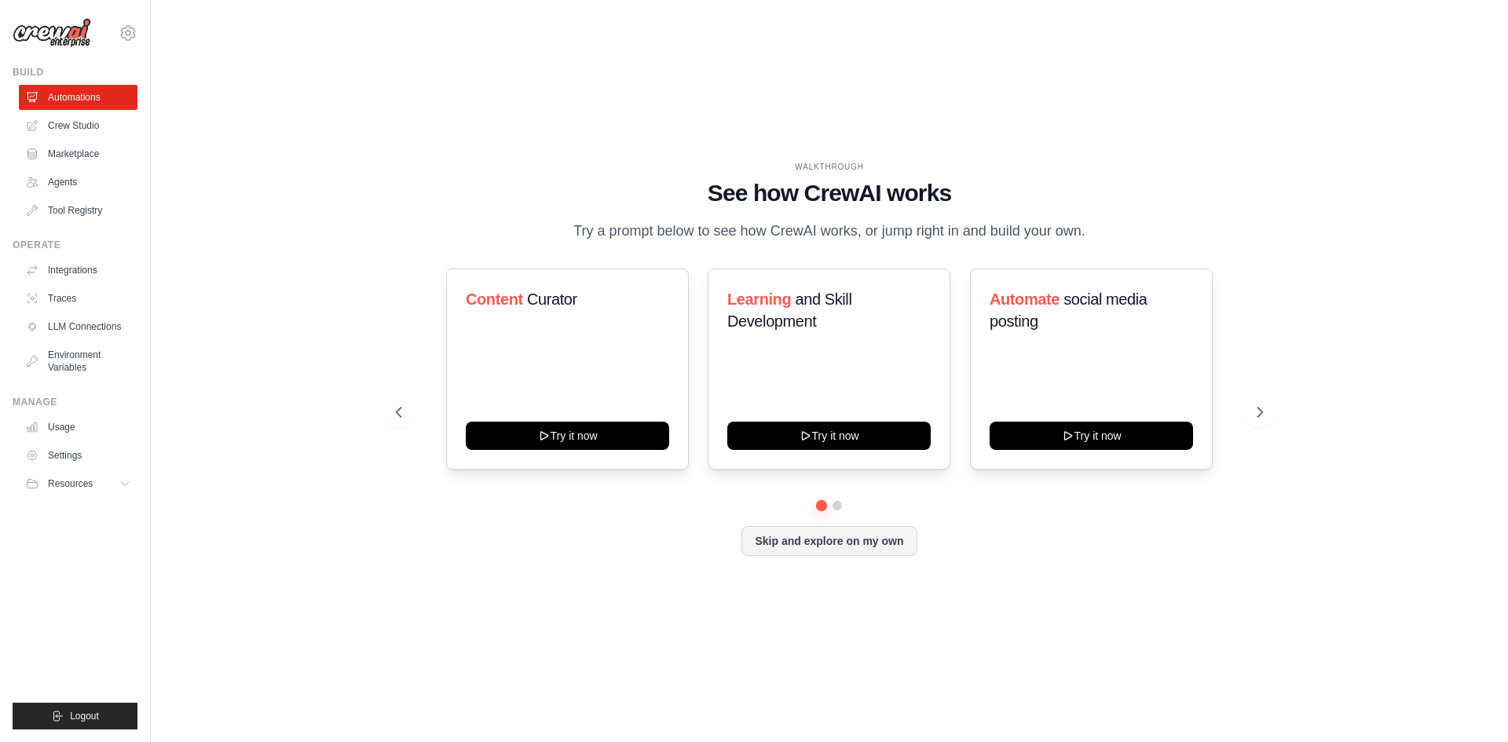
click at [1233, 426] on div "Content Curator Try it now Learning and Skill Development Try it now Automate s…" at bounding box center [829, 369] width 867 height 201
click at [1242, 422] on div "Content Curator Try it now Learning and Skill Development Try it now Automate s…" at bounding box center [829, 369] width 867 height 201
click at [1263, 417] on icon at bounding box center [1262, 412] width 5 height 9
click at [876, 555] on button "Skip and explore on my own" at bounding box center [829, 540] width 175 height 30
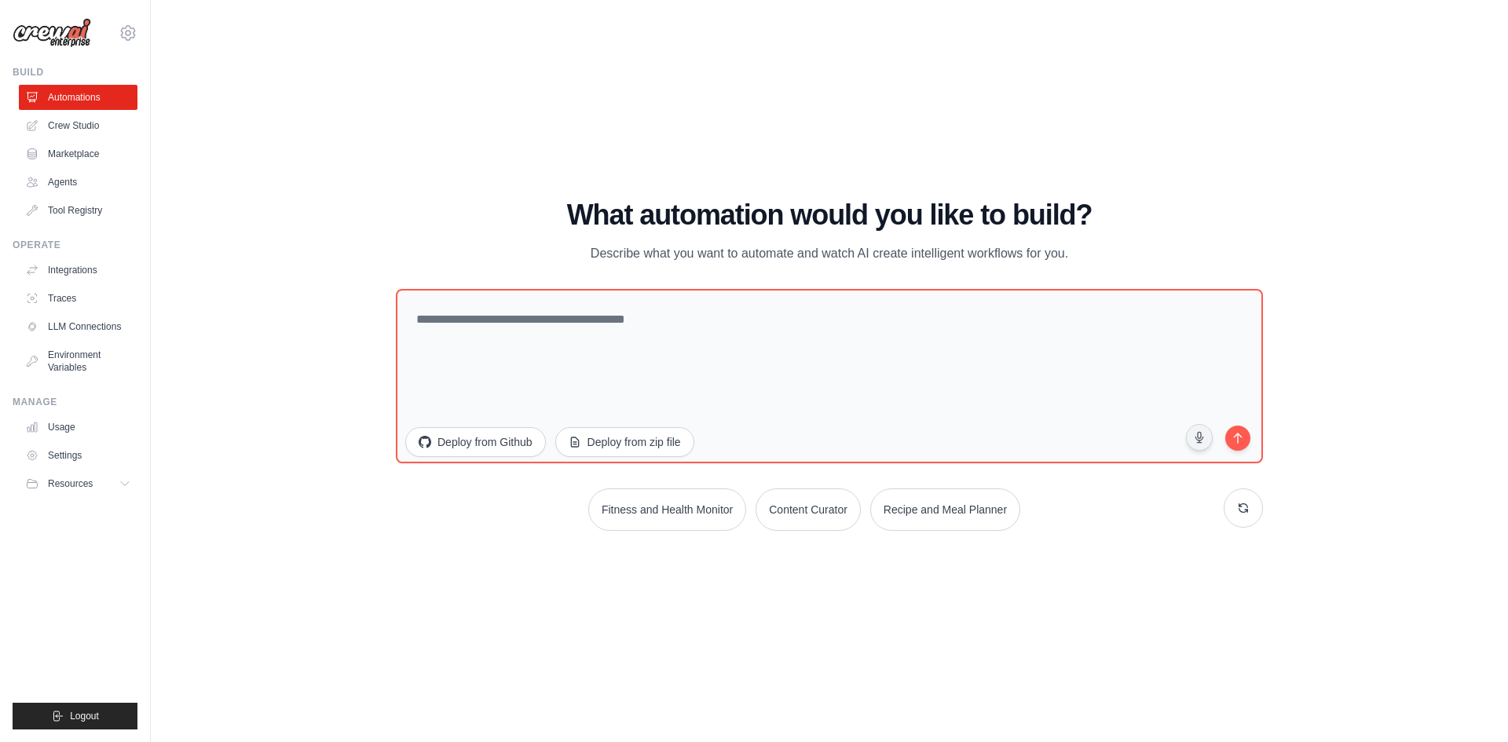
click at [277, 229] on div "WALKTHROUGH See how [PERSON_NAME] works Try a prompt below to see how [PERSON_N…" at bounding box center [829, 371] width 1307 height 711
drag, startPoint x: 185, startPoint y: 441, endPoint x: 189, endPoint y: 457, distance: 16.0
click at [187, 442] on div "WALKTHROUGH See how [PERSON_NAME] works Try a prompt below to see how [PERSON_N…" at bounding box center [829, 371] width 1307 height 711
click at [87, 499] on ul "Build Automations Crew Studio Marketplace Agents" at bounding box center [75, 398] width 125 height 664
click at [86, 487] on span "Resources" at bounding box center [71, 484] width 45 height 13
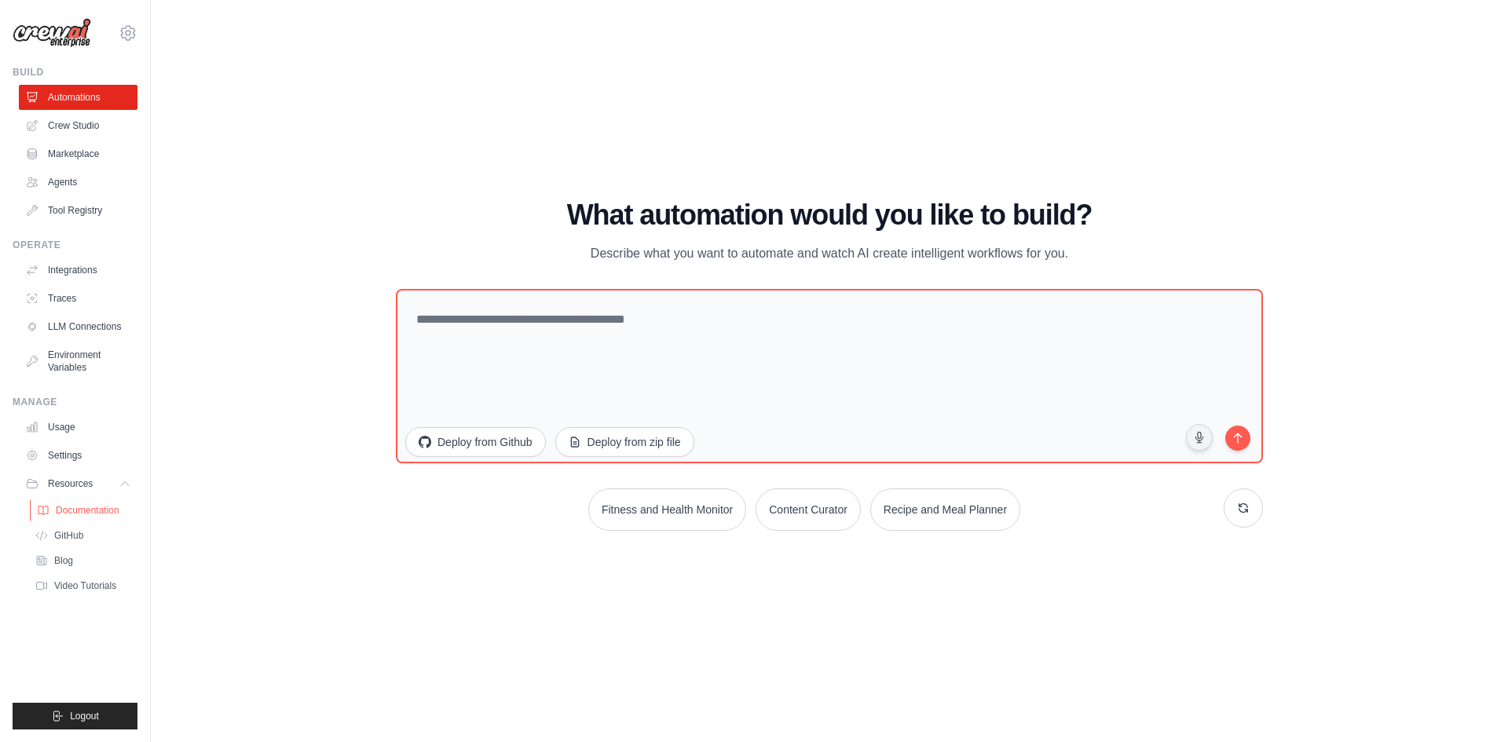
click at [84, 516] on span "Documentation" at bounding box center [88, 510] width 64 height 13
